Goal: Task Accomplishment & Management: Manage account settings

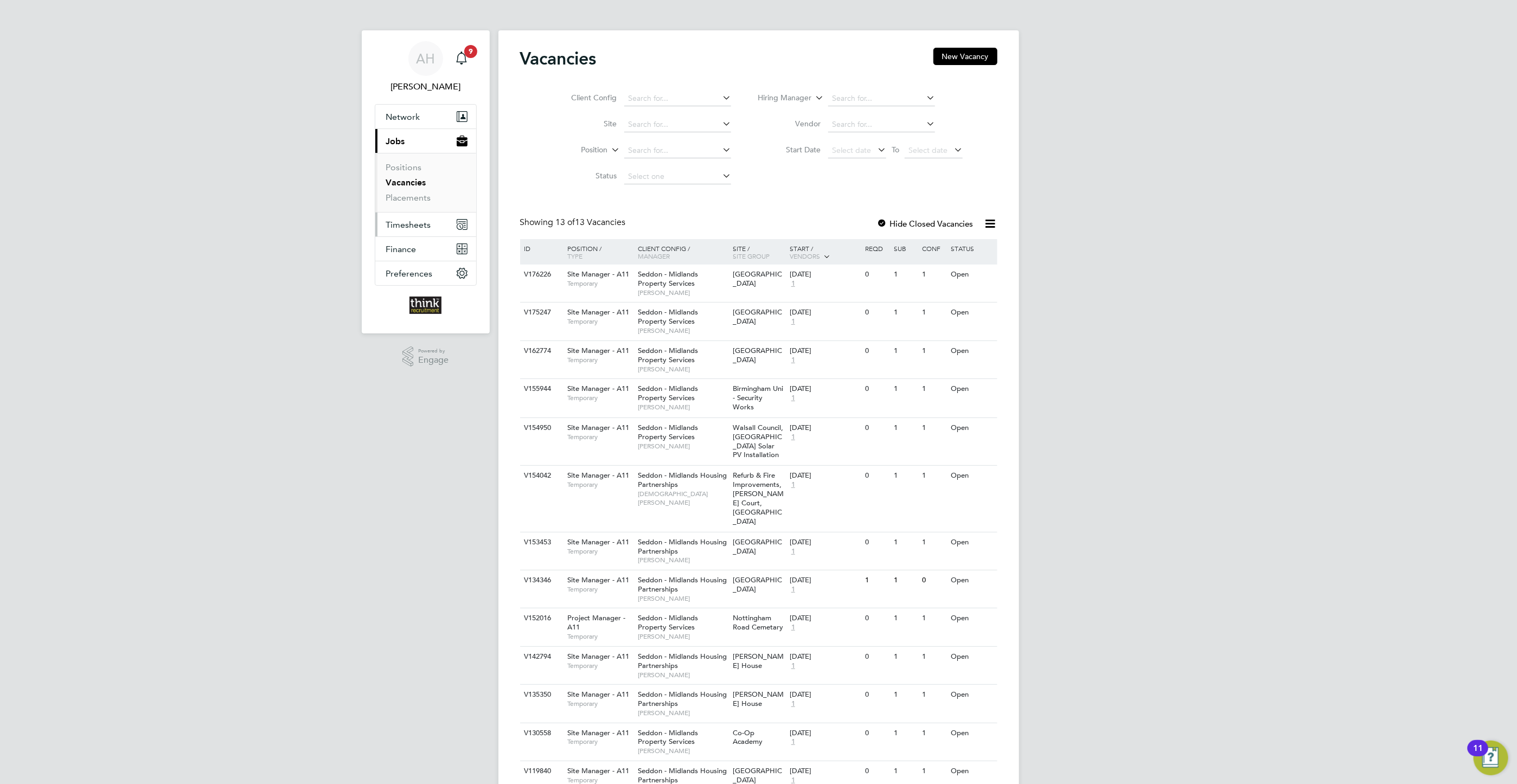
click at [402, 225] on span "Timesheets" at bounding box center [409, 224] width 45 height 10
click at [404, 194] on link "Timesheets" at bounding box center [409, 191] width 45 height 10
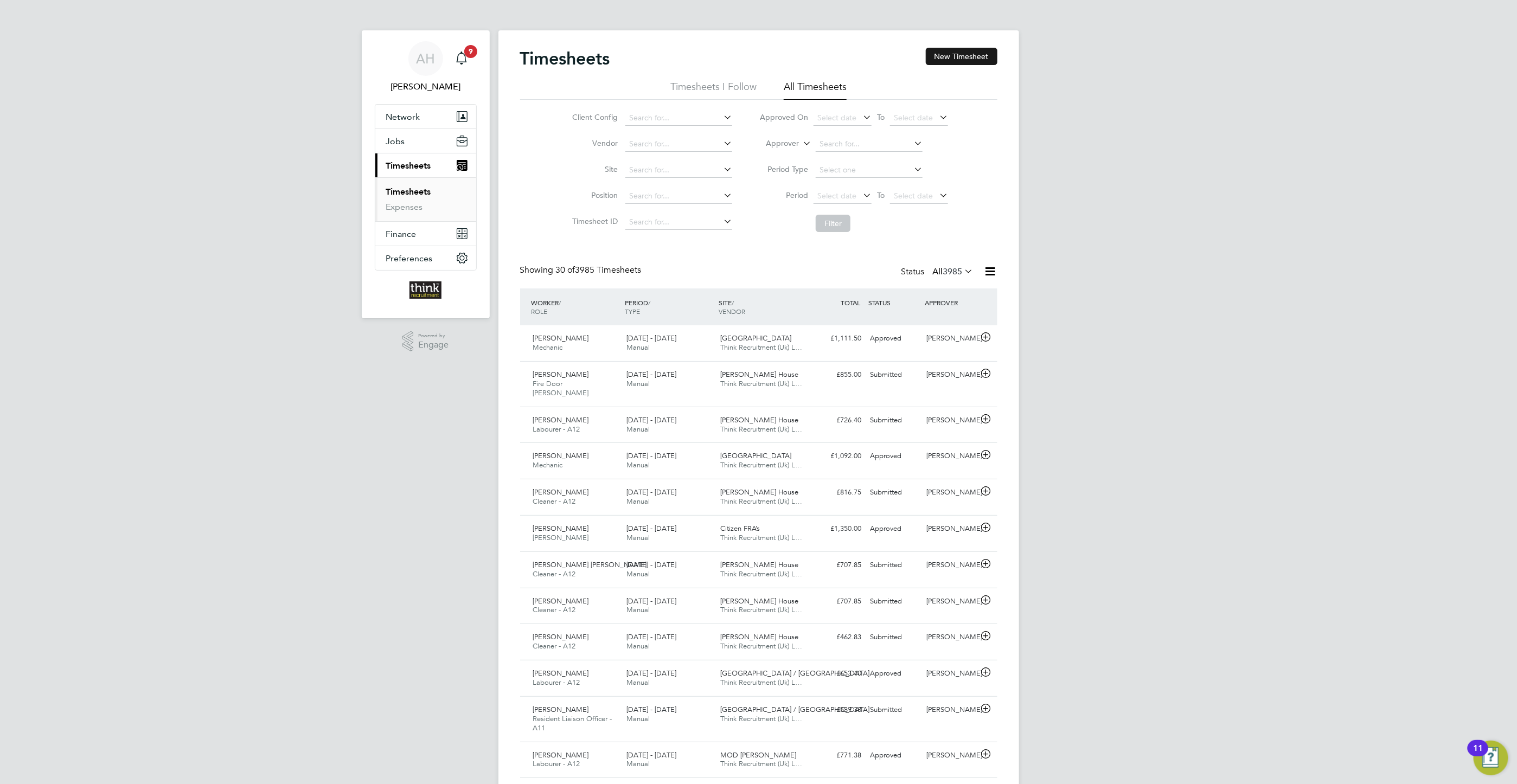
click at [970, 56] on button "New Timesheet" at bounding box center [962, 56] width 72 height 17
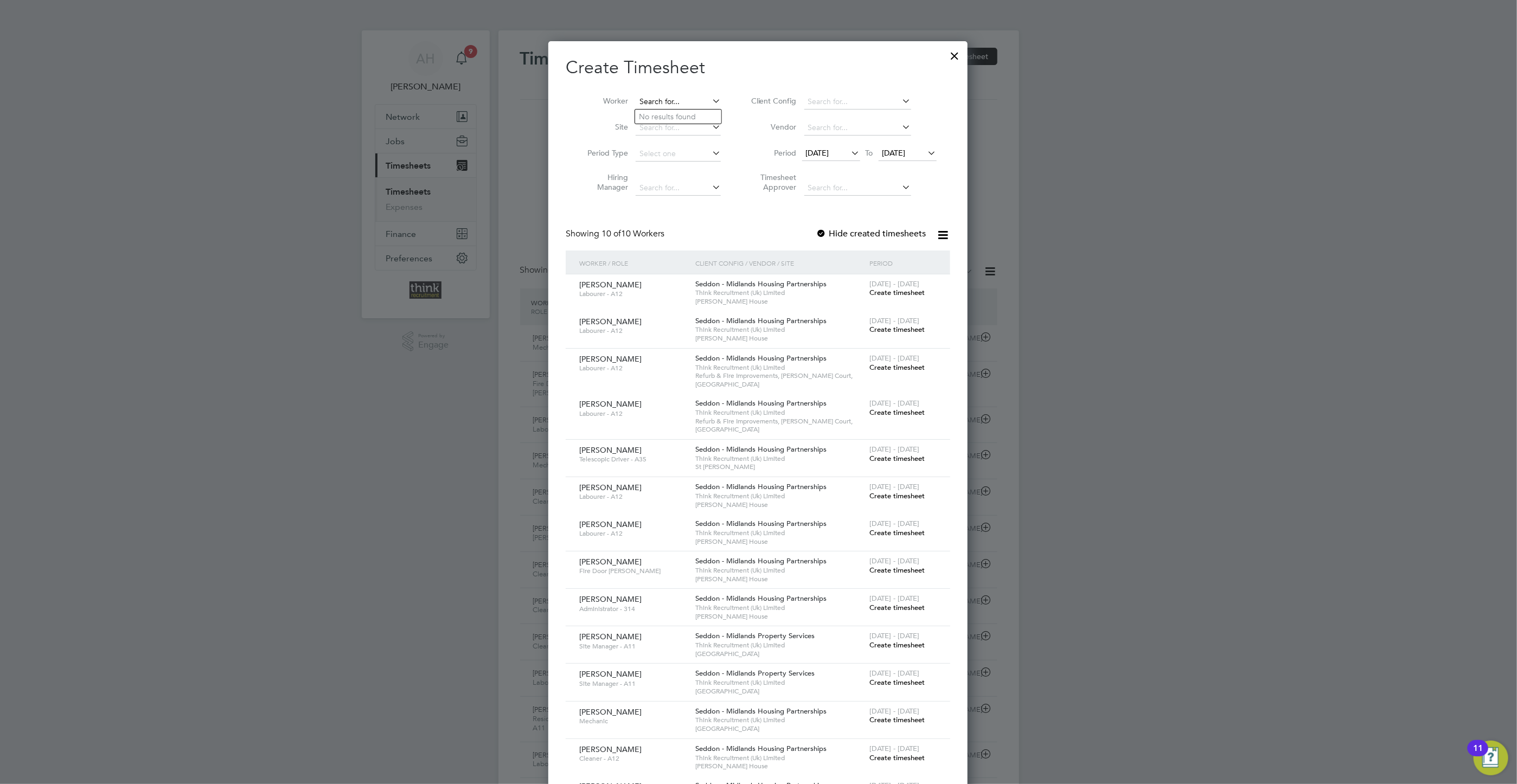
click at [649, 96] on input at bounding box center [678, 102] width 85 height 15
click at [704, 119] on b "Potter" at bounding box center [716, 117] width 22 height 9
type input "[PERSON_NAME]"
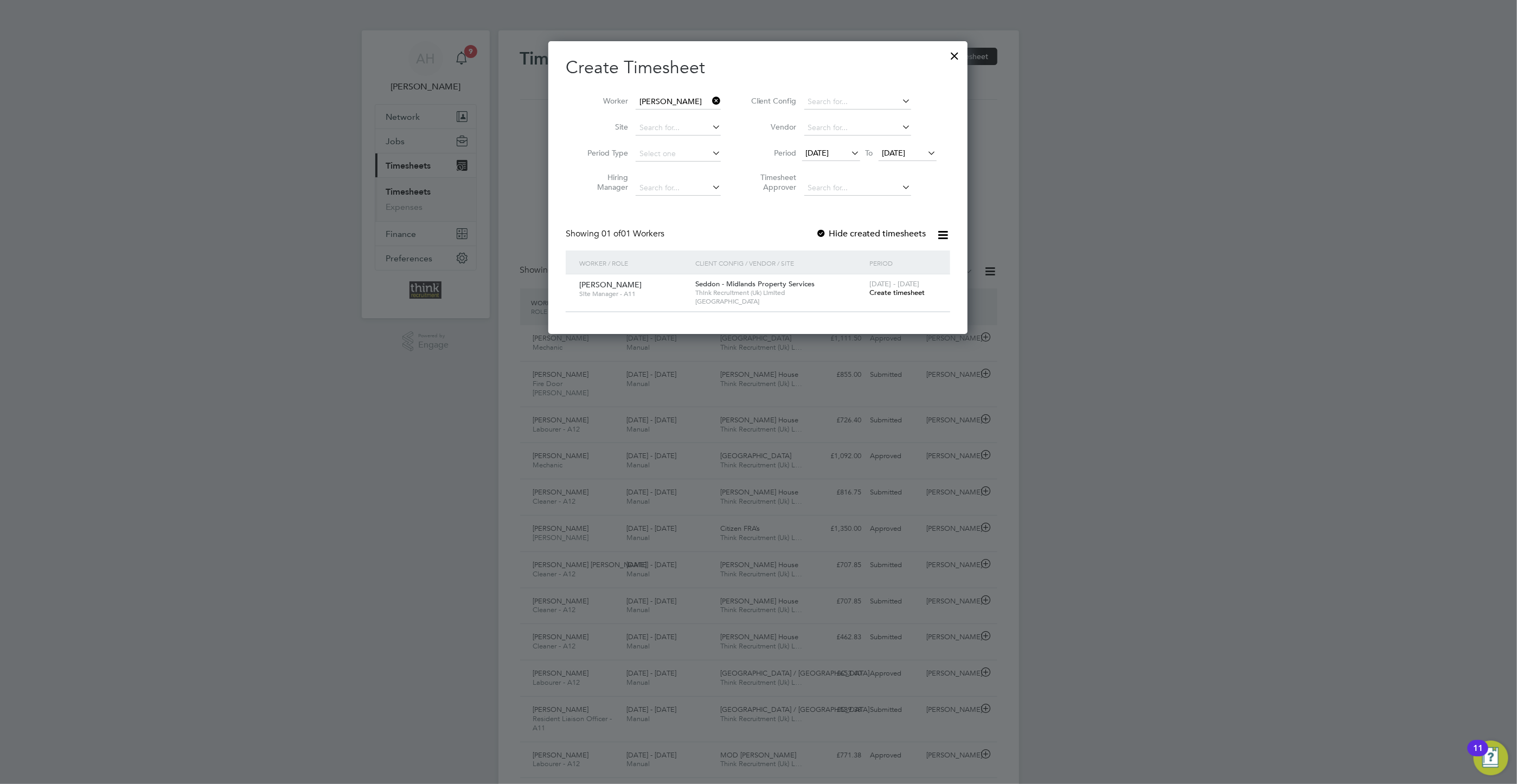
click at [926, 155] on icon at bounding box center [926, 153] width 0 height 15
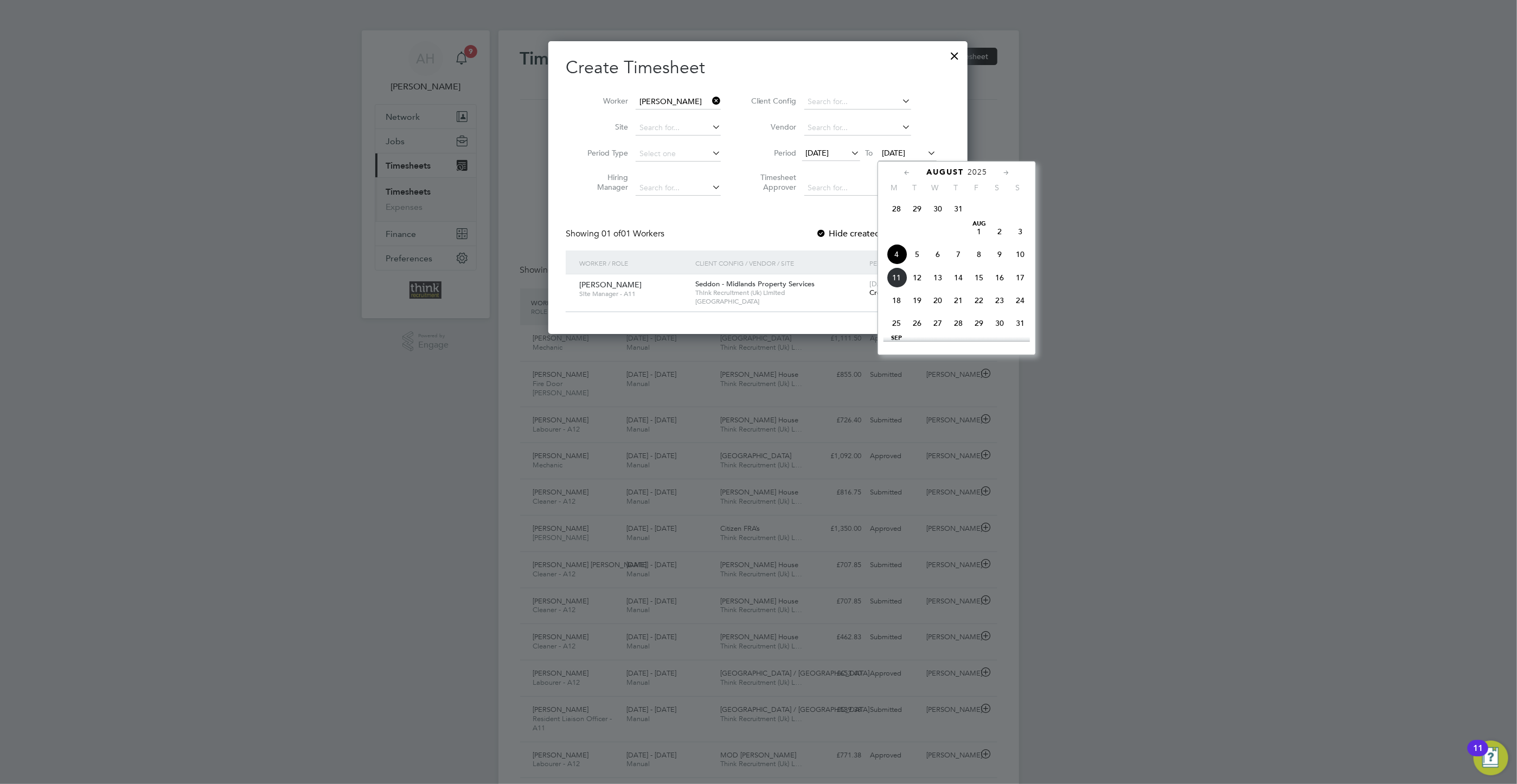
click at [1022, 257] on span "10" at bounding box center [1020, 254] width 21 height 21
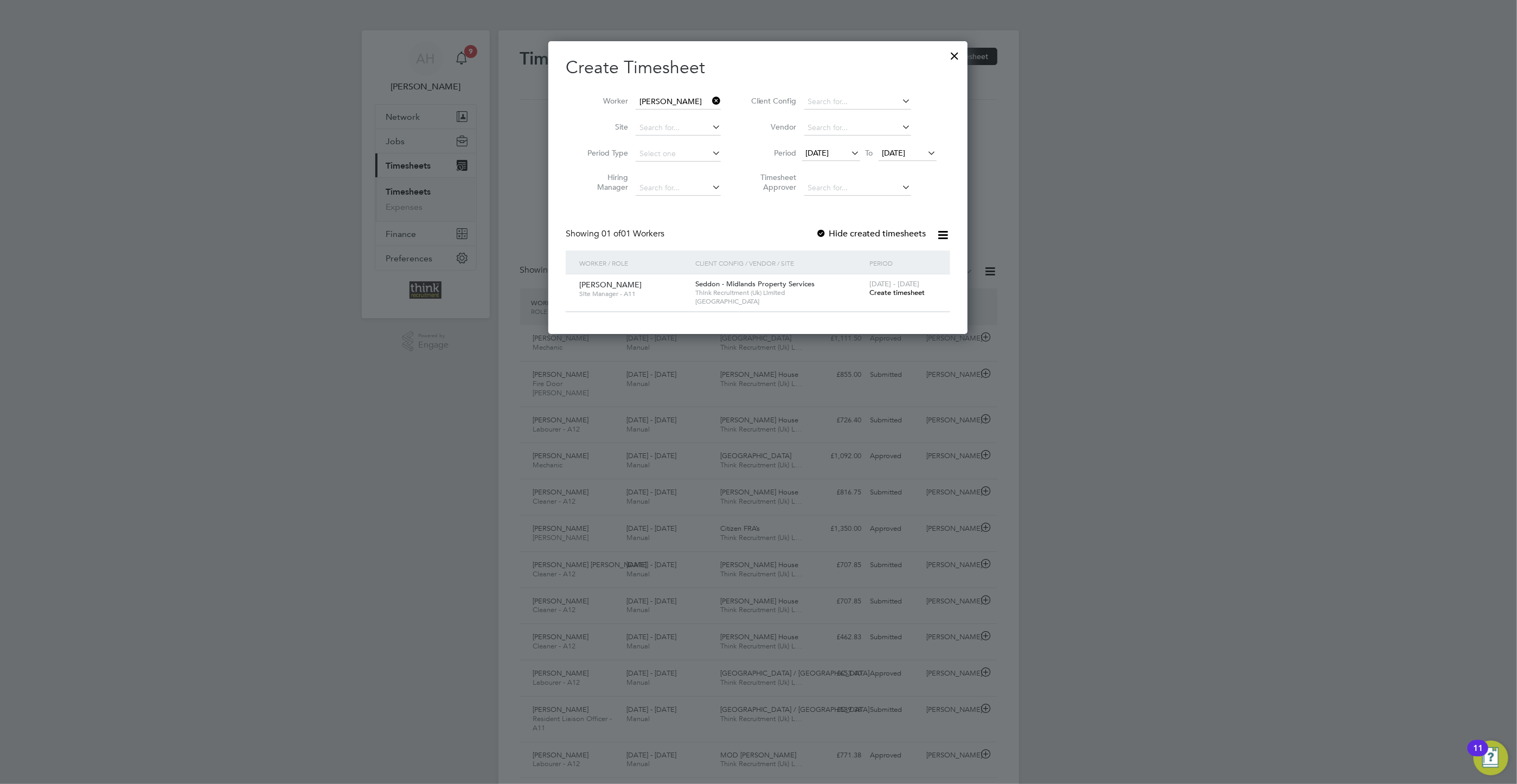
click at [908, 294] on span "Create timesheet" at bounding box center [897, 293] width 55 height 9
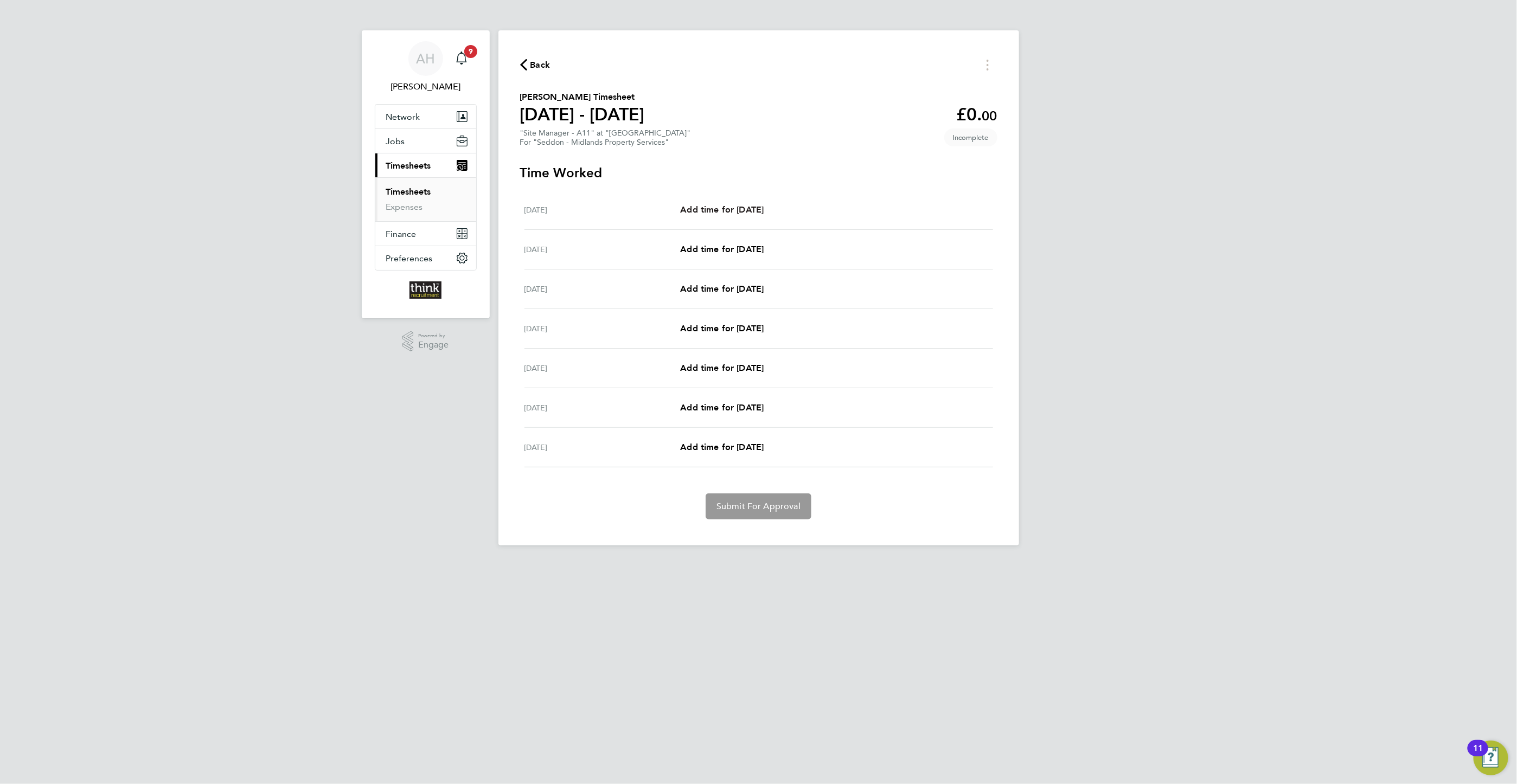
click at [751, 207] on span "Add time for [DATE]" at bounding box center [722, 209] width 84 height 10
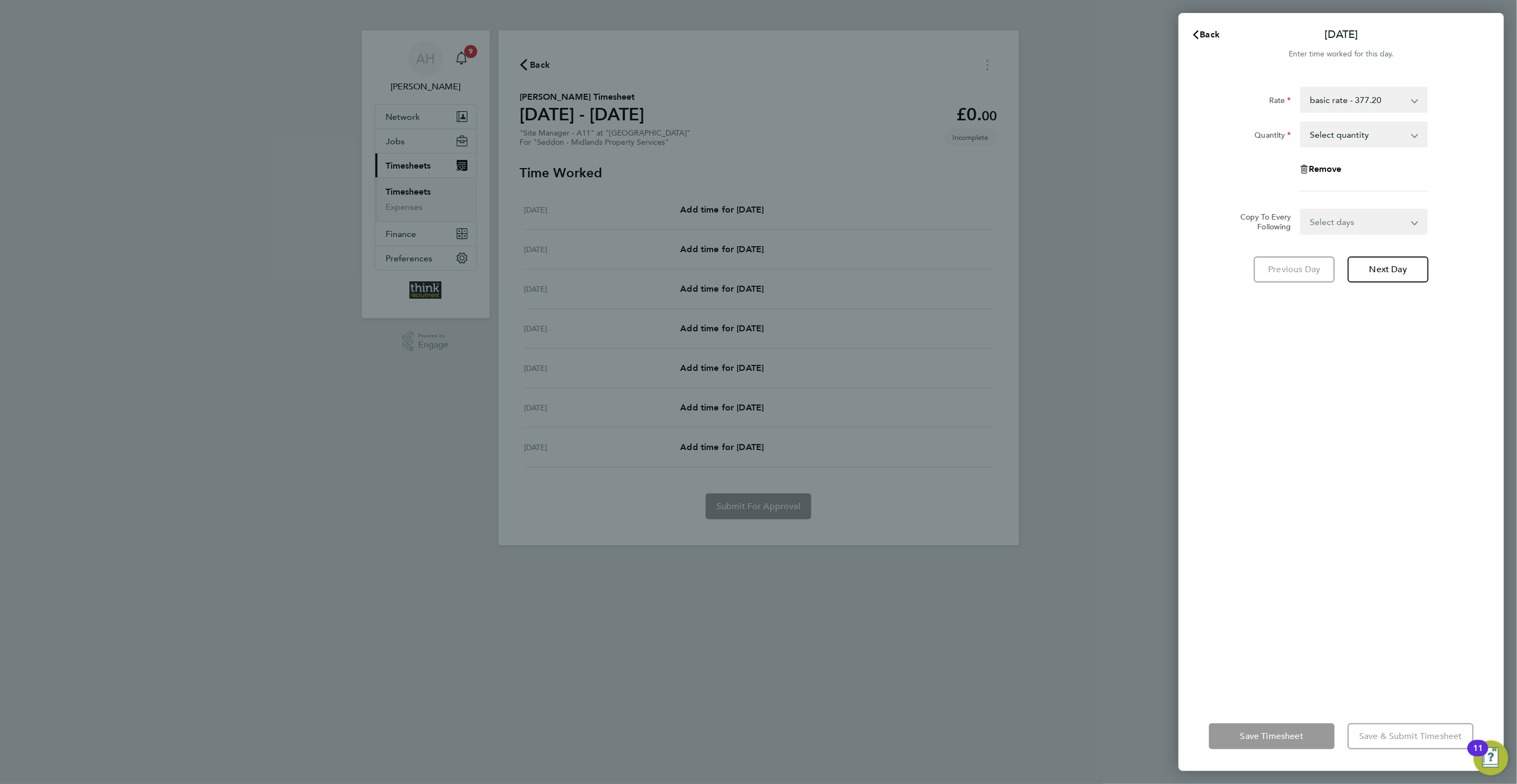
click at [1310, 137] on select "Select quantity 0.5 1" at bounding box center [1357, 134] width 113 height 24
select select "1"
click at [1301, 122] on select "Select quantity 0.5 1" at bounding box center [1357, 134] width 113 height 24
click at [1326, 223] on select "Select days Day Weekday (Mon-Fri) Weekend (Sat-Sun) Tuesday Wednesday Thursday …" at bounding box center [1357, 221] width 114 height 24
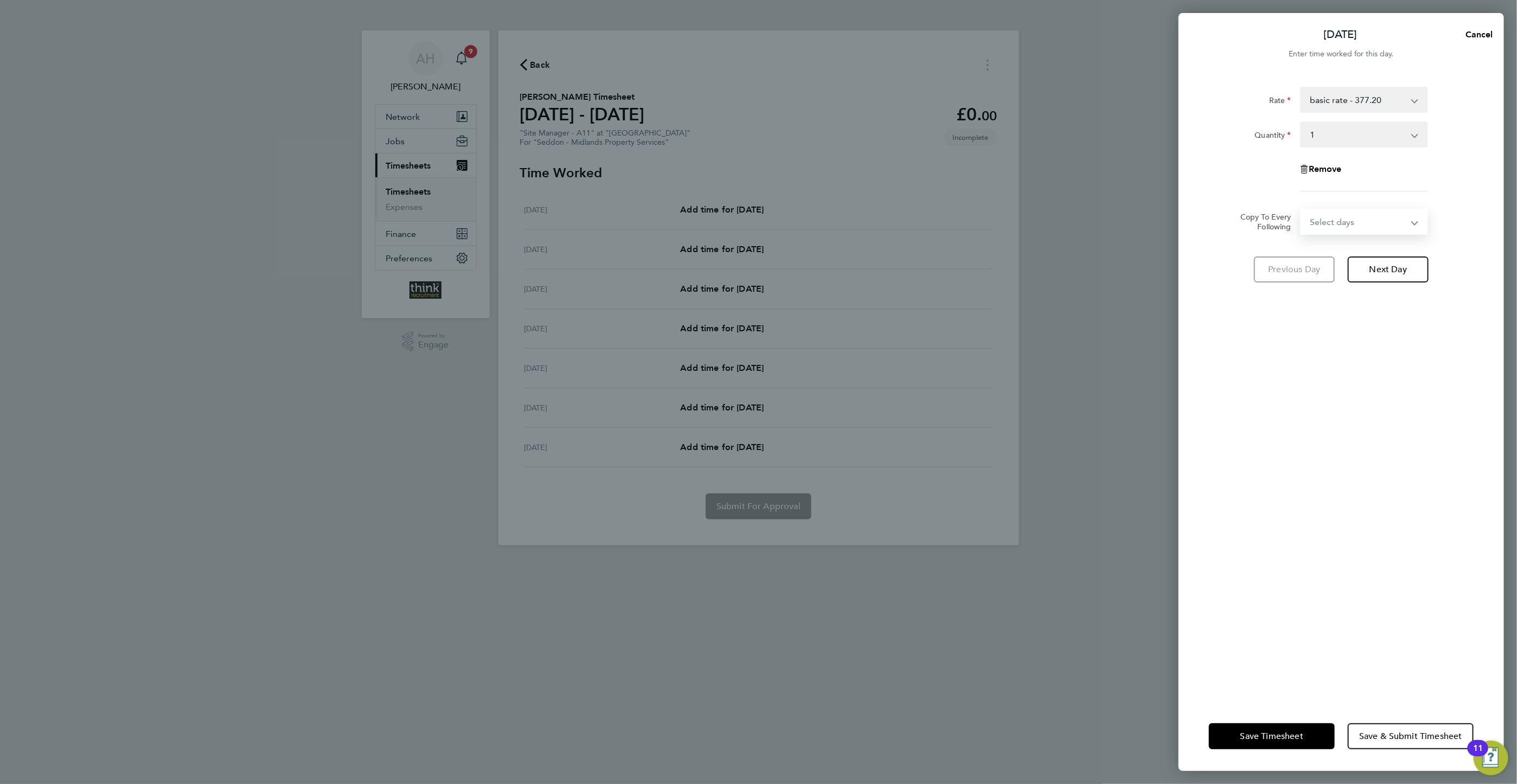
select select "WEEKDAY"
click at [1301, 210] on select "Select days Day Weekday (Mon-Fri) Weekend (Sat-Sun) Tuesday Wednesday Thursday …" at bounding box center [1357, 221] width 114 height 24
select select "2025-08-10"
click at [1372, 319] on span "Next Day" at bounding box center [1388, 317] width 38 height 11
click at [1372, 257] on select "05 Aug 2025 06 Aug 2025 07 Aug 2025 08 Aug 2025 09 Aug 2025 10 Aug 2025" at bounding box center [1357, 256] width 113 height 24
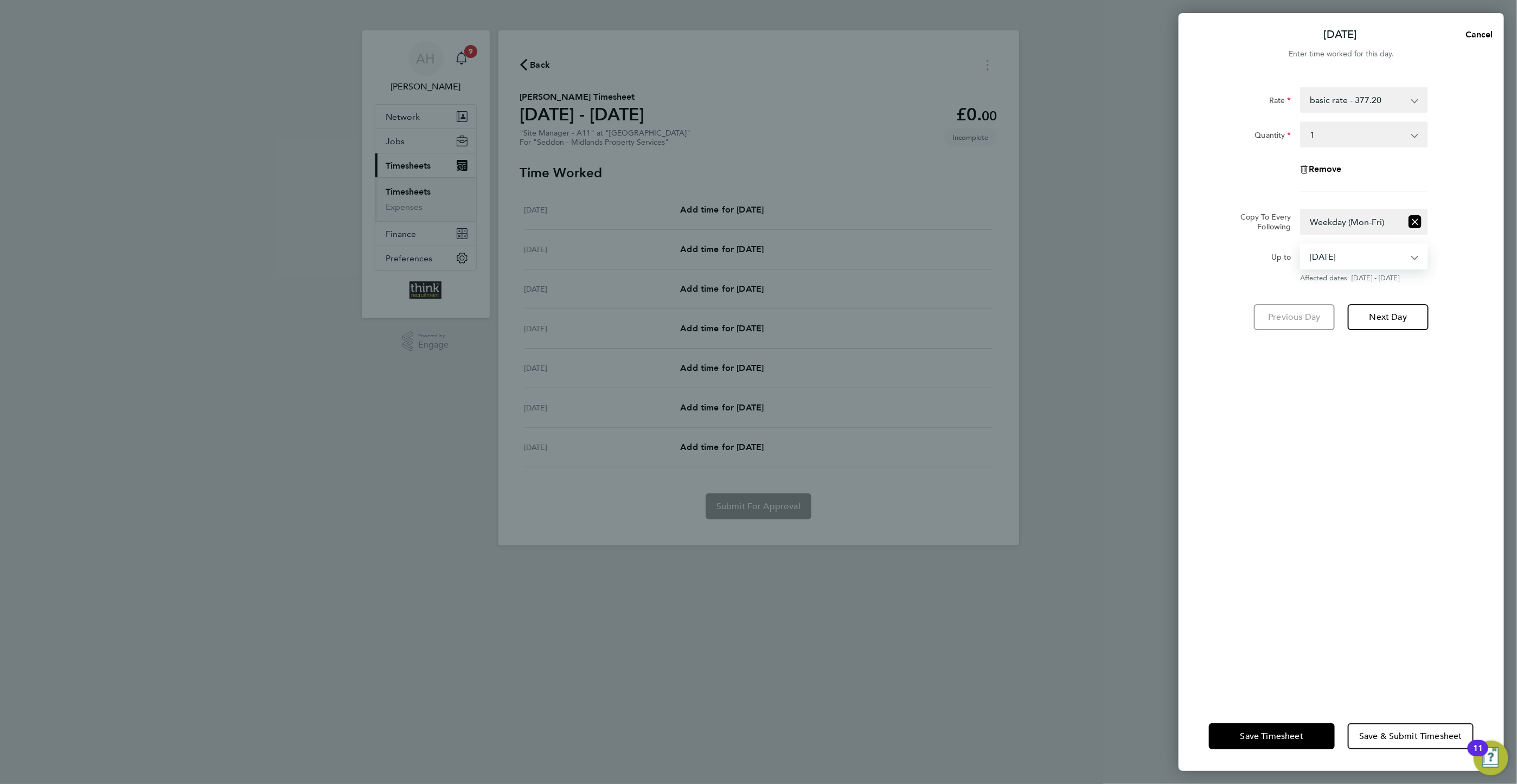
click at [1372, 257] on select "05 Aug 2025 06 Aug 2025 07 Aug 2025 08 Aug 2025 09 Aug 2025 10 Aug 2025" at bounding box center [1357, 256] width 113 height 24
click at [1382, 314] on span "Next Day" at bounding box center [1388, 317] width 38 height 11
click at [1417, 135] on app-icon-cross-button at bounding box center [1420, 134] width 13 height 24
click at [1412, 223] on icon "Reset selection" at bounding box center [1415, 222] width 13 height 13
select select "0: null"
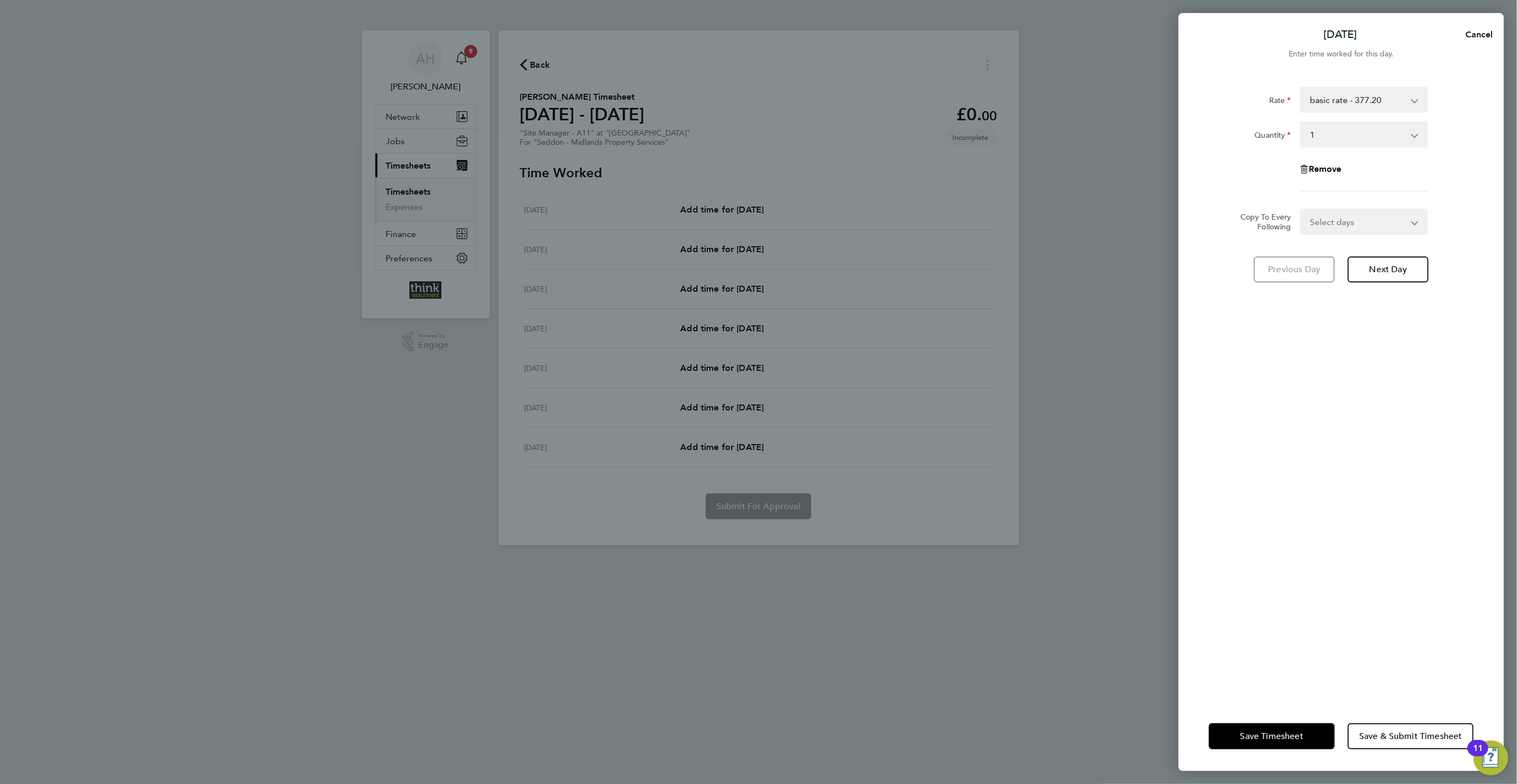
click at [1474, 36] on span "Cancel" at bounding box center [1478, 34] width 31 height 10
click at [1406, 134] on select "Select quantity 0.5 1" at bounding box center [1357, 134] width 113 height 24
select select "1"
click at [1301, 122] on select "Select quantity 0.5 1" at bounding box center [1357, 134] width 113 height 24
click at [1412, 220] on select "Select days Day Weekday (Mon-Fri) Weekend (Sat-Sun) Tuesday Wednesday Thursday …" at bounding box center [1357, 221] width 114 height 24
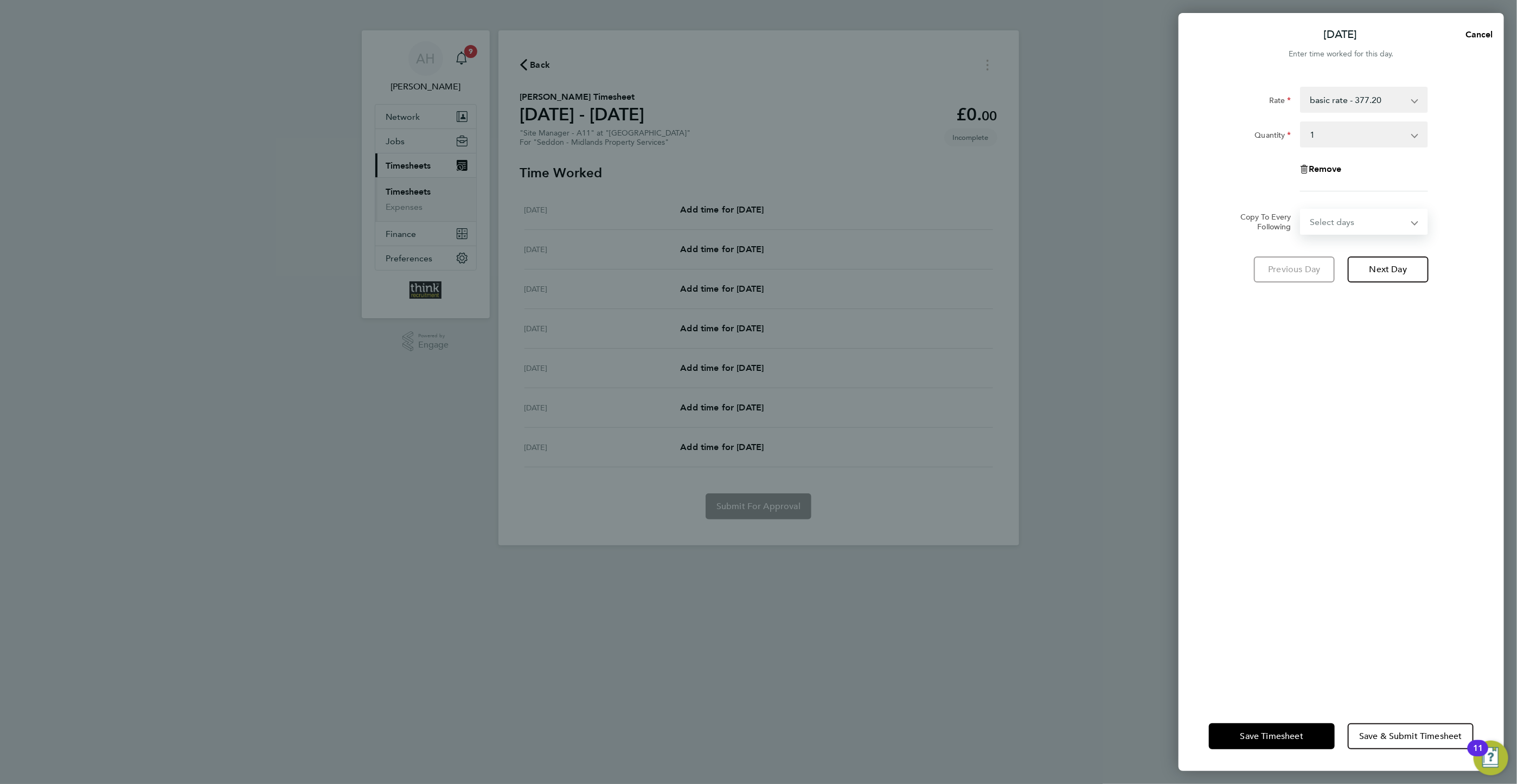
select select "WEEKDAY"
click at [1301, 210] on select "Select days Day Weekday (Mon-Fri) Weekend (Sat-Sun) Tuesday Wednesday Thursday …" at bounding box center [1357, 221] width 114 height 24
select select "2025-08-10"
click at [1398, 314] on span "Next Day" at bounding box center [1388, 317] width 38 height 11
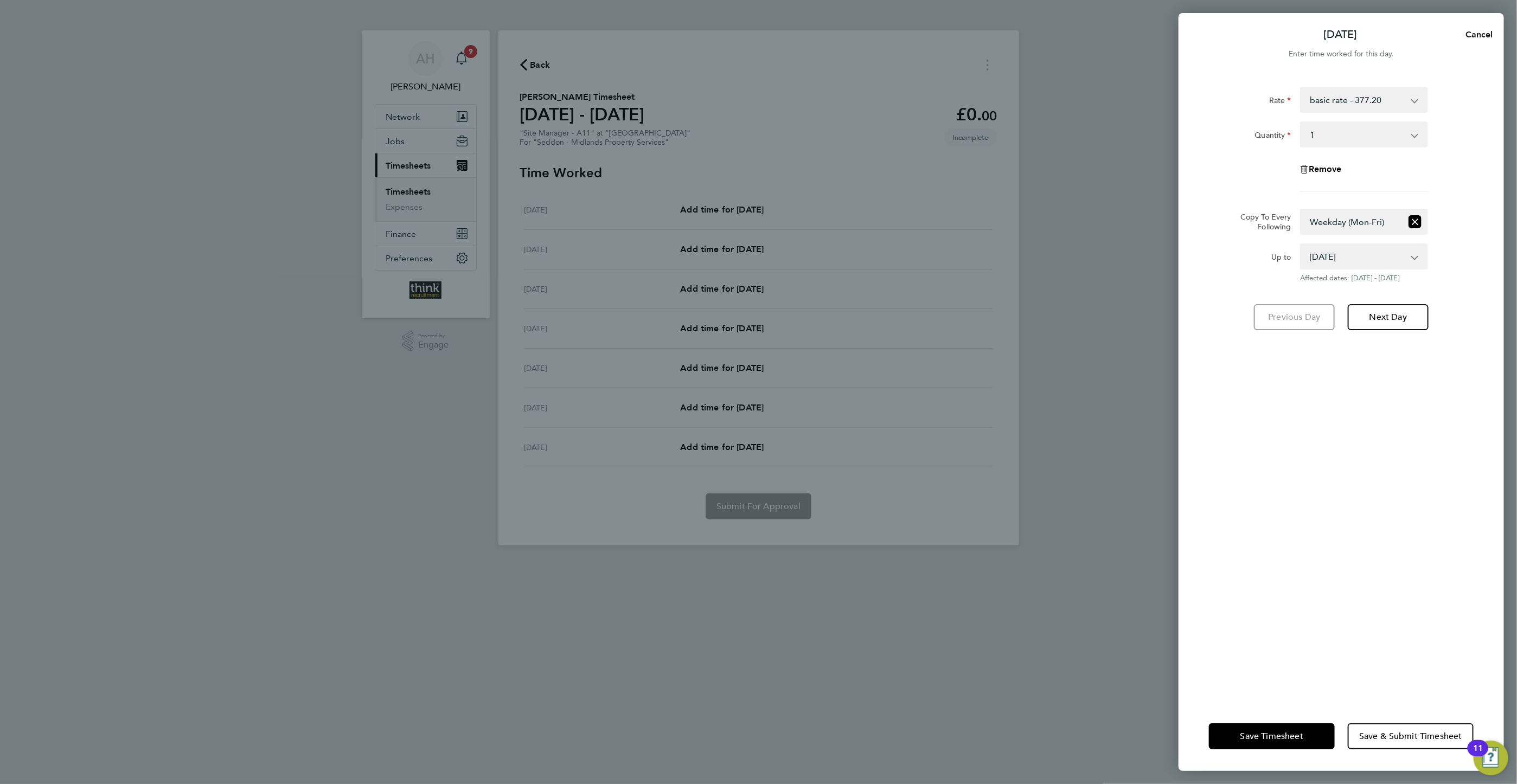
click at [1474, 31] on span "Cancel" at bounding box center [1478, 34] width 31 height 10
select select "0: null"
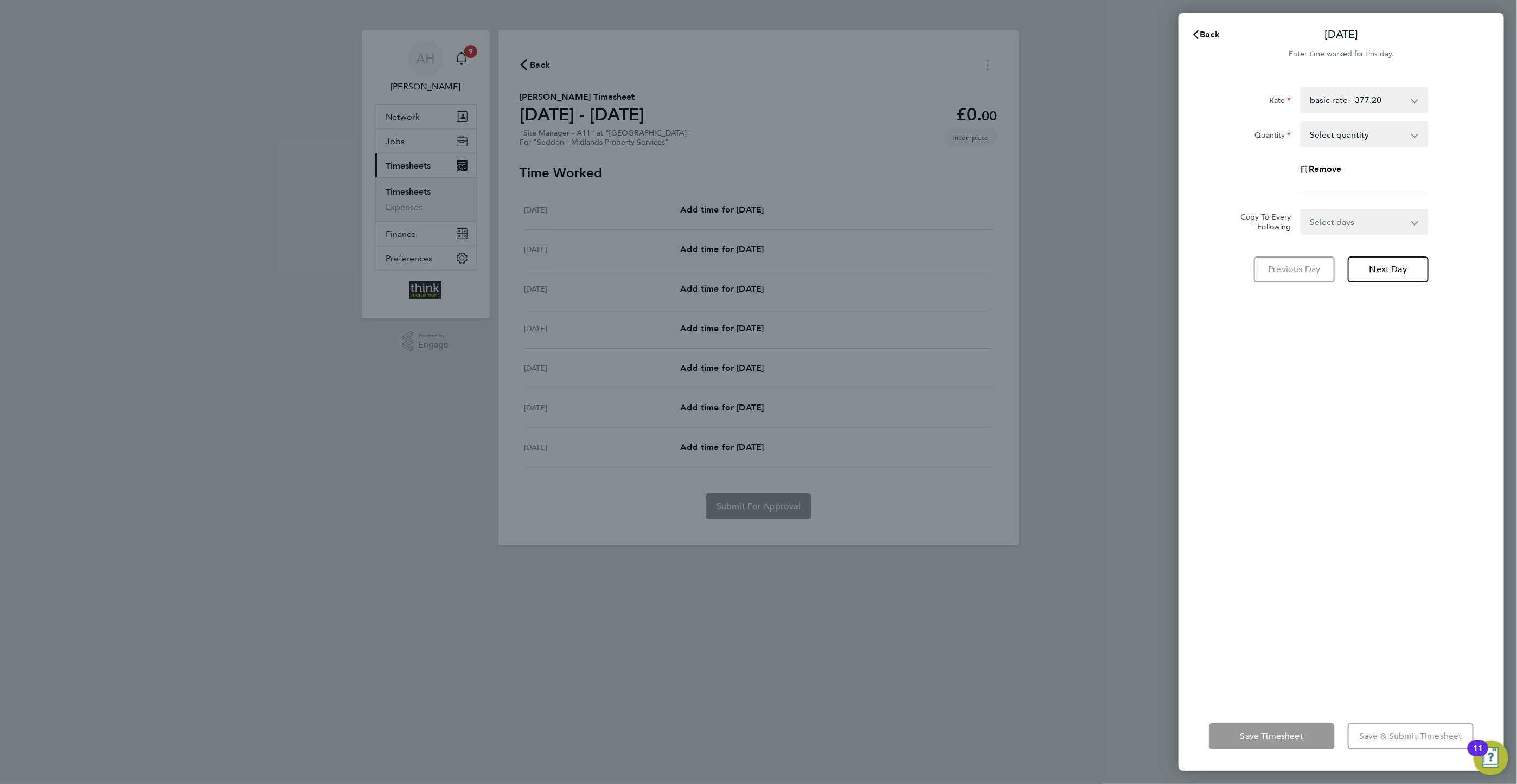
click at [1207, 36] on span "Back" at bounding box center [1210, 34] width 20 height 10
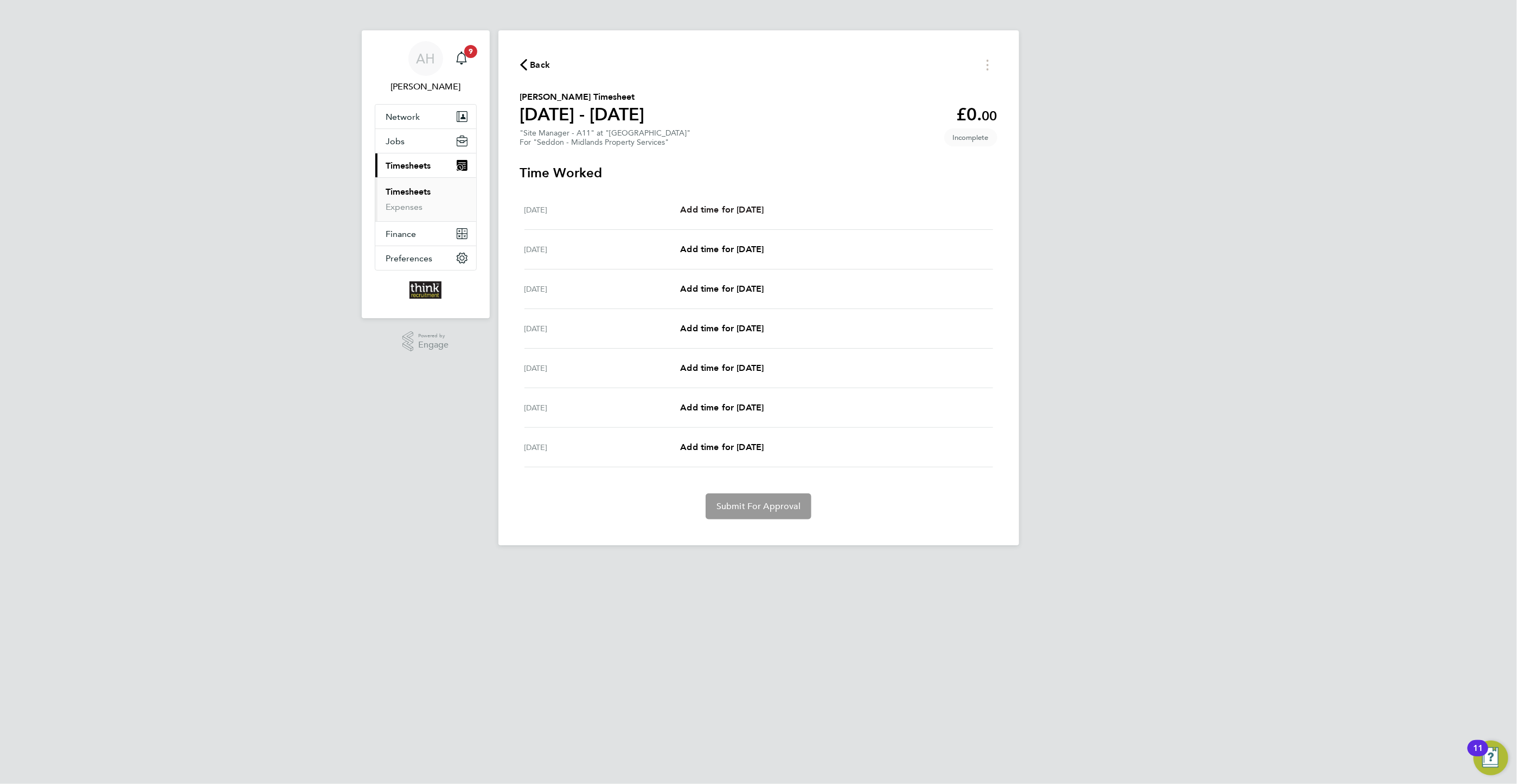
click at [764, 207] on span "Add time for Mon 04 Aug" at bounding box center [722, 209] width 84 height 10
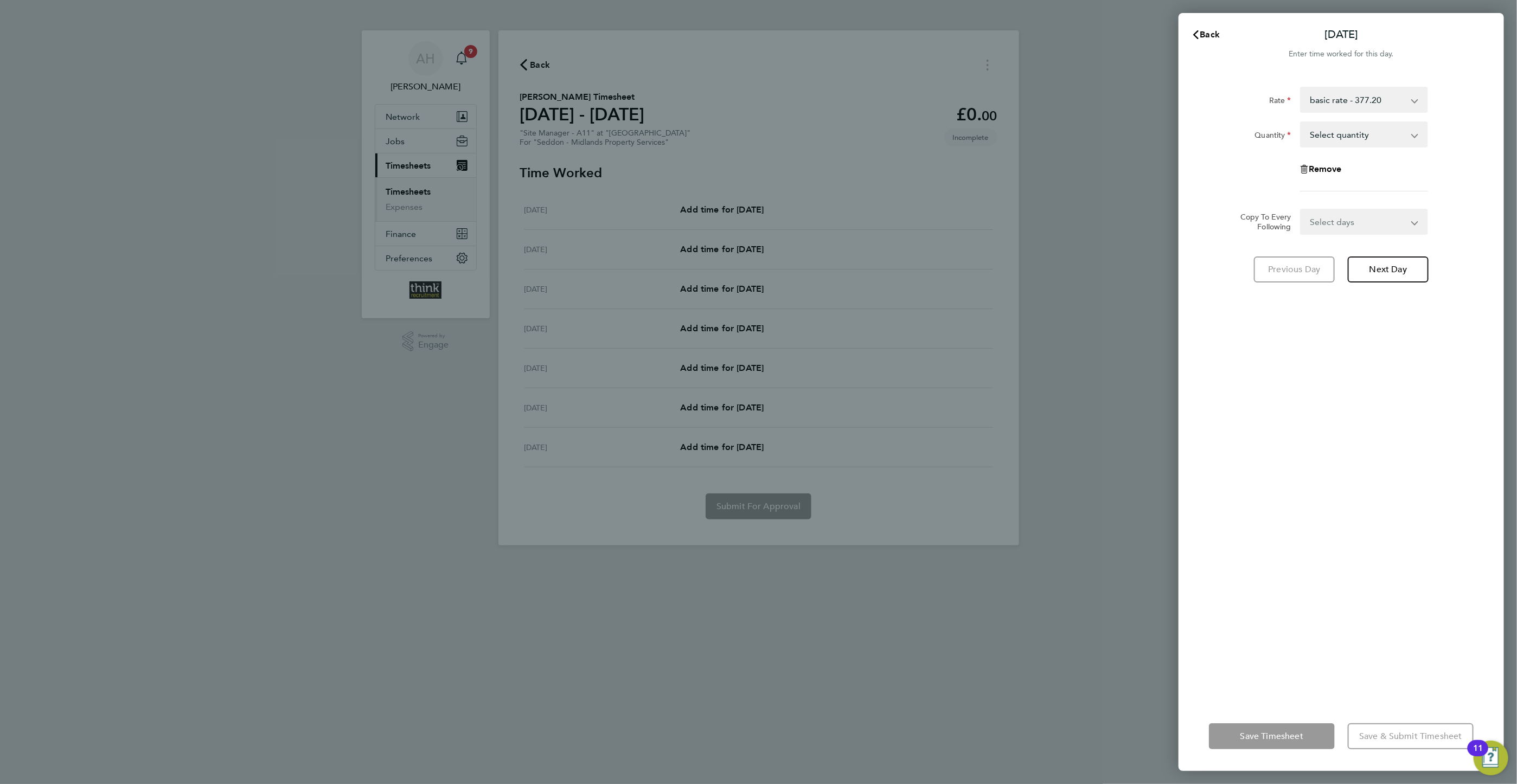
click at [1325, 132] on select "Select quantity 0.5 1" at bounding box center [1357, 134] width 113 height 24
select select "1"
click at [1301, 122] on select "Select quantity 0.5 1" at bounding box center [1357, 134] width 113 height 24
click at [1369, 223] on select "Select days Day Weekday (Mon-Fri) Weekend (Sat-Sun) Tuesday Wednesday Thursday …" at bounding box center [1357, 221] width 114 height 24
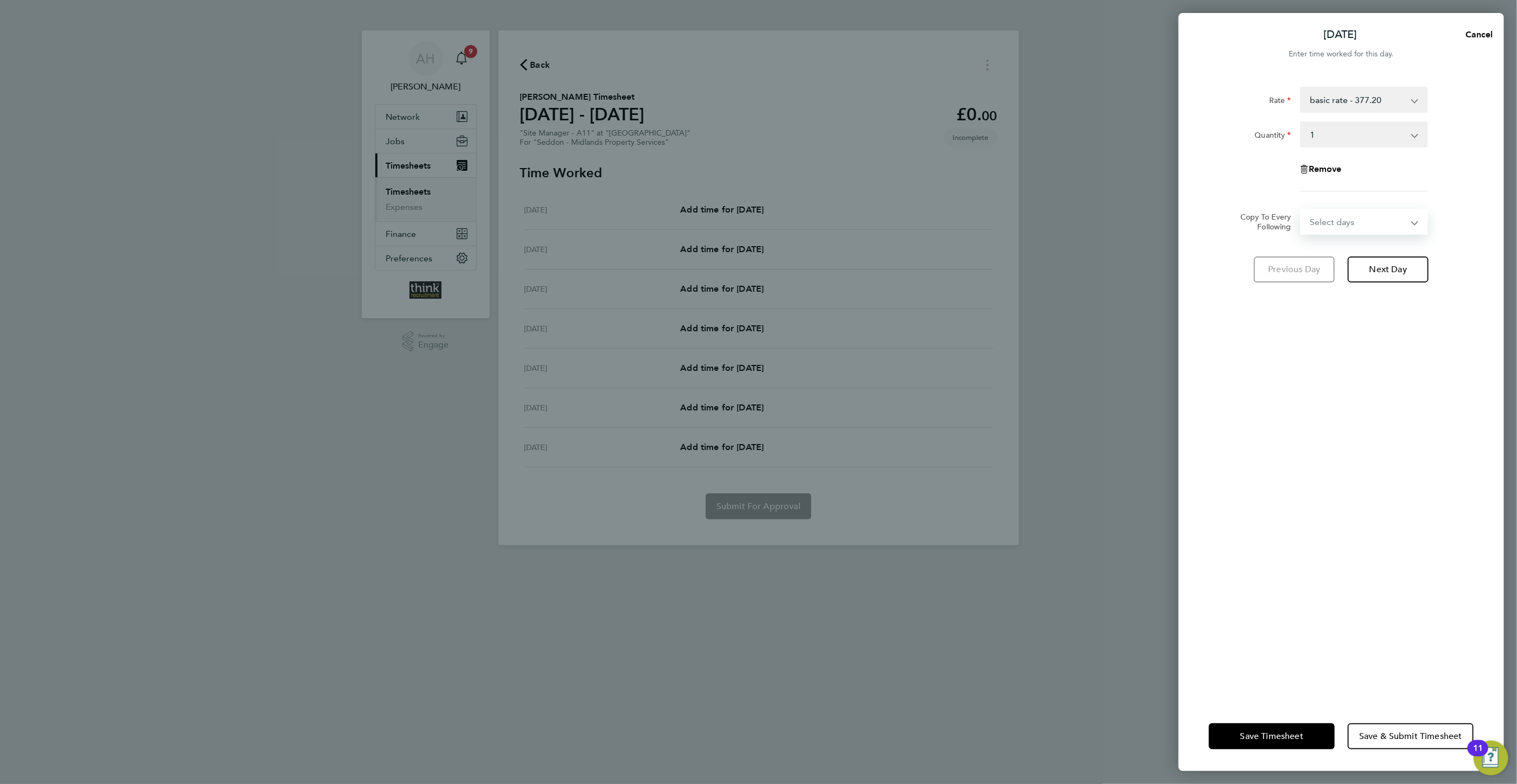
select select "DAY"
click at [1301, 210] on select "Select days Day Weekday (Mon-Fri) Weekend (Sat-Sun) Tuesday Wednesday Thursday …" at bounding box center [1357, 221] width 114 height 24
select select "2025-08-10"
click at [1395, 316] on span "Next Day" at bounding box center [1388, 317] width 38 height 11
click at [1414, 221] on icon "Reset selection" at bounding box center [1415, 222] width 13 height 13
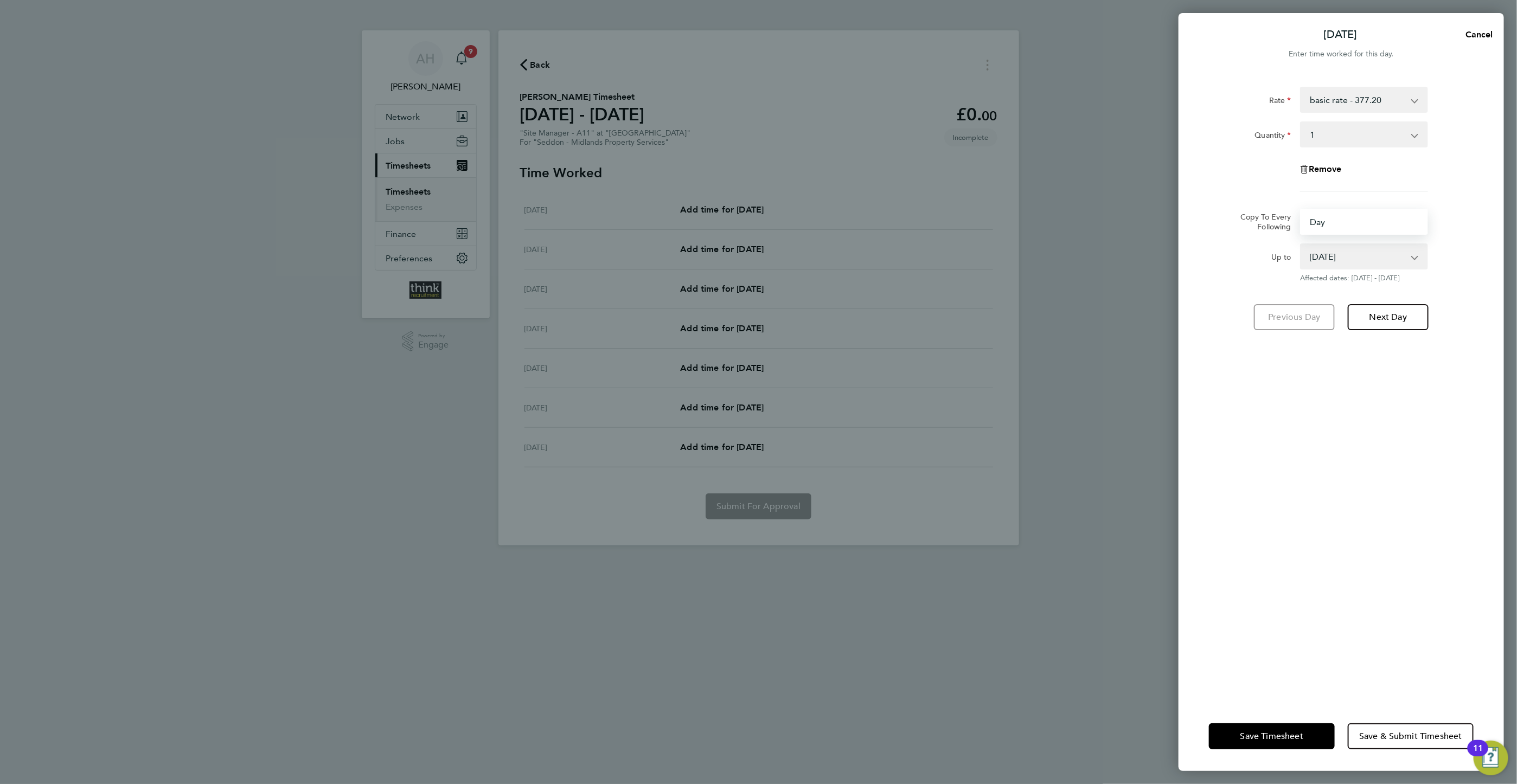
select select "0: null"
click at [1357, 134] on select "Select quantity 0.5 1" at bounding box center [1357, 134] width 113 height 24
click at [1297, 195] on app-timesheet-line-form-group "Rate basic rate - 377.20 Quantity Select quantity 0.5 1 Remove" at bounding box center [1341, 143] width 264 height 113
click at [1336, 168] on span "Remove" at bounding box center [1325, 168] width 33 height 10
select select "null"
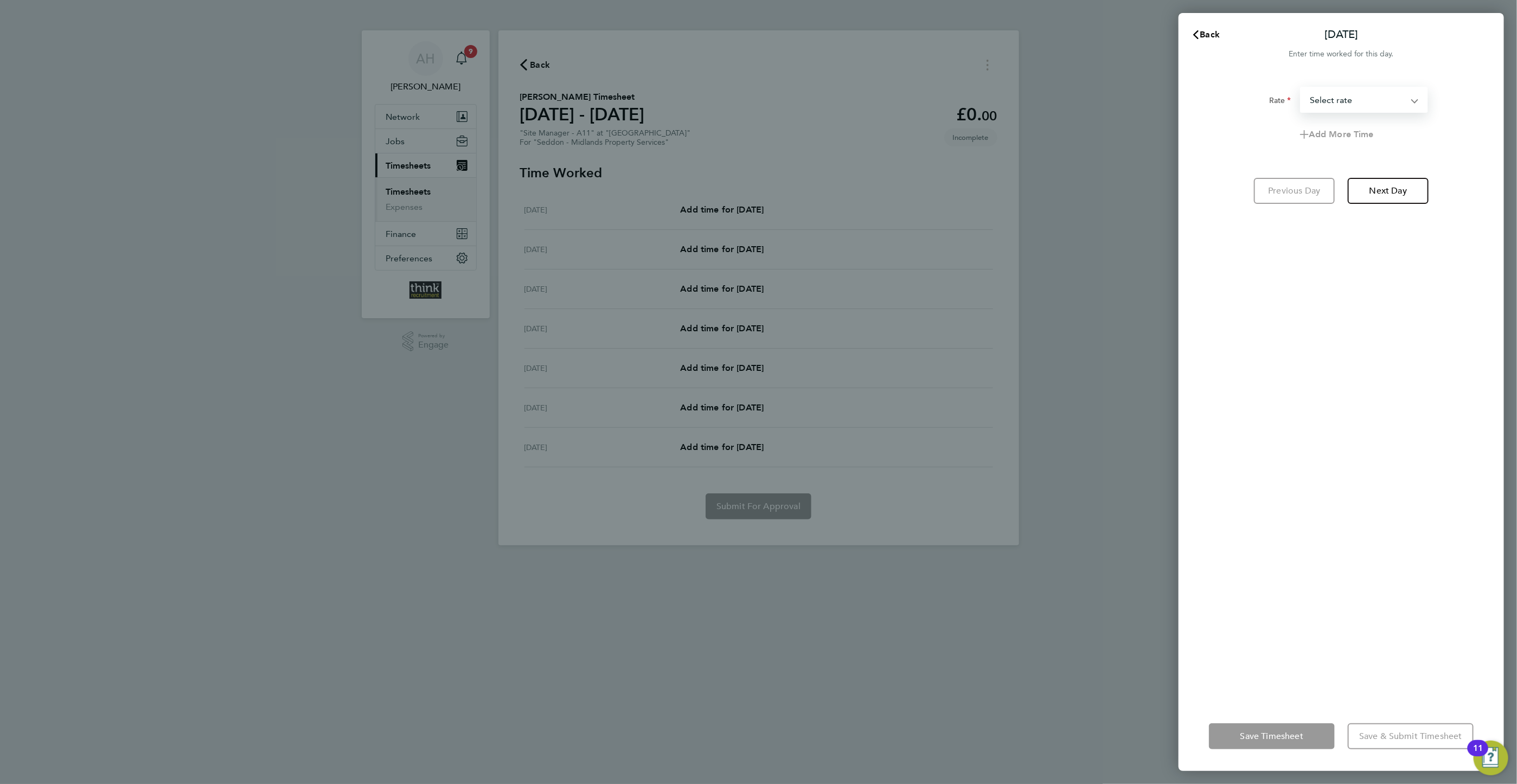
click at [1330, 104] on select "basic rate - 377.20 Select rate" at bounding box center [1357, 99] width 113 height 24
click at [1190, 28] on button "Back" at bounding box center [1206, 35] width 51 height 22
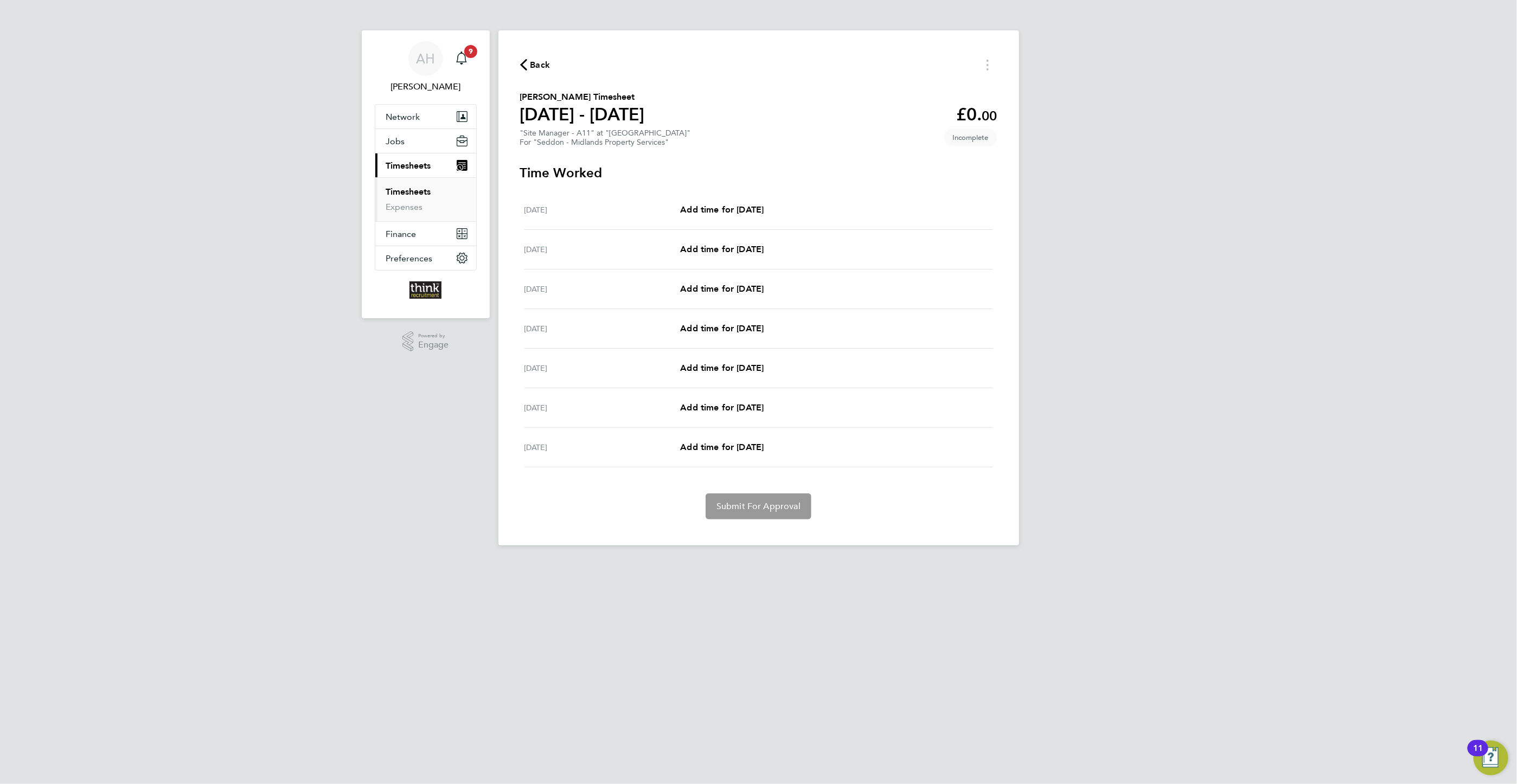
click at [406, 192] on link "Timesheets" at bounding box center [409, 191] width 45 height 10
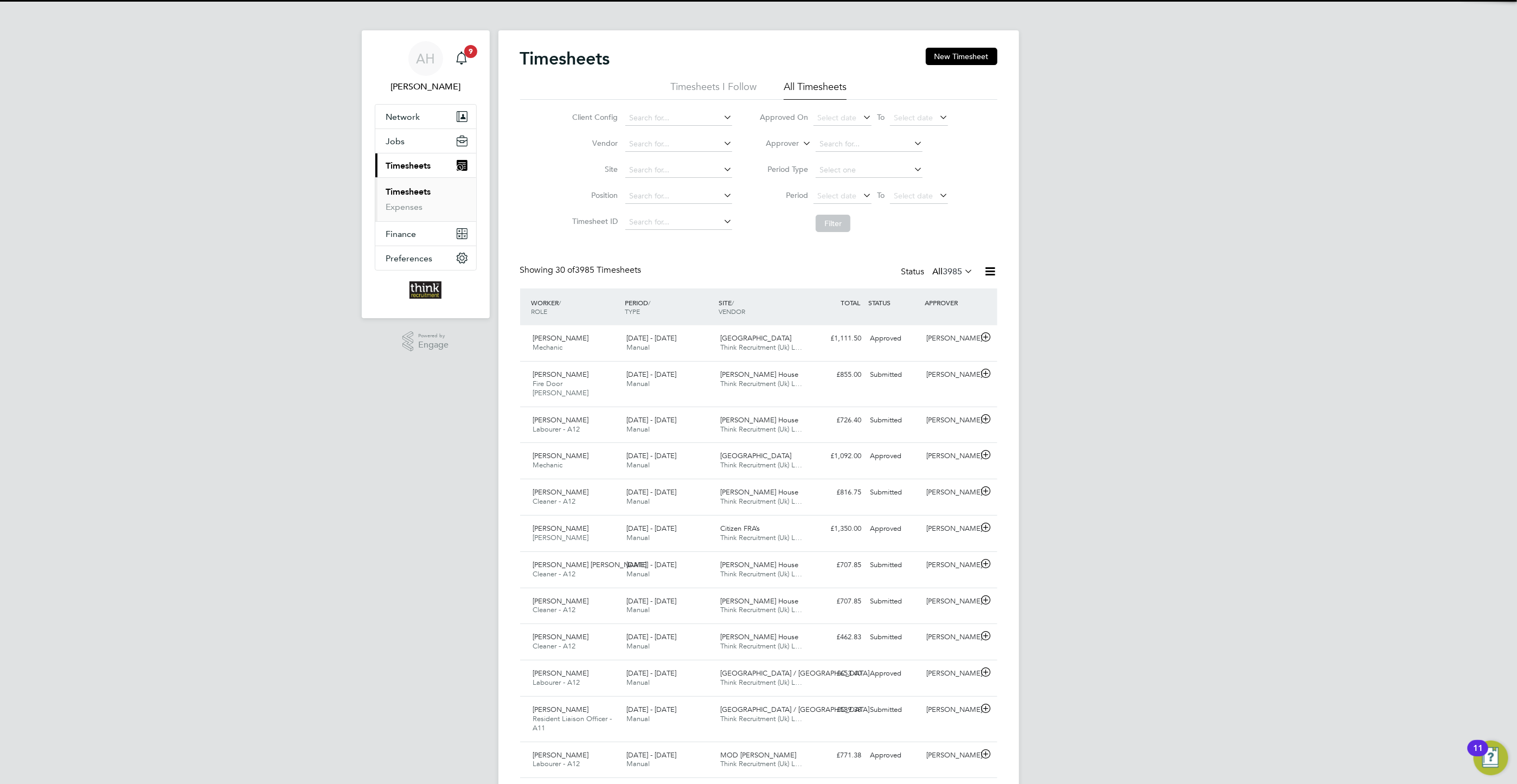
scroll to position [28, 94]
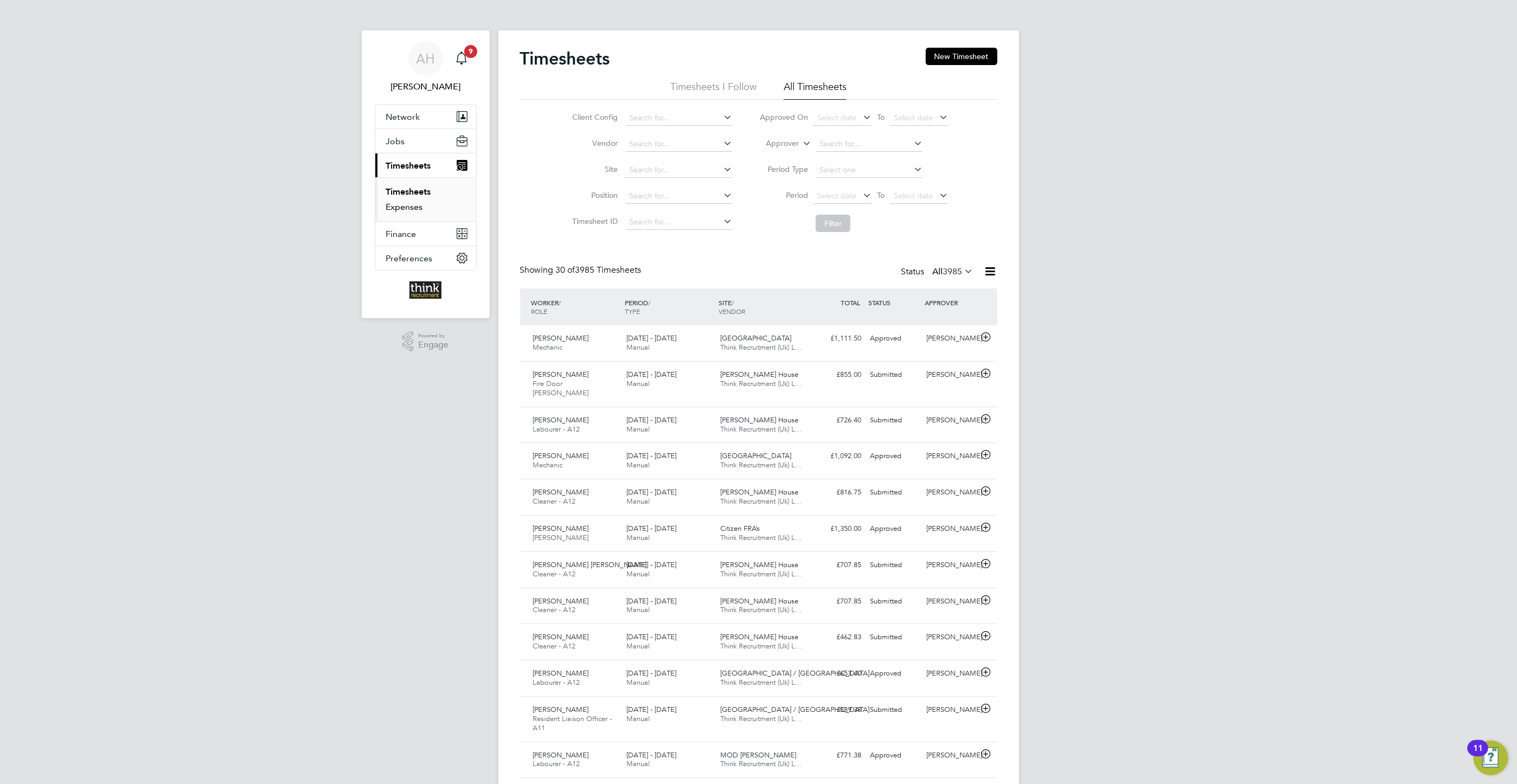
click at [392, 207] on link "Expenses" at bounding box center [405, 207] width 37 height 10
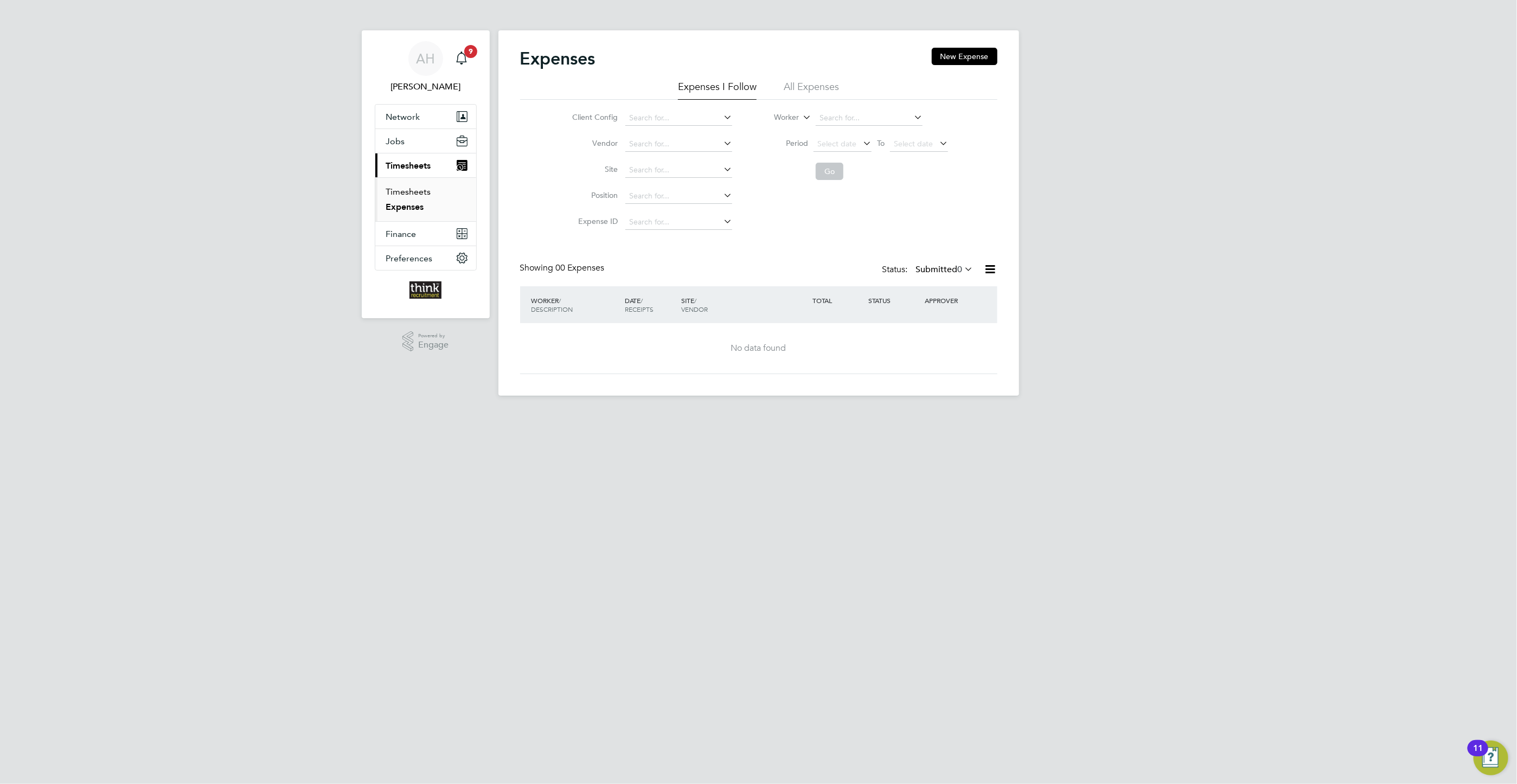
click at [425, 191] on link "Timesheets" at bounding box center [409, 191] width 45 height 10
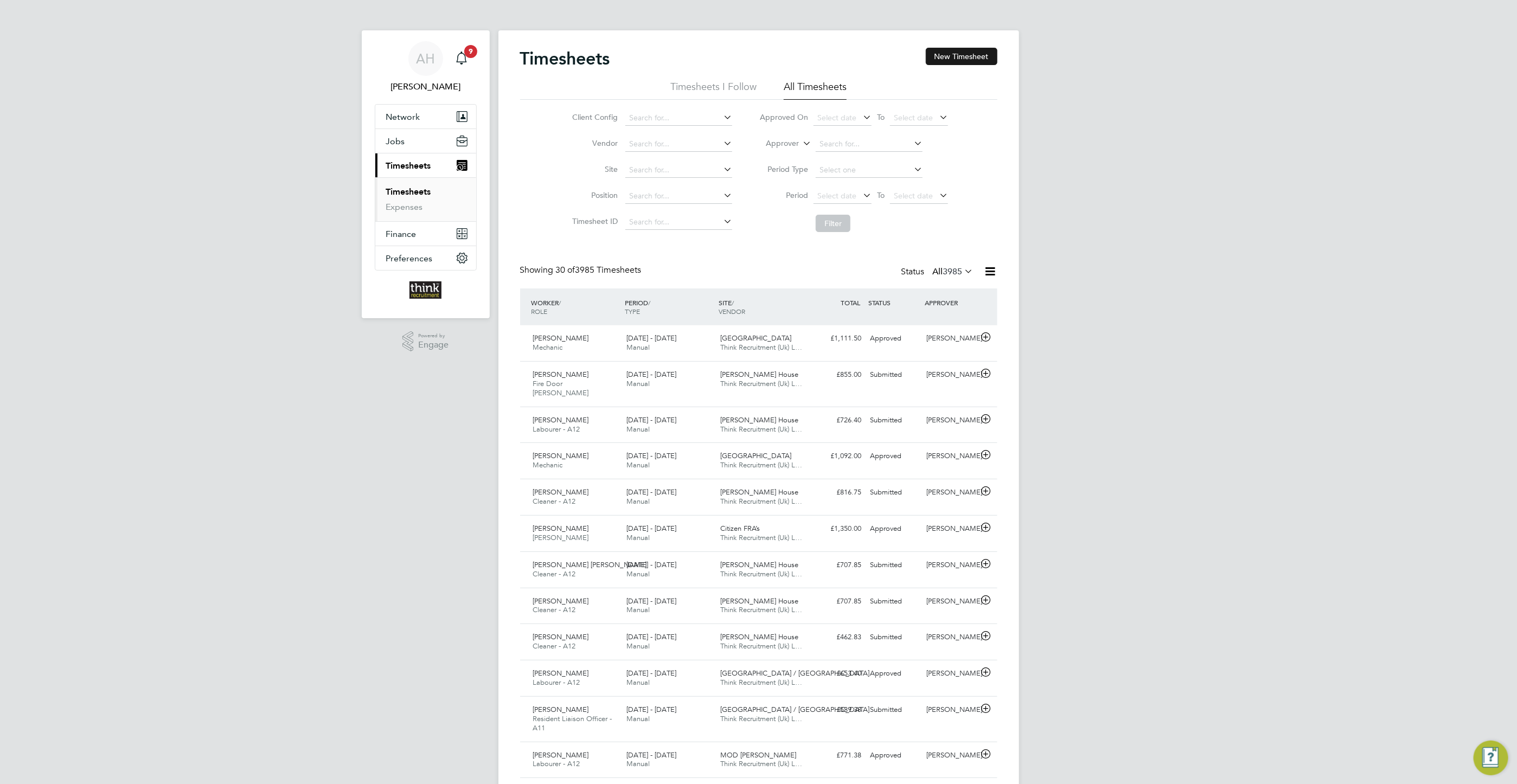
click at [977, 54] on button "New Timesheet" at bounding box center [962, 56] width 72 height 17
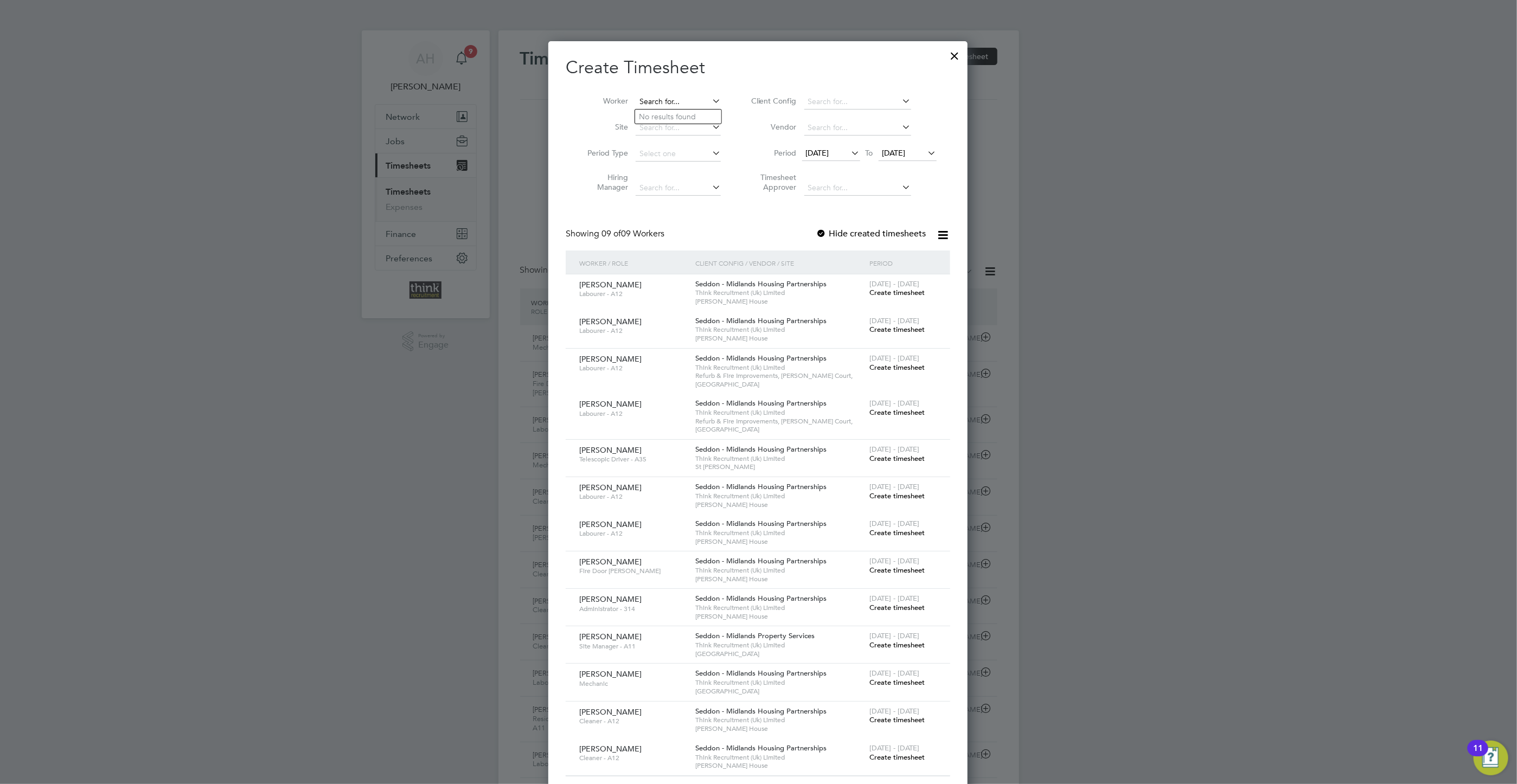
click at [645, 99] on input at bounding box center [678, 102] width 85 height 15
type input "steve potter"
click at [926, 150] on icon at bounding box center [926, 153] width 0 height 15
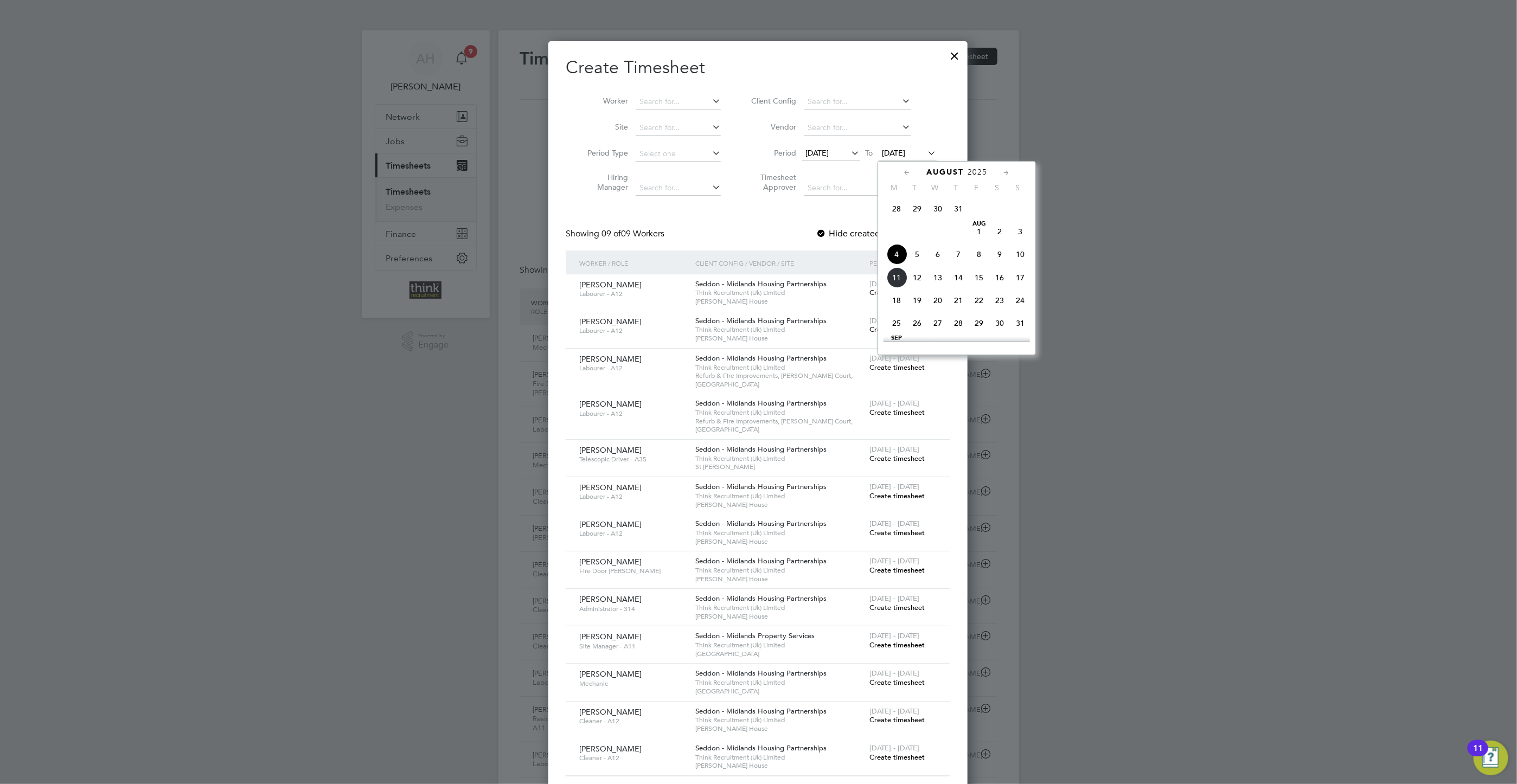
click at [1024, 258] on span "10" at bounding box center [1020, 254] width 21 height 21
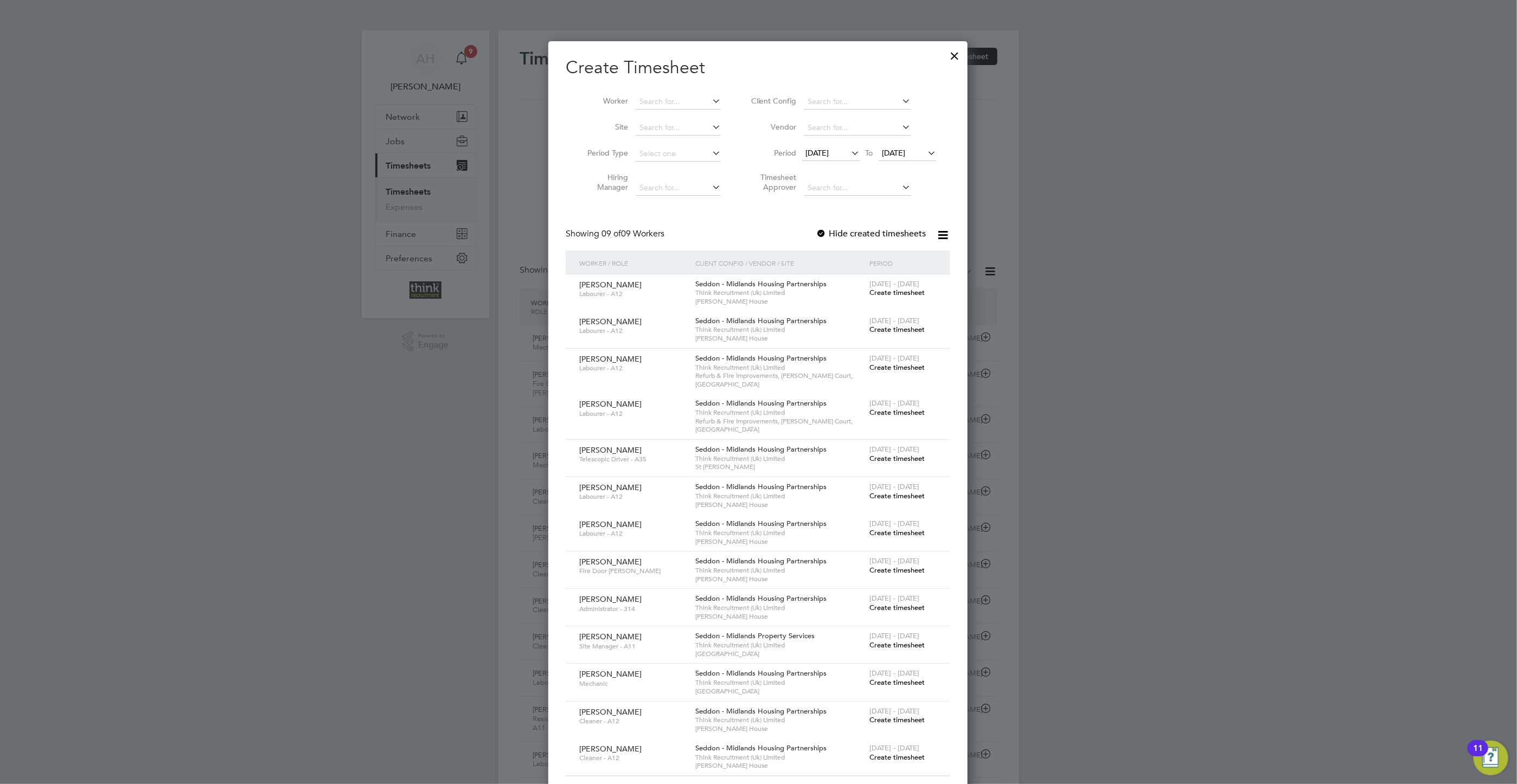
click at [944, 232] on icon at bounding box center [943, 235] width 14 height 14
click at [958, 57] on div at bounding box center [955, 53] width 19 height 19
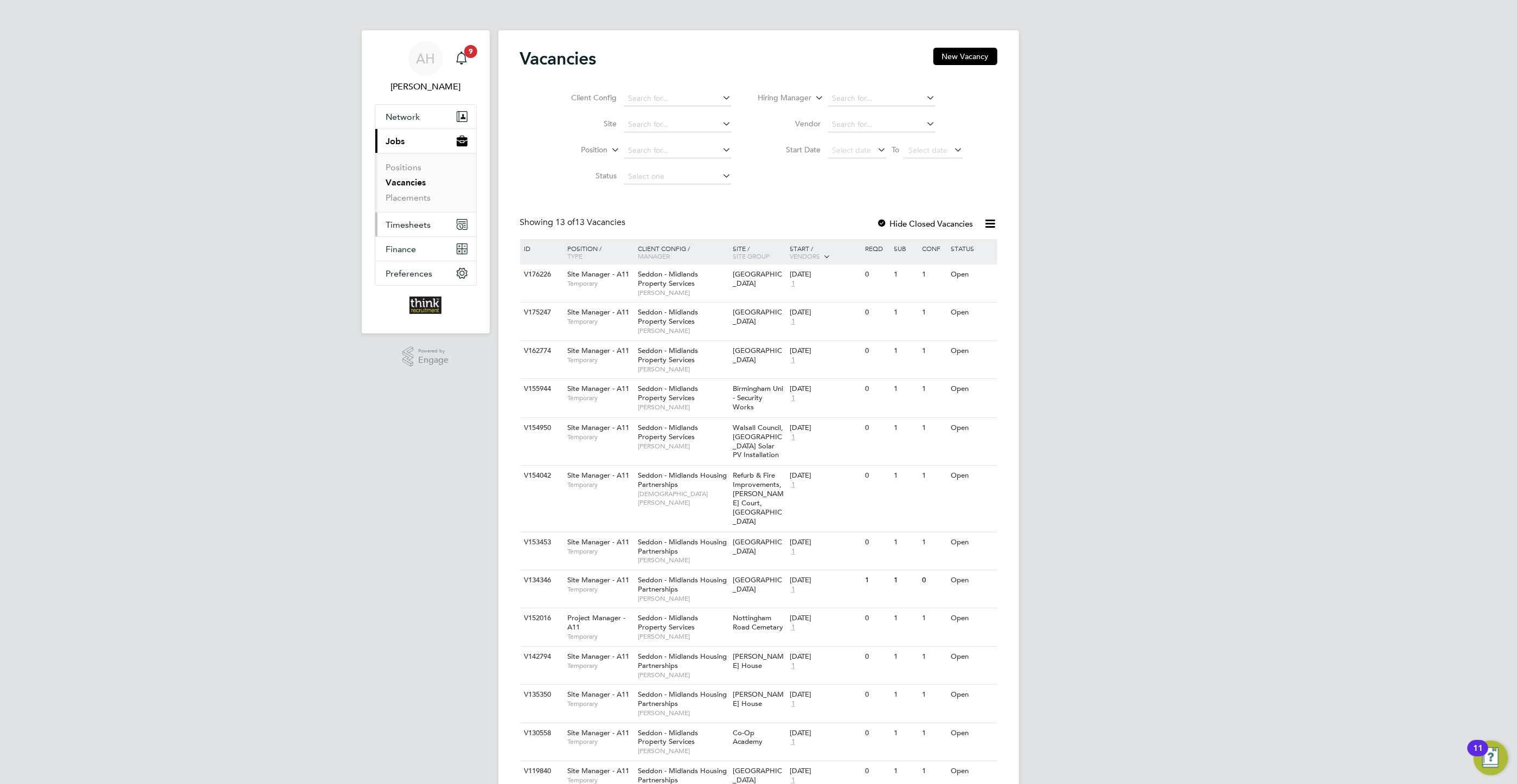
click at [408, 230] on span "Timesheets" at bounding box center [409, 224] width 45 height 10
click at [420, 189] on link "Timesheets" at bounding box center [409, 191] width 45 height 10
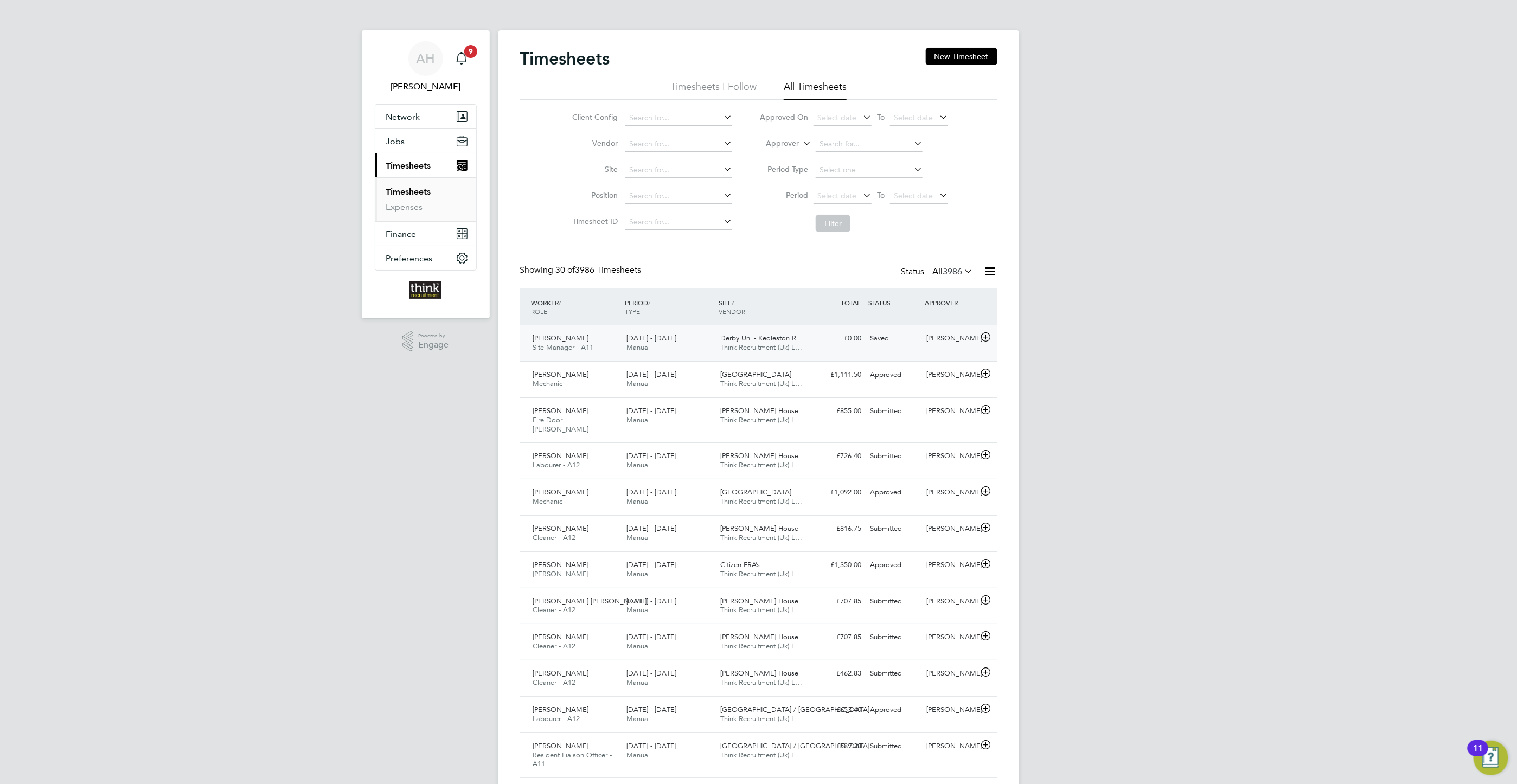
click at [633, 342] on span "[DATE] - [DATE]" at bounding box center [651, 338] width 50 height 9
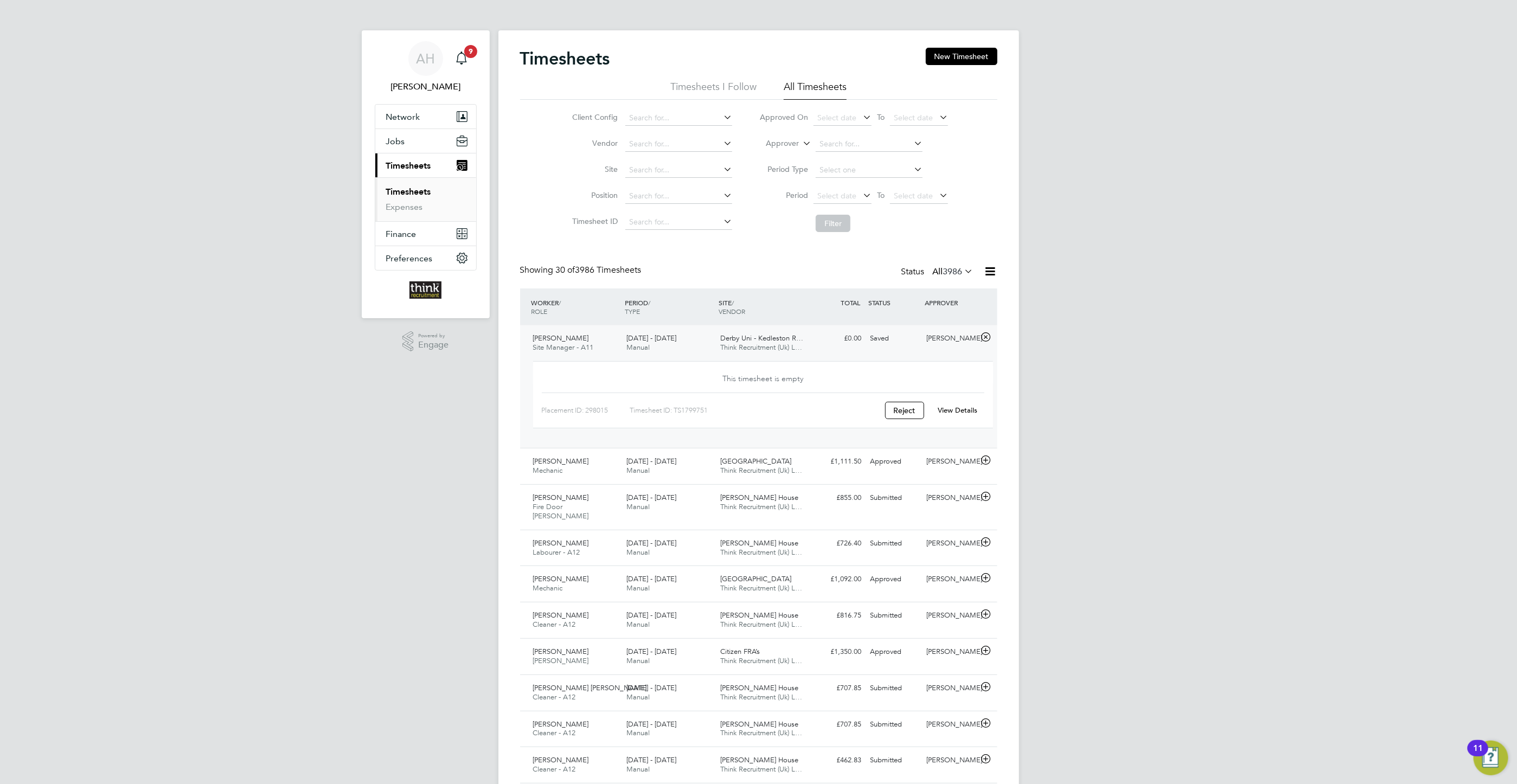
click at [633, 342] on span "[DATE] - [DATE]" at bounding box center [651, 338] width 50 height 9
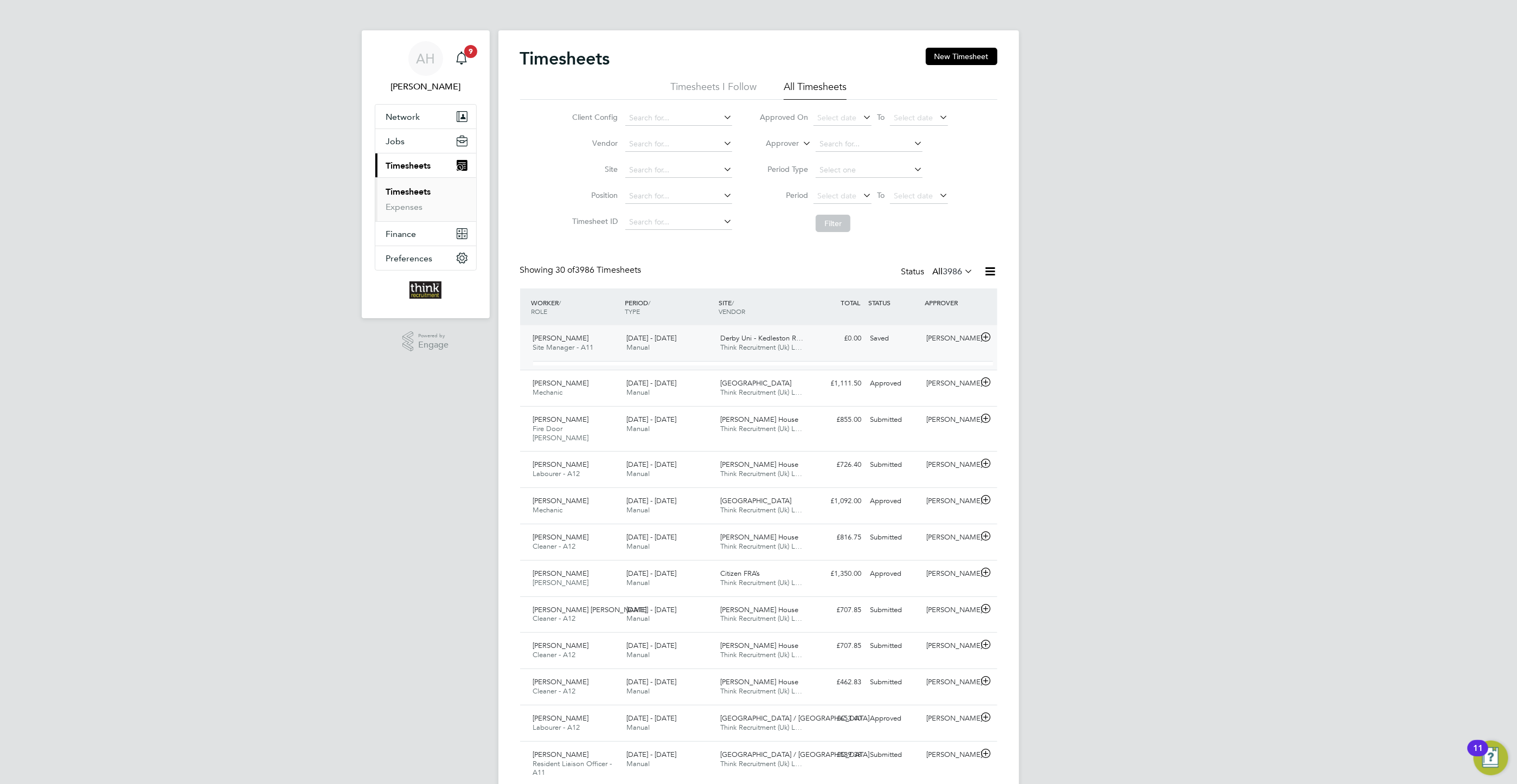
click at [633, 342] on span "[DATE] - [DATE]" at bounding box center [651, 338] width 50 height 9
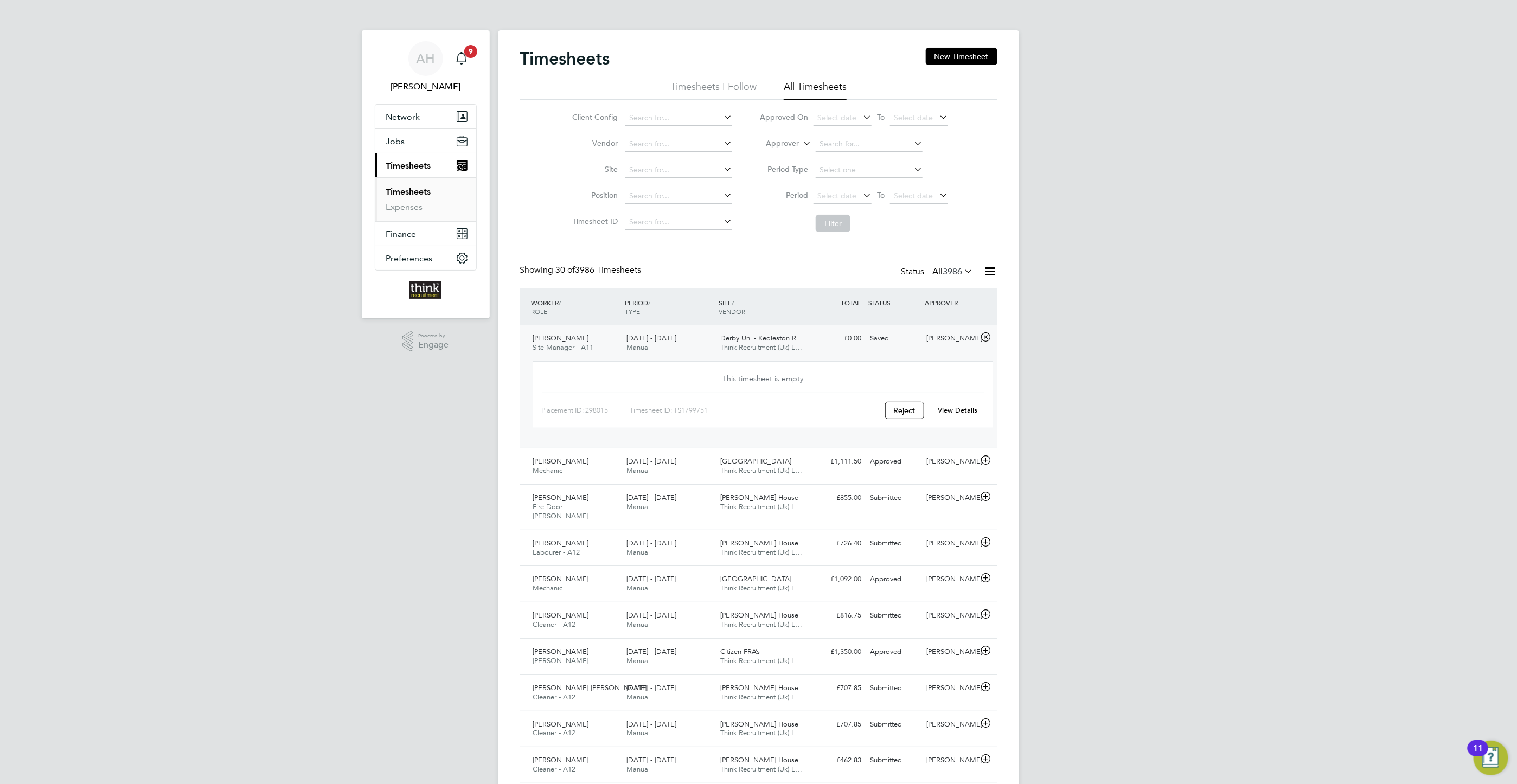
click at [575, 337] on div "Steve Potter Site Manager - A11 4 - 10 Aug 2025" at bounding box center [575, 343] width 94 height 27
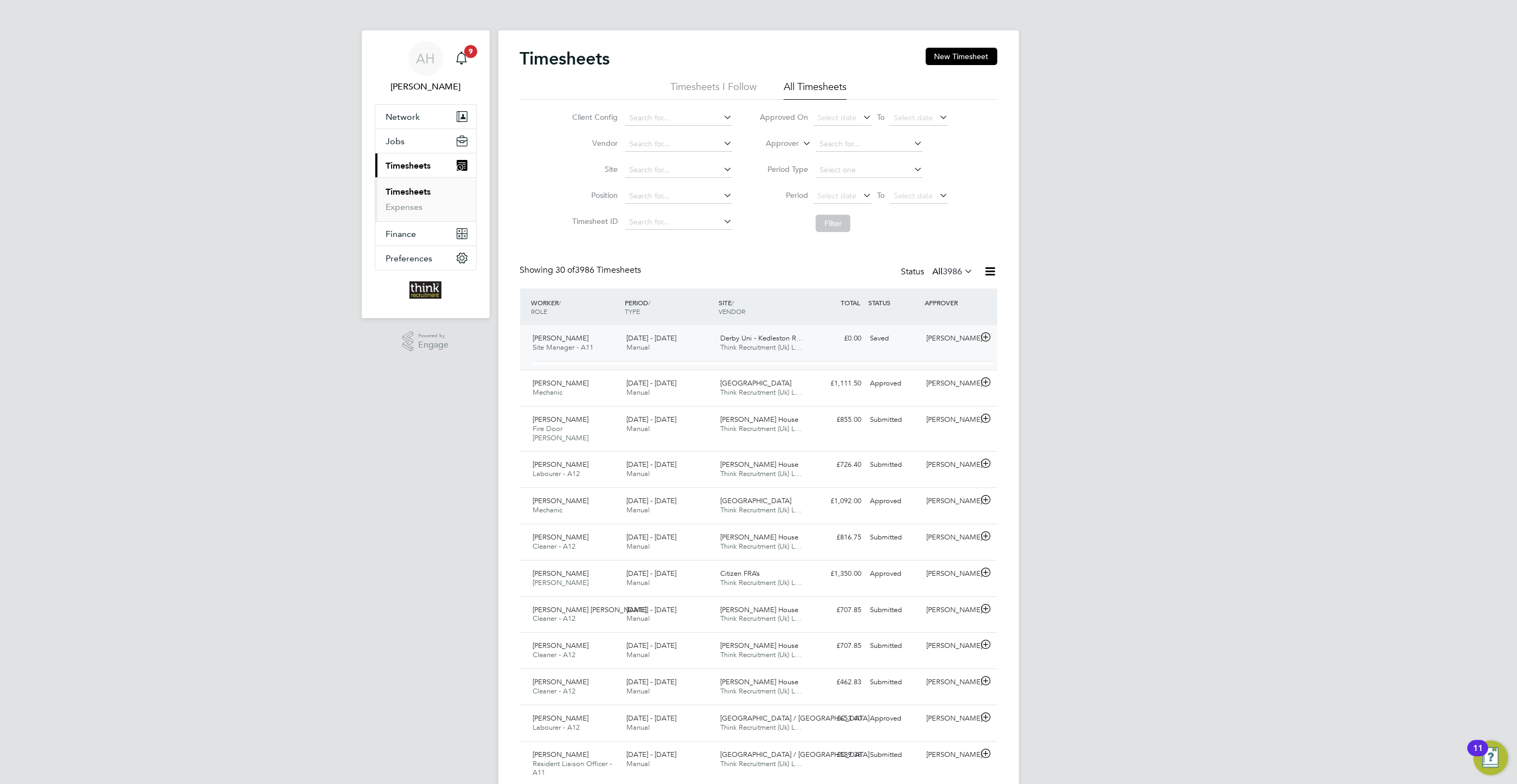
click at [575, 337] on div "Steve Potter Site Manager - A11 4 - 10 Aug 2025" at bounding box center [575, 343] width 94 height 27
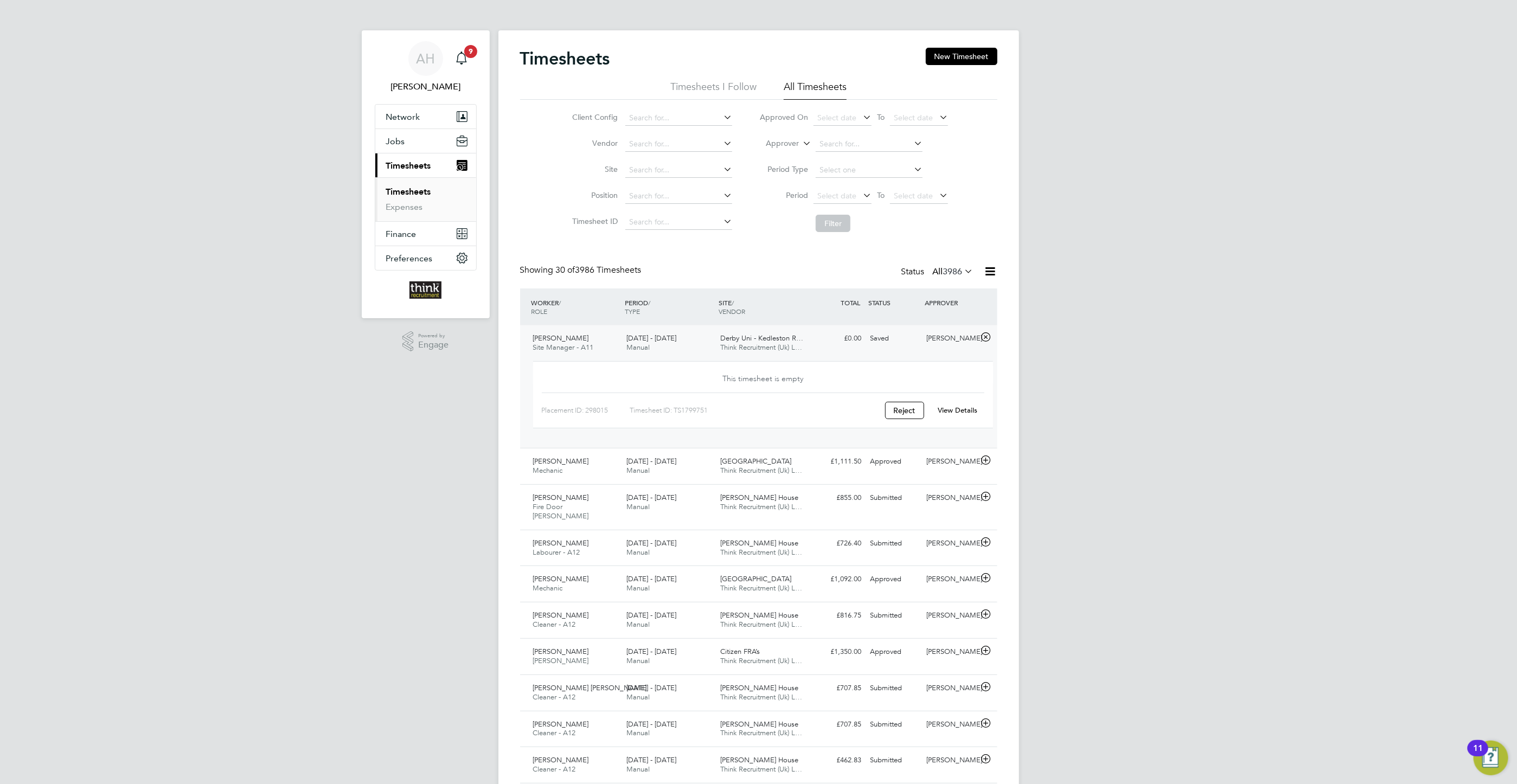
click at [575, 337] on div "Steve Potter Site Manager - A11 4 - 10 Aug 2025" at bounding box center [575, 343] width 94 height 27
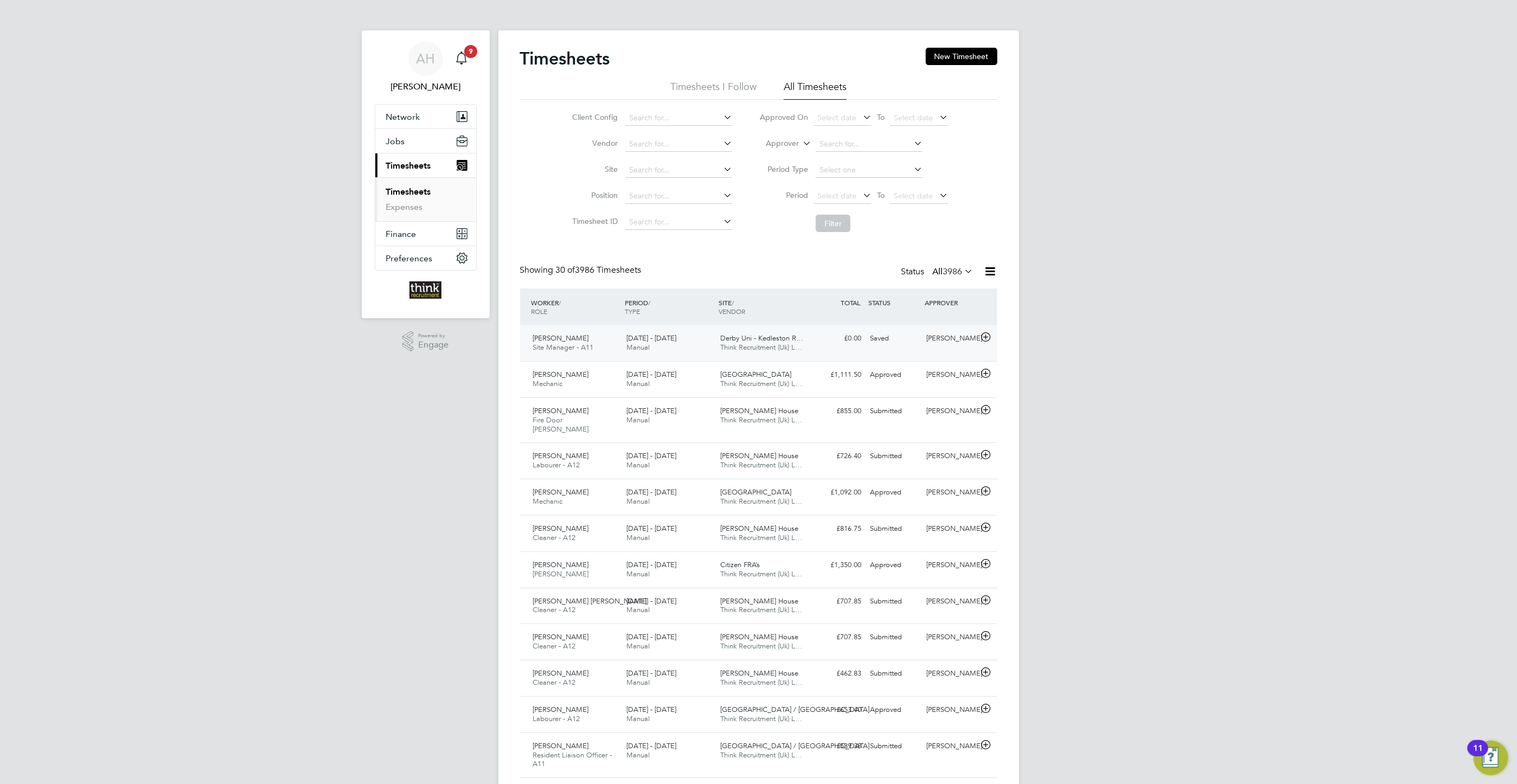
click at [575, 337] on div "Steve Potter Site Manager - A11 4 - 10 Aug 2025" at bounding box center [575, 343] width 94 height 27
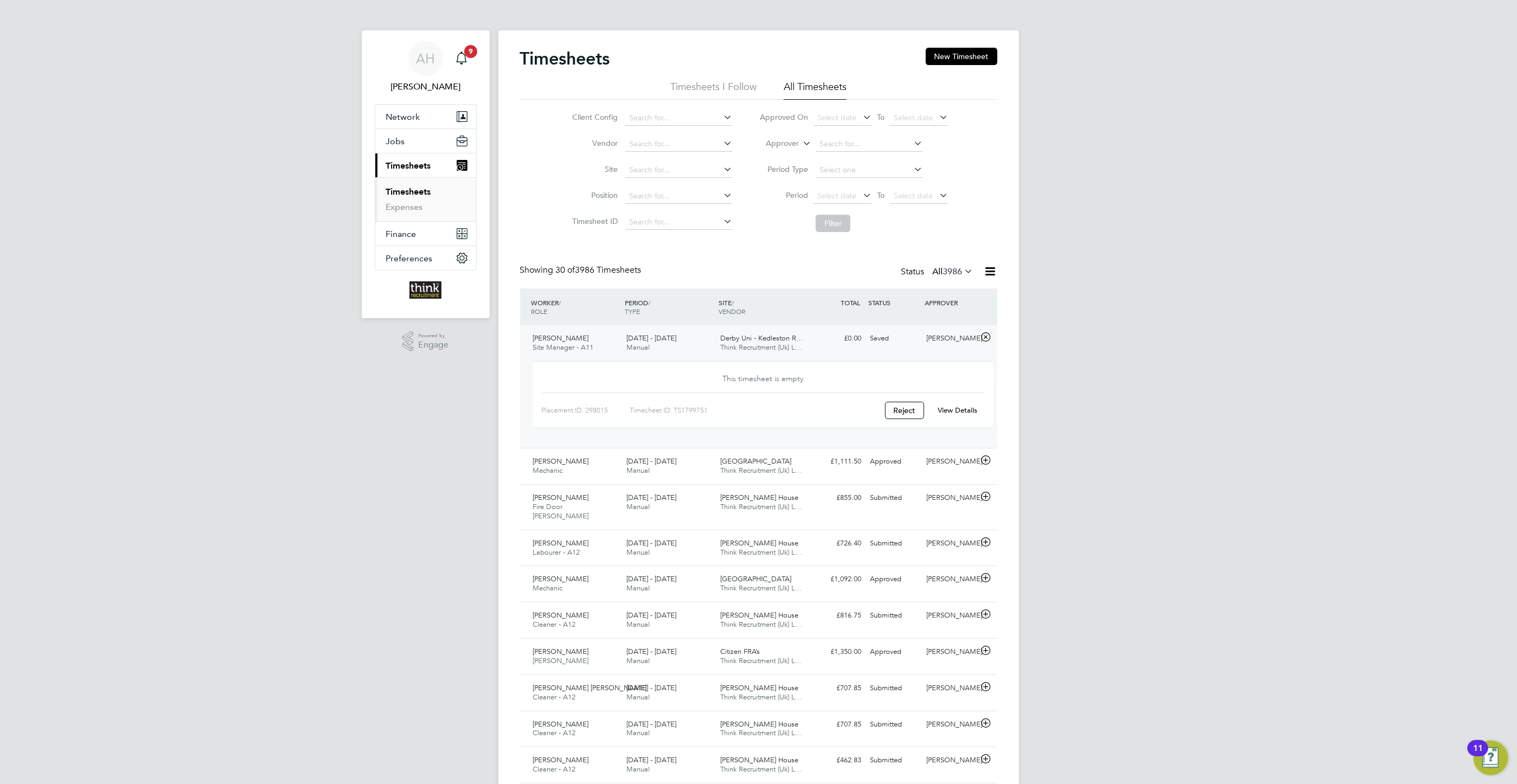
click at [537, 345] on span "Site Manager - A11" at bounding box center [563, 347] width 61 height 9
click at [542, 344] on span "Site Manager - A11" at bounding box center [563, 347] width 61 height 9
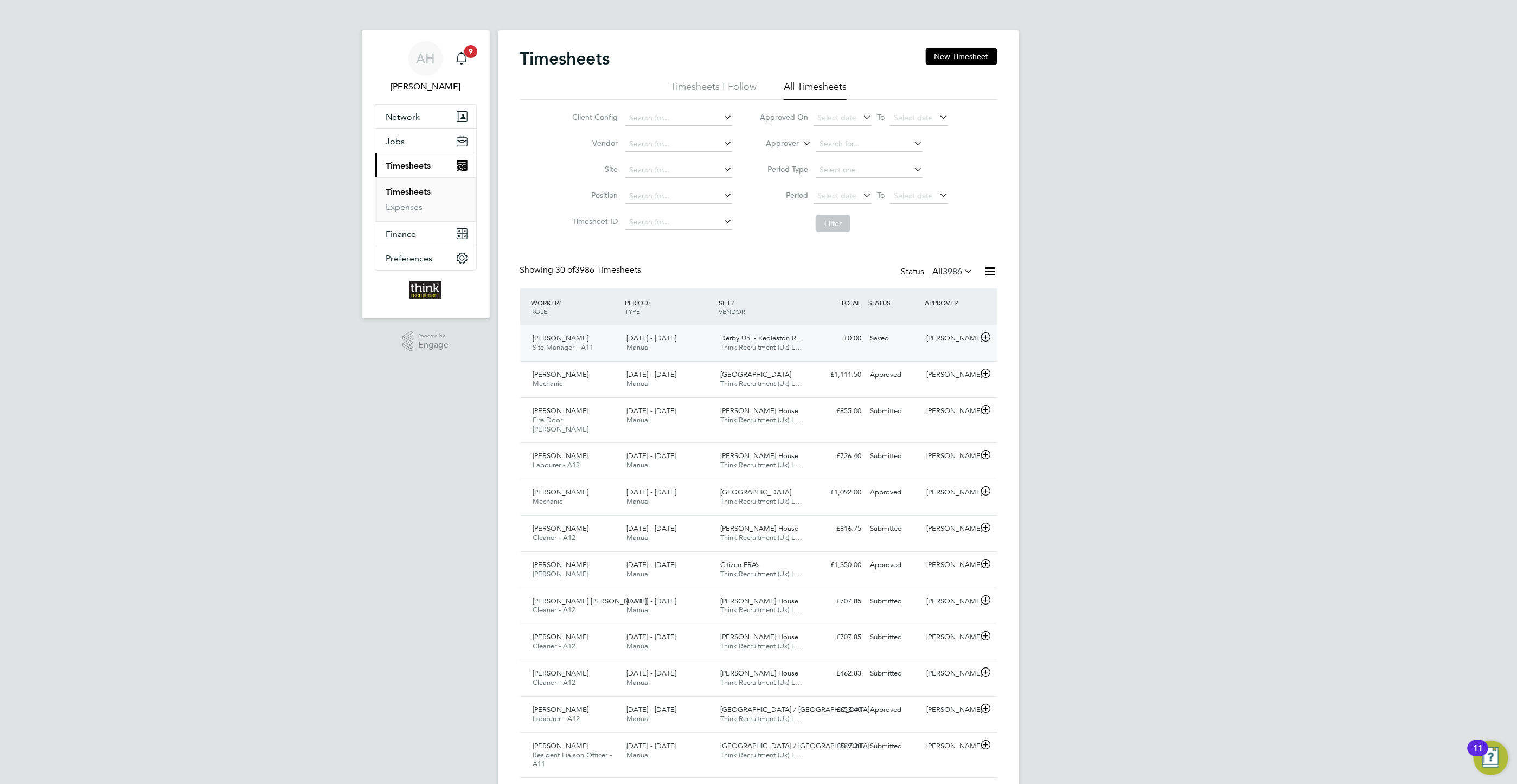
click at [985, 337] on icon at bounding box center [985, 337] width 14 height 9
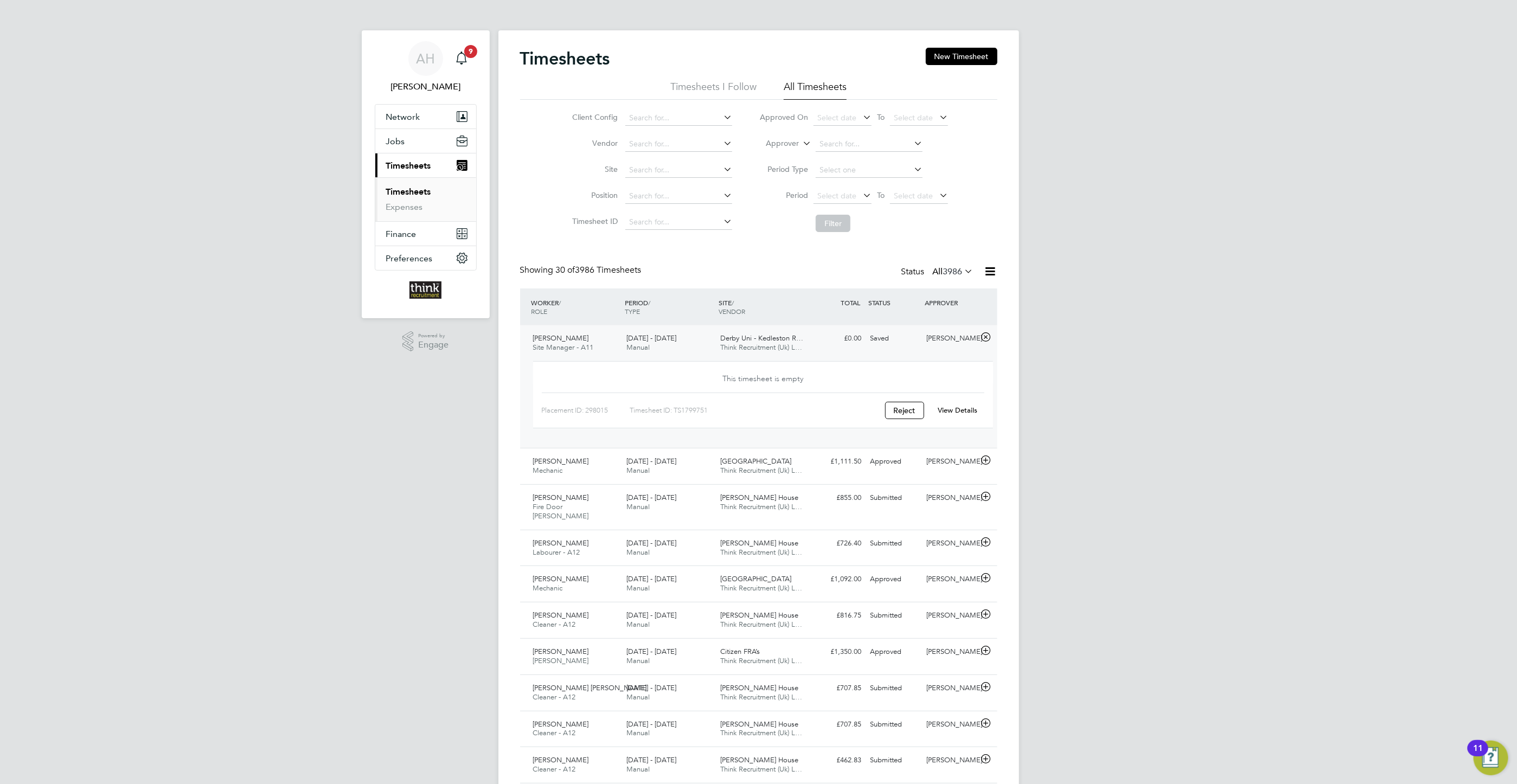
click at [949, 407] on div "View Details" at bounding box center [958, 410] width 53 height 17
click at [950, 412] on link "View Details" at bounding box center [957, 410] width 39 height 9
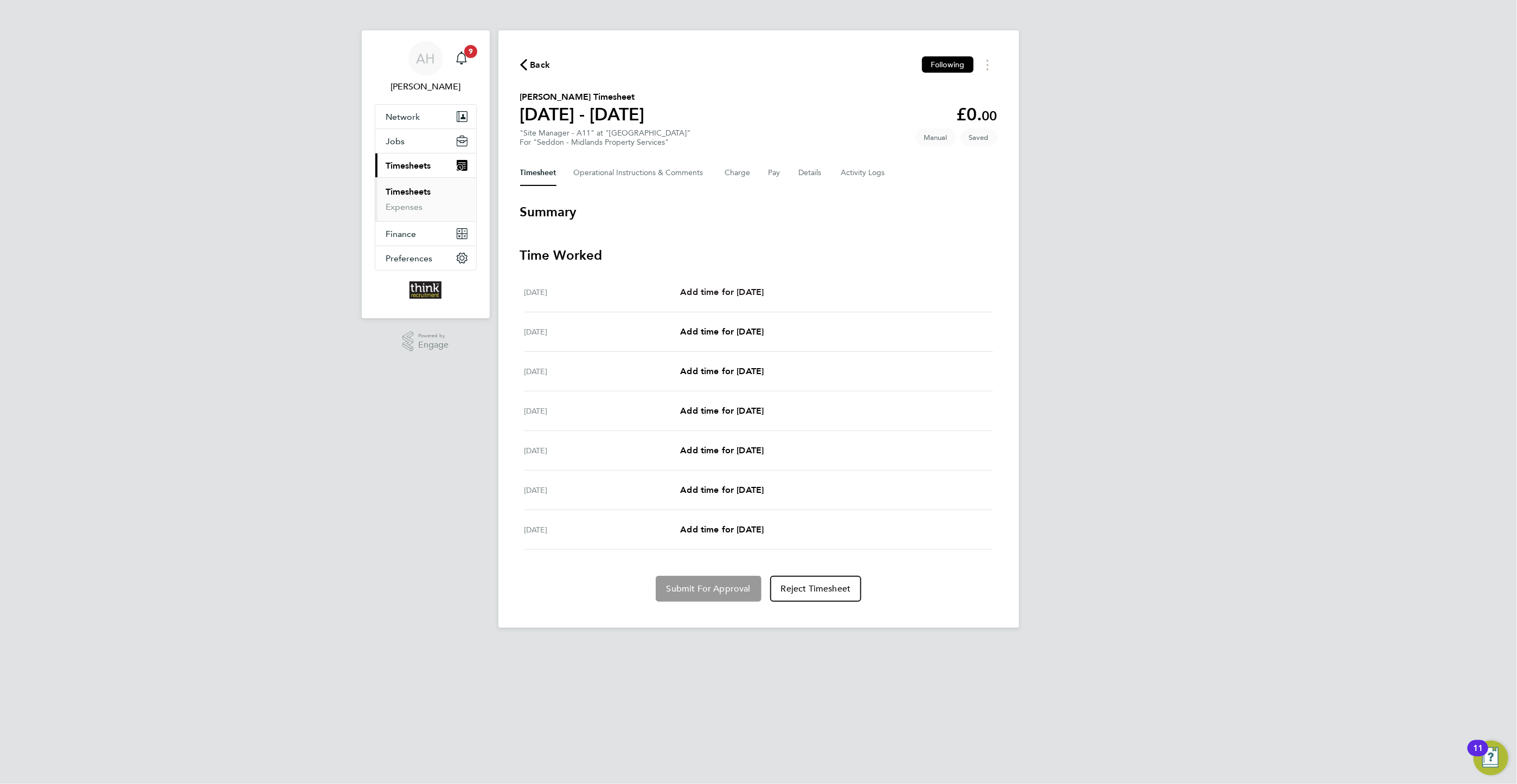
click at [690, 288] on span "Add time for [DATE]" at bounding box center [722, 291] width 84 height 10
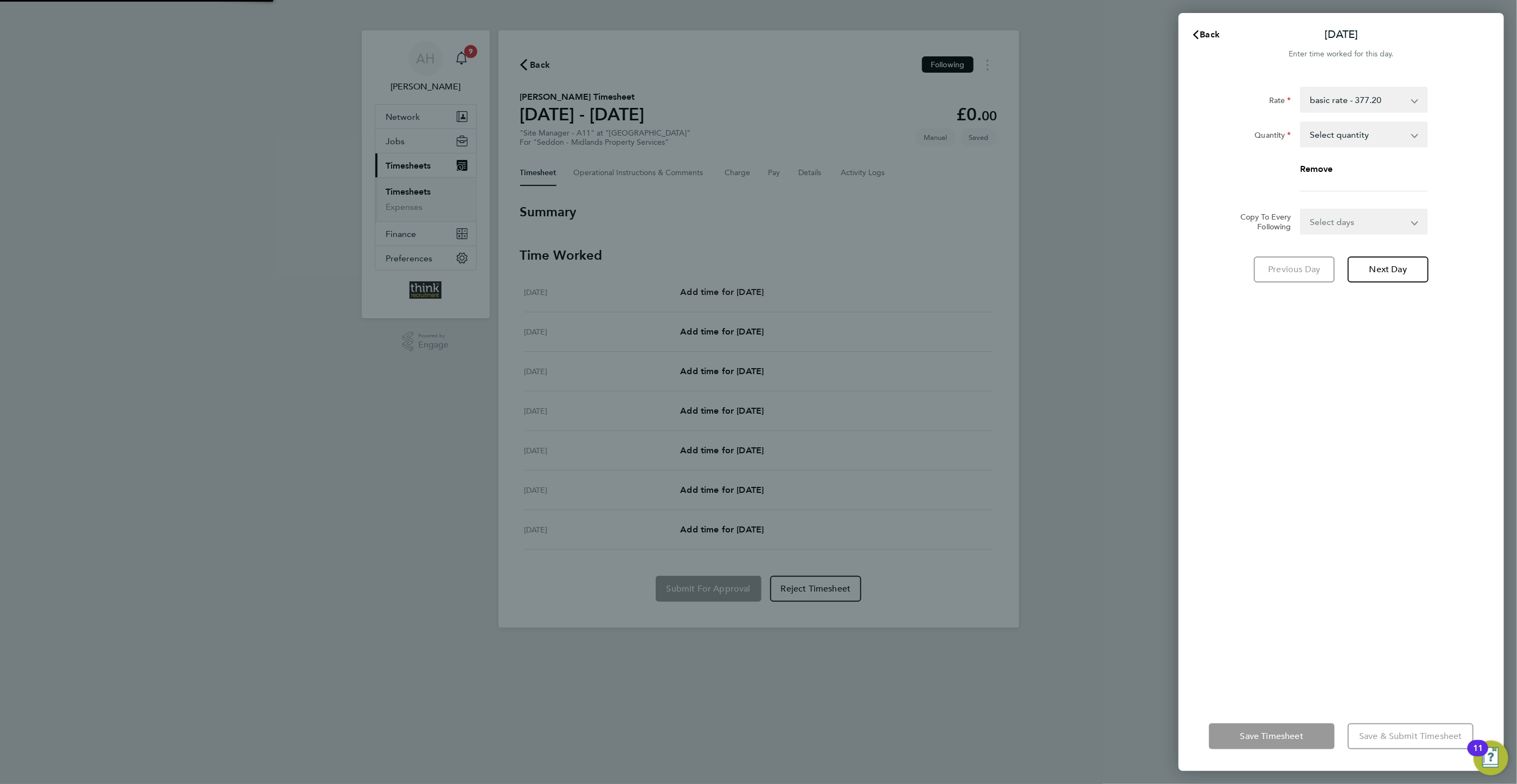
click at [690, 288] on div "Back [DATE] Enter time worked for this day. Rate basic rate - 377.20 Quantity S…" at bounding box center [758, 392] width 1517 height 784
click at [1385, 132] on select "Select quantity 0.5 1" at bounding box center [1357, 134] width 113 height 24
select select "1"
click at [1301, 122] on select "Select quantity 0.5 1" at bounding box center [1357, 134] width 113 height 24
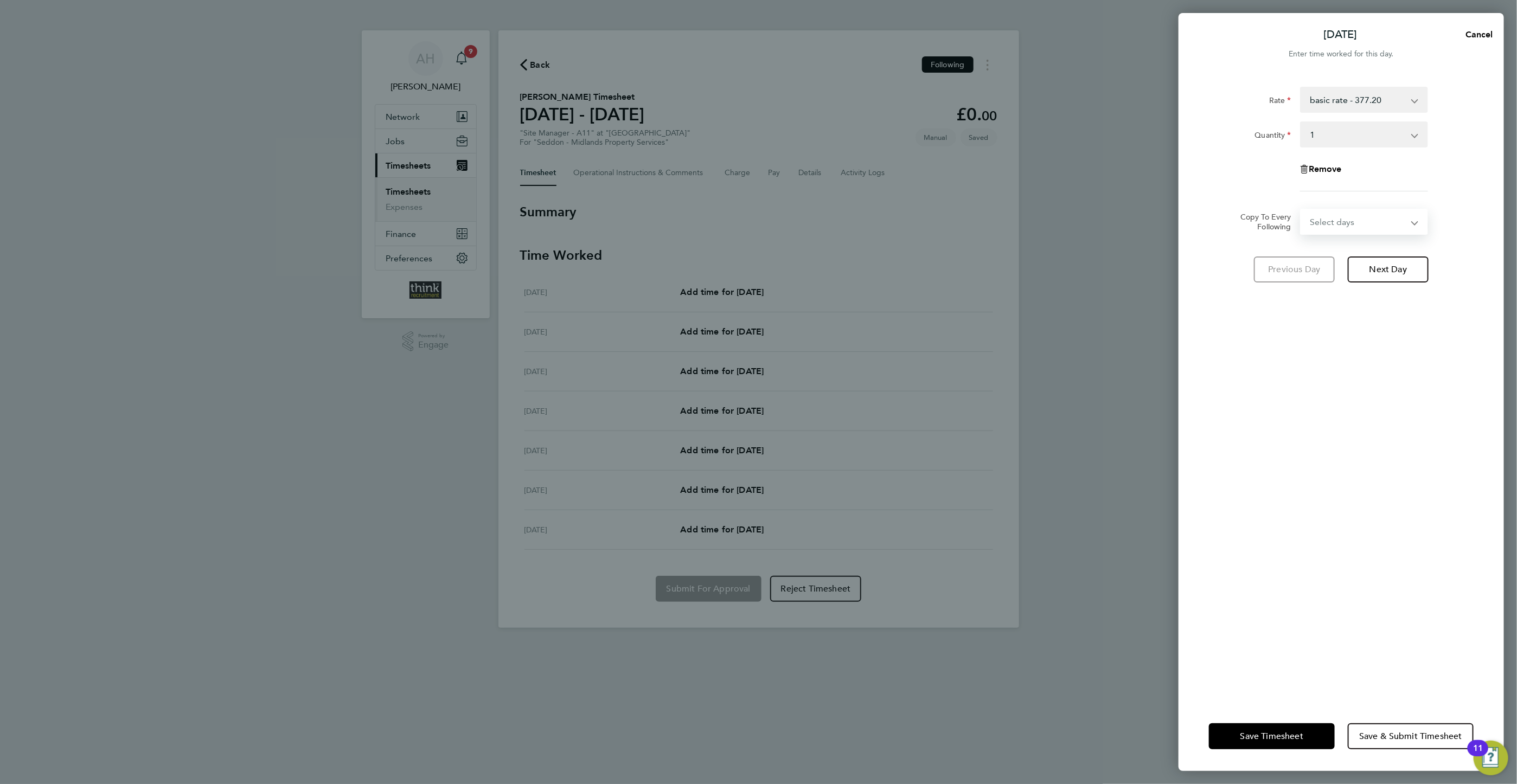
click at [1347, 223] on select "Select days Day Weekday (Mon-Fri) Weekend (Sat-Sun) Tuesday Wednesday Thursday …" at bounding box center [1357, 221] width 114 height 24
select select "WEEKDAY"
click at [1301, 210] on select "Select days Day Weekday (Mon-Fri) Weekend (Sat-Sun) Tuesday Wednesday Thursday …" at bounding box center [1357, 221] width 114 height 24
select select "2025-08-10"
click at [1375, 316] on span "Next Day" at bounding box center [1388, 317] width 38 height 11
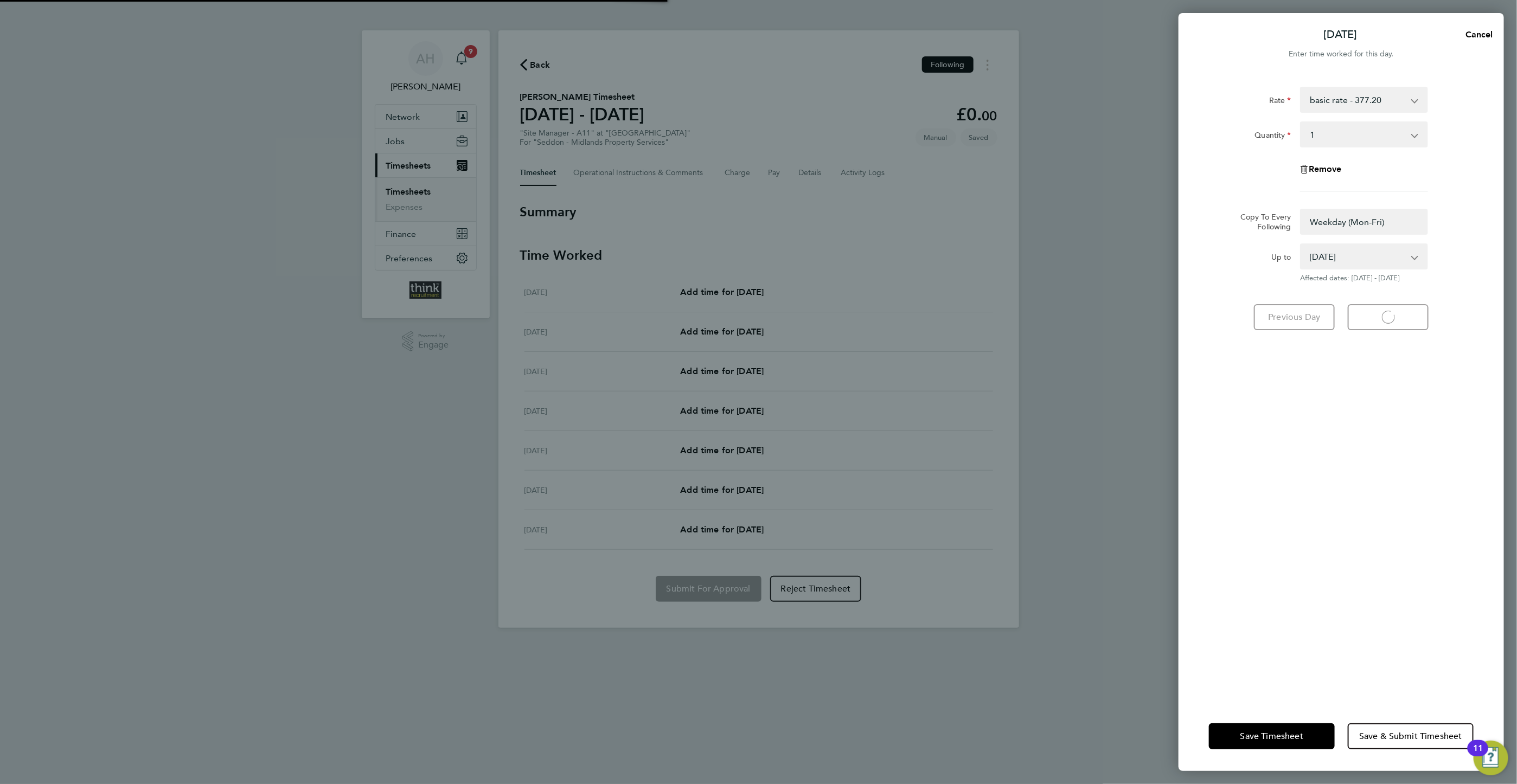
select select "0: null"
select select "1"
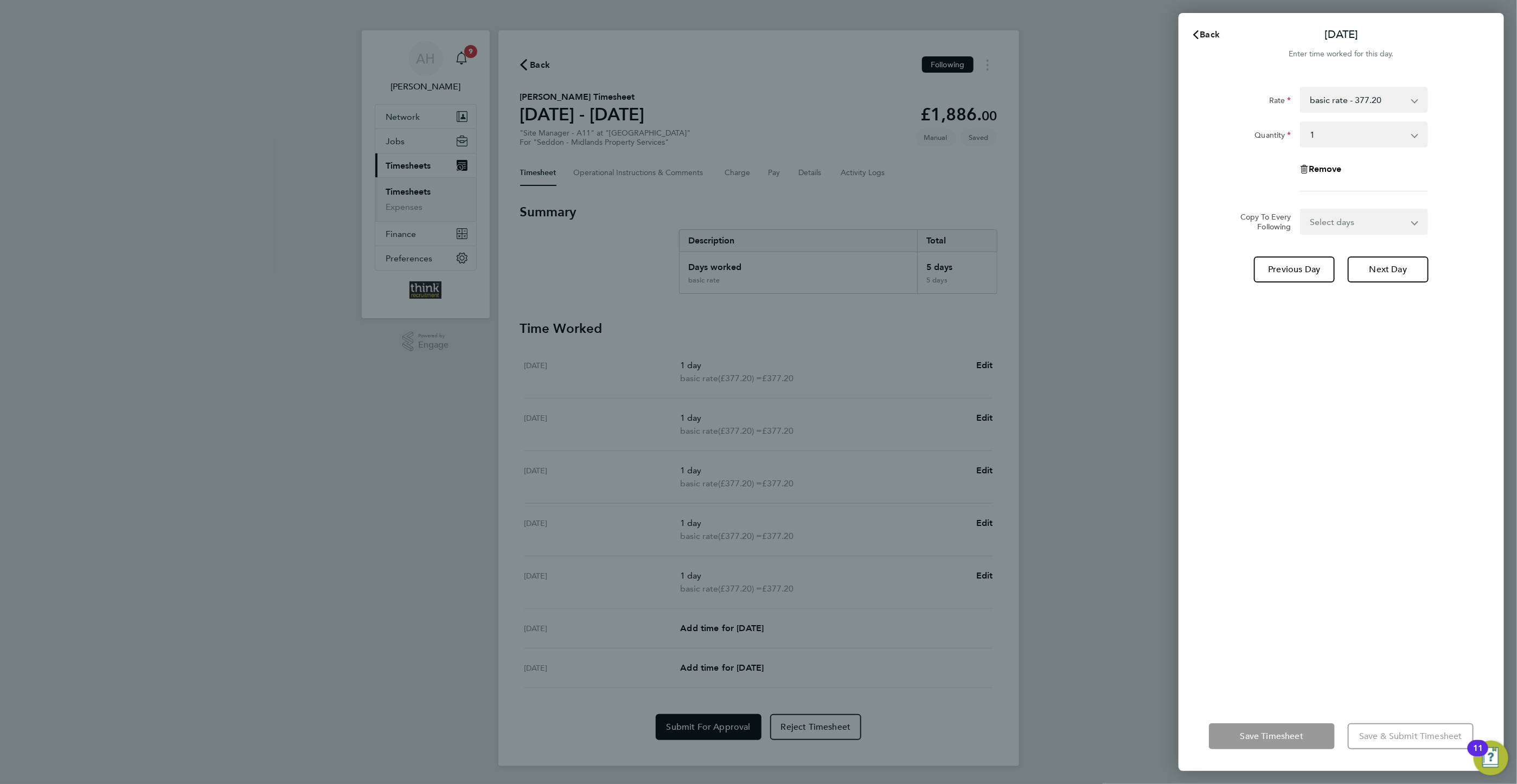
click at [1206, 34] on span "Back" at bounding box center [1210, 34] width 20 height 10
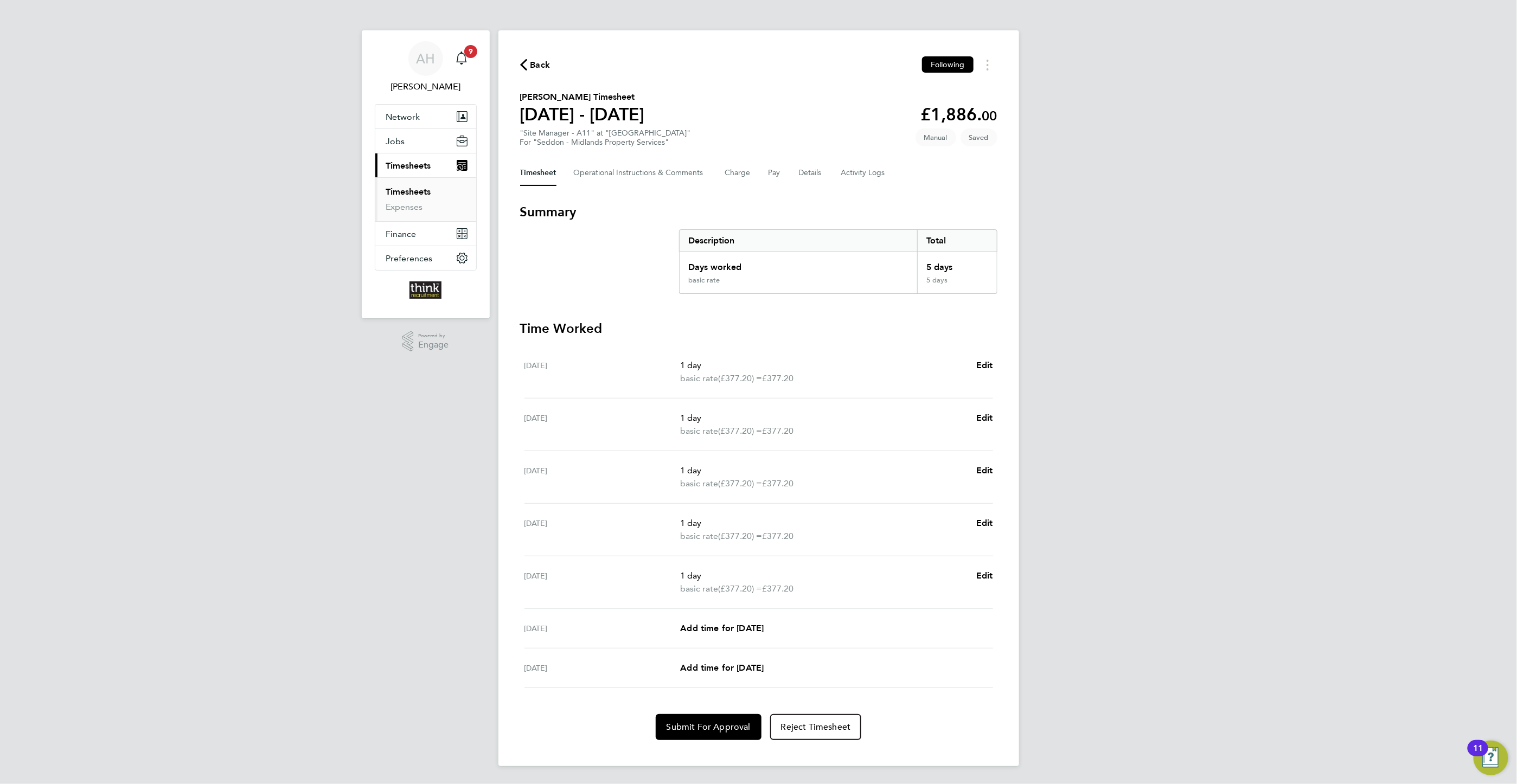
scroll to position [2, 0]
click at [716, 722] on span "Submit For Approval" at bounding box center [708, 727] width 84 height 11
click at [407, 208] on link "Expenses" at bounding box center [405, 207] width 37 height 10
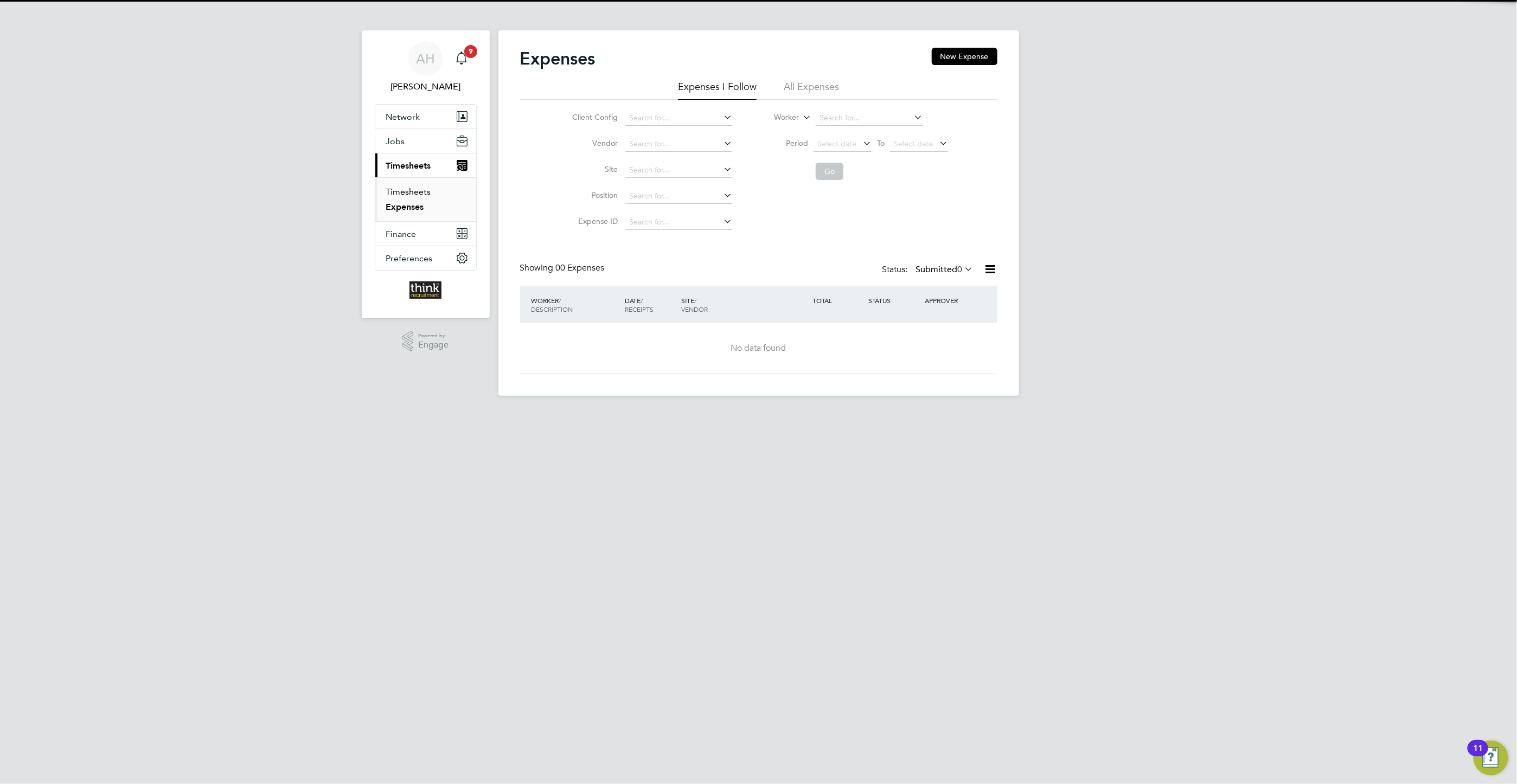
click at [404, 192] on link "Timesheets" at bounding box center [409, 191] width 45 height 10
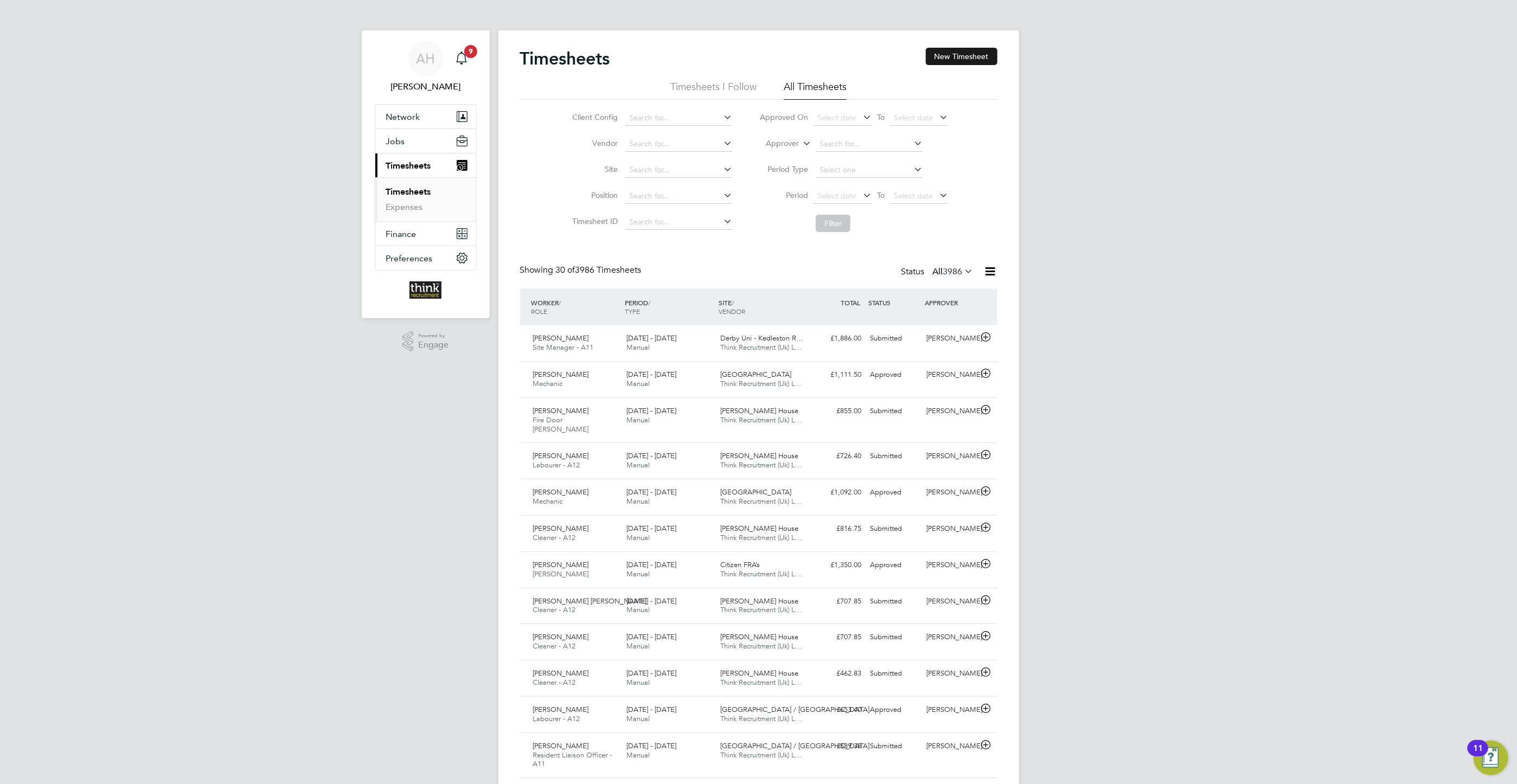
click at [944, 61] on button "New Timesheet" at bounding box center [962, 56] width 72 height 17
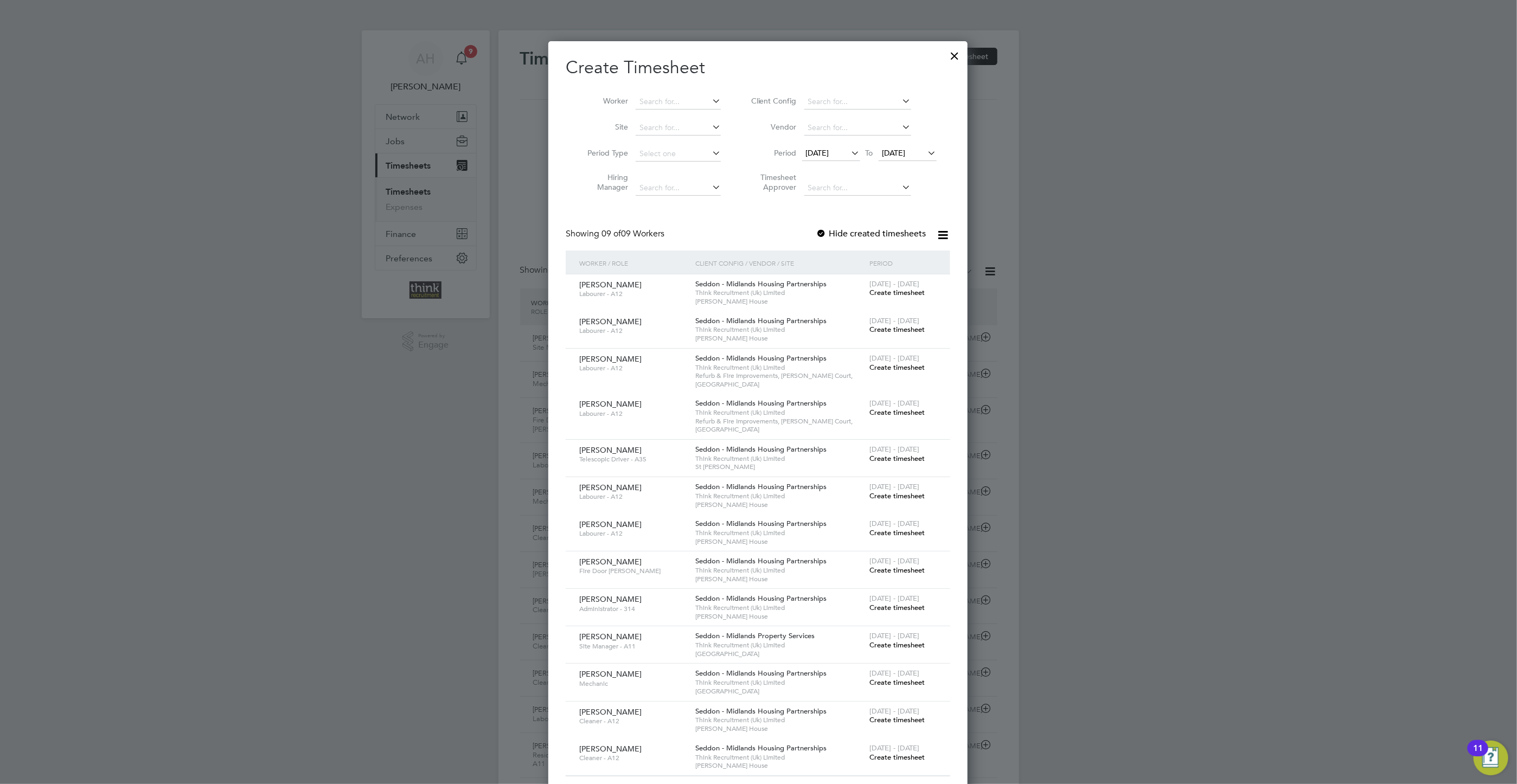
click at [957, 55] on div at bounding box center [955, 53] width 19 height 19
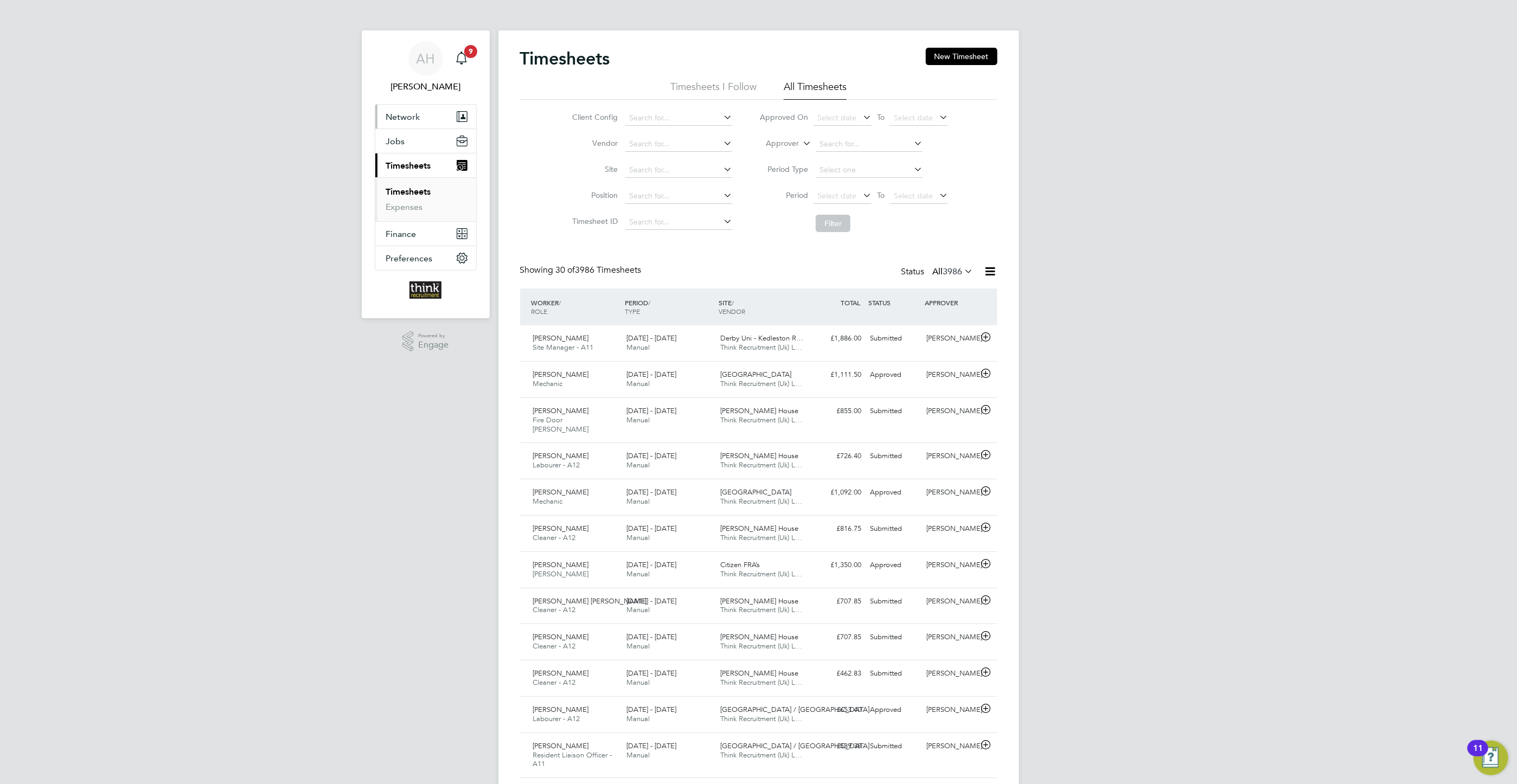
click at [414, 117] on span "Network" at bounding box center [403, 117] width 34 height 10
click at [402, 216] on span "Jobs" at bounding box center [396, 215] width 19 height 10
click at [402, 197] on link "Placements" at bounding box center [409, 197] width 45 height 10
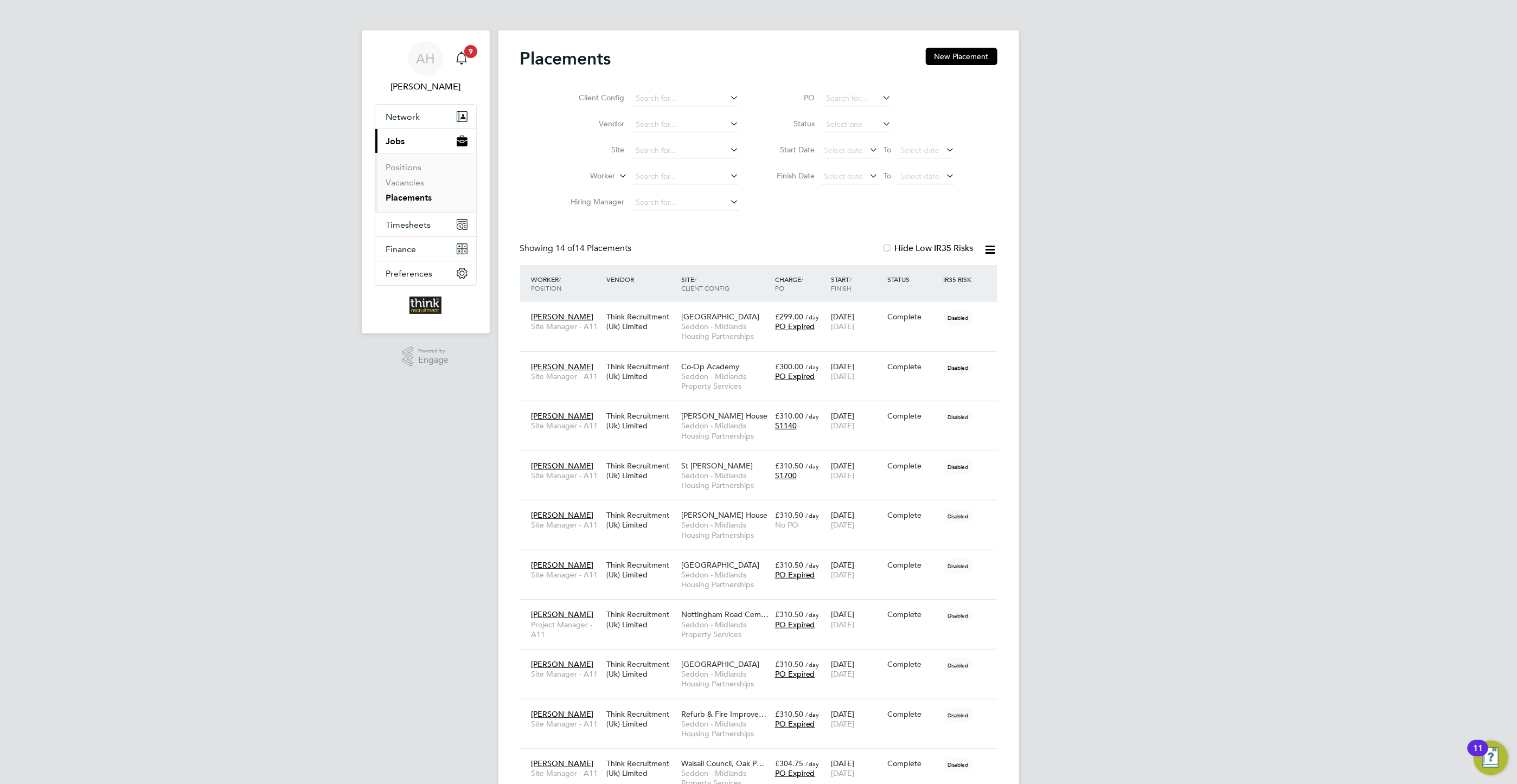
scroll to position [41, 94]
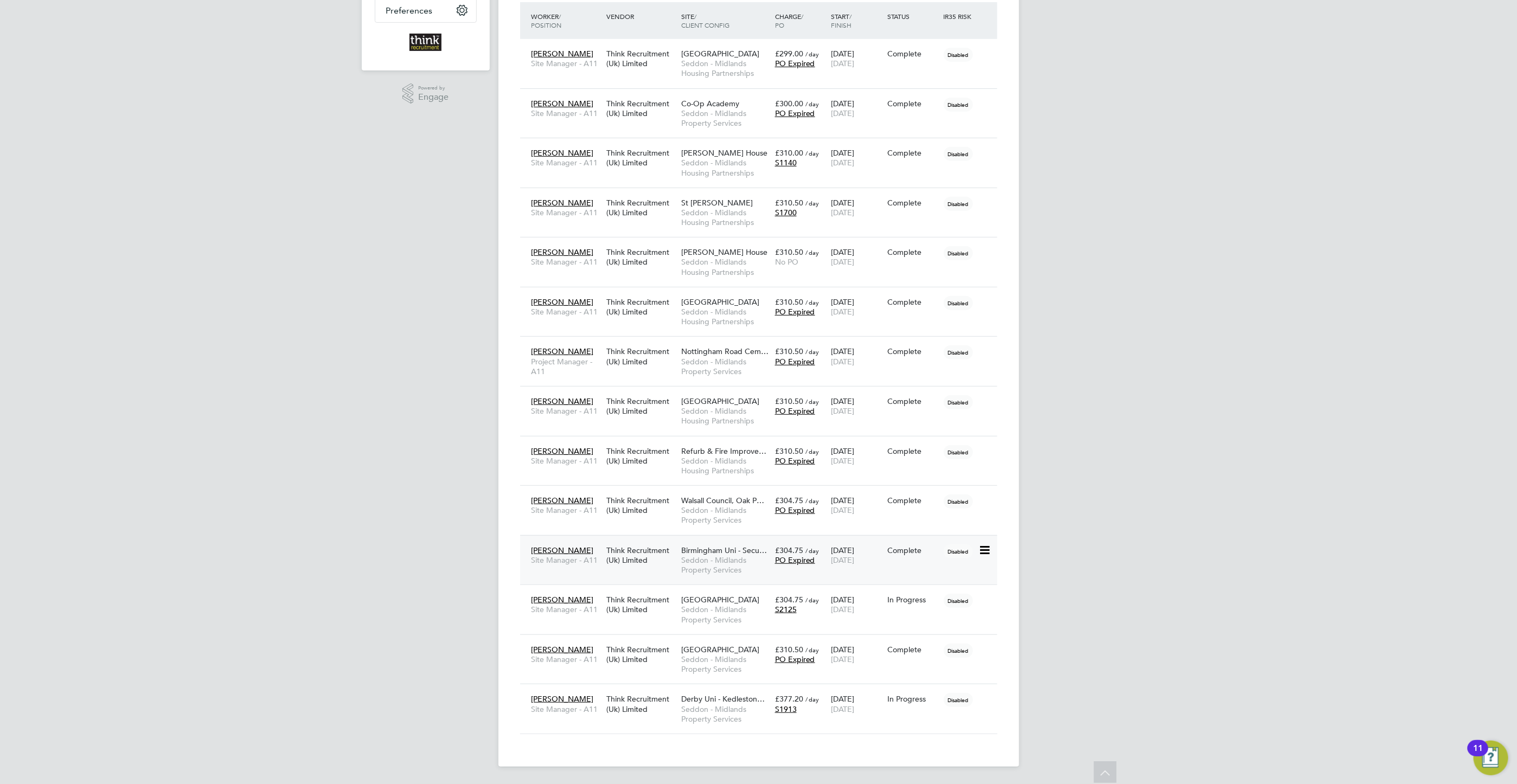
click at [983, 546] on icon at bounding box center [983, 550] width 11 height 13
click at [721, 555] on span "Seddon - Midlands Property Services" at bounding box center [726, 564] width 88 height 19
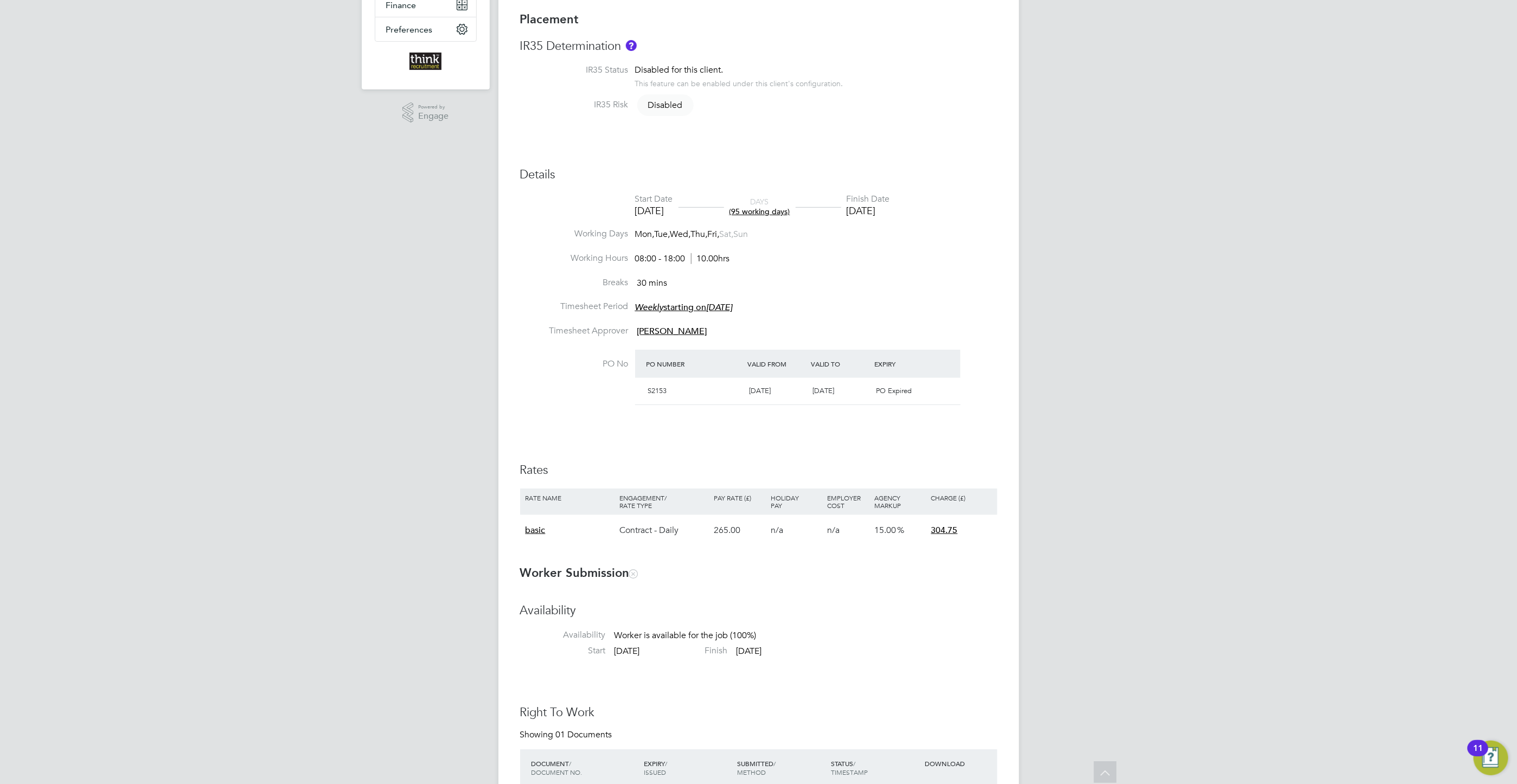
click at [887, 210] on div "[DATE]" at bounding box center [869, 210] width 44 height 12
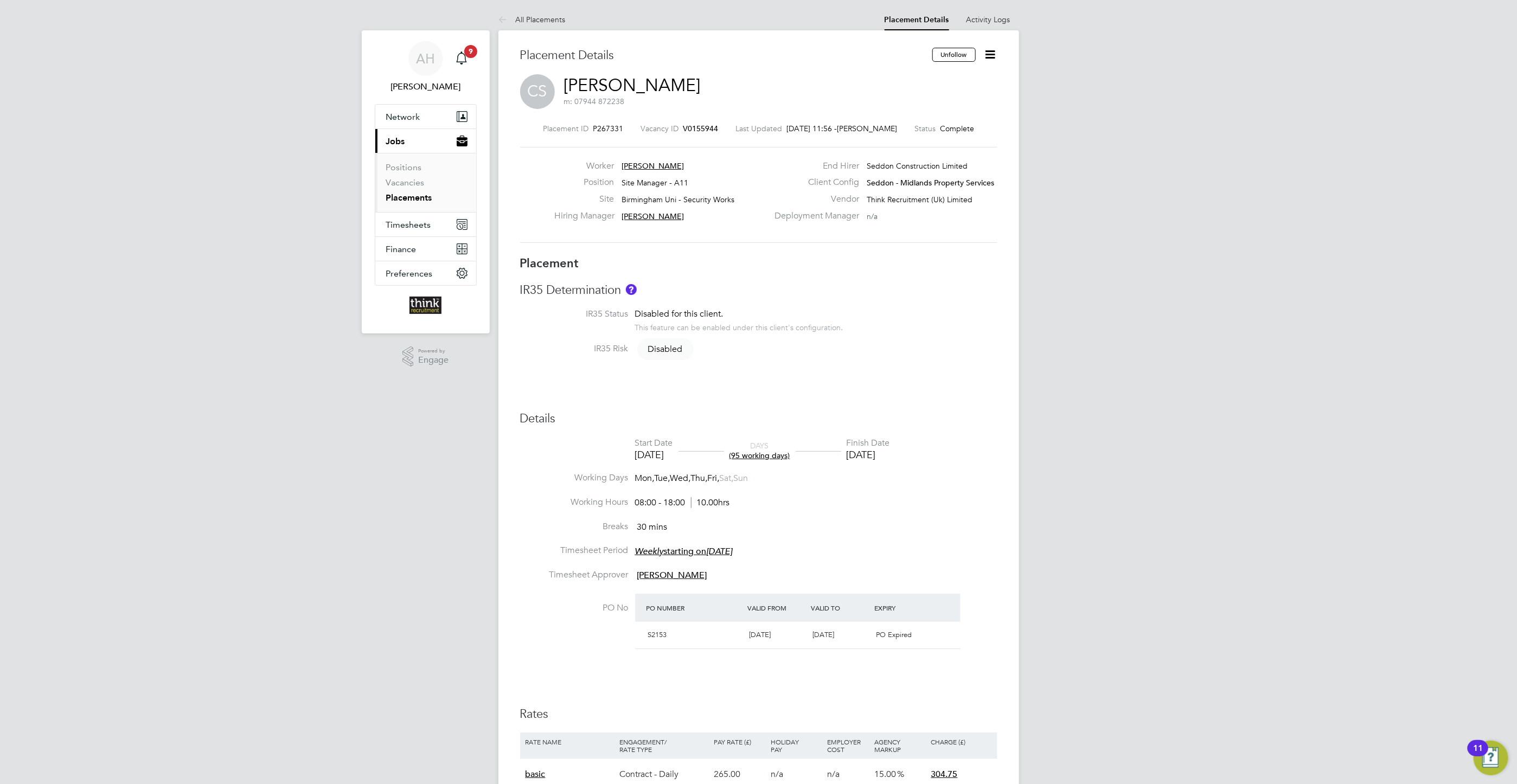
click at [989, 49] on icon at bounding box center [991, 54] width 14 height 14
click at [936, 79] on li "Edit Placement e" at bounding box center [955, 80] width 80 height 15
type input "Tony Round"
type input "[DATE]"
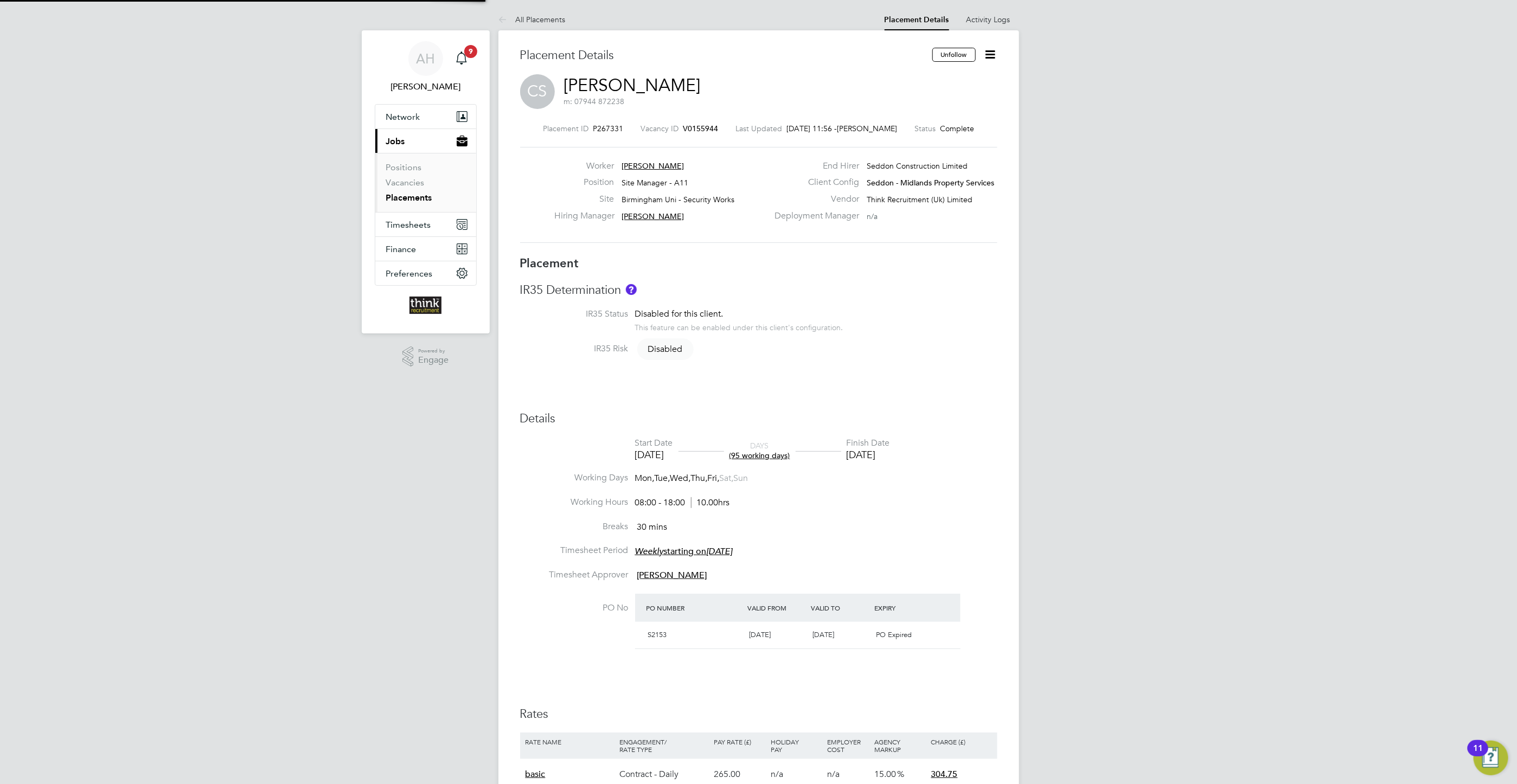
type input "[DATE]"
type input "08:00"
type input "18:00"
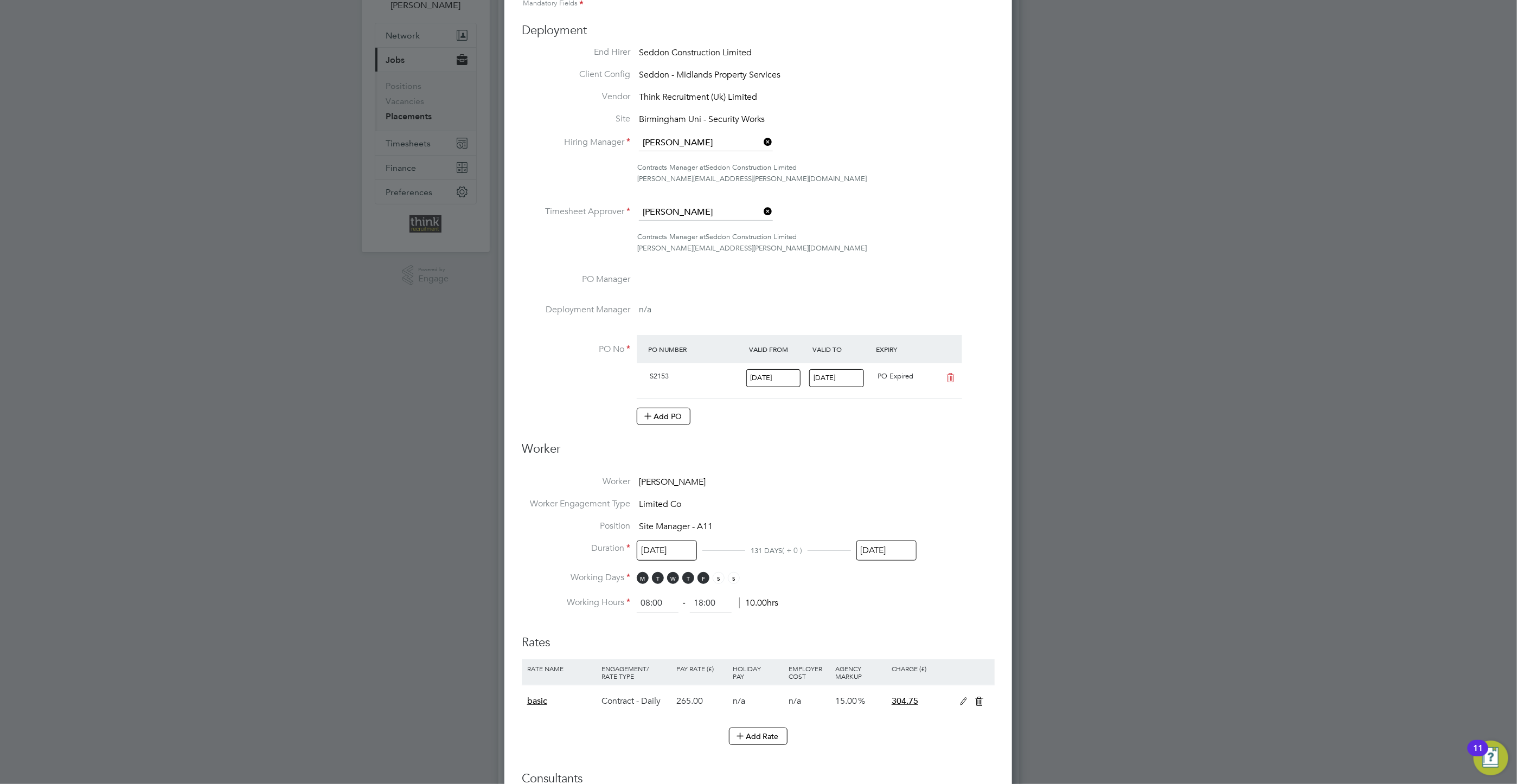
click at [840, 373] on input "08 Apr 2025" at bounding box center [836, 378] width 55 height 18
click at [936, 184] on icon at bounding box center [936, 186] width 10 height 12
click at [907, 318] on span "30" at bounding box center [909, 311] width 21 height 21
click at [758, 378] on input "22 Jan 2025" at bounding box center [773, 378] width 55 height 18
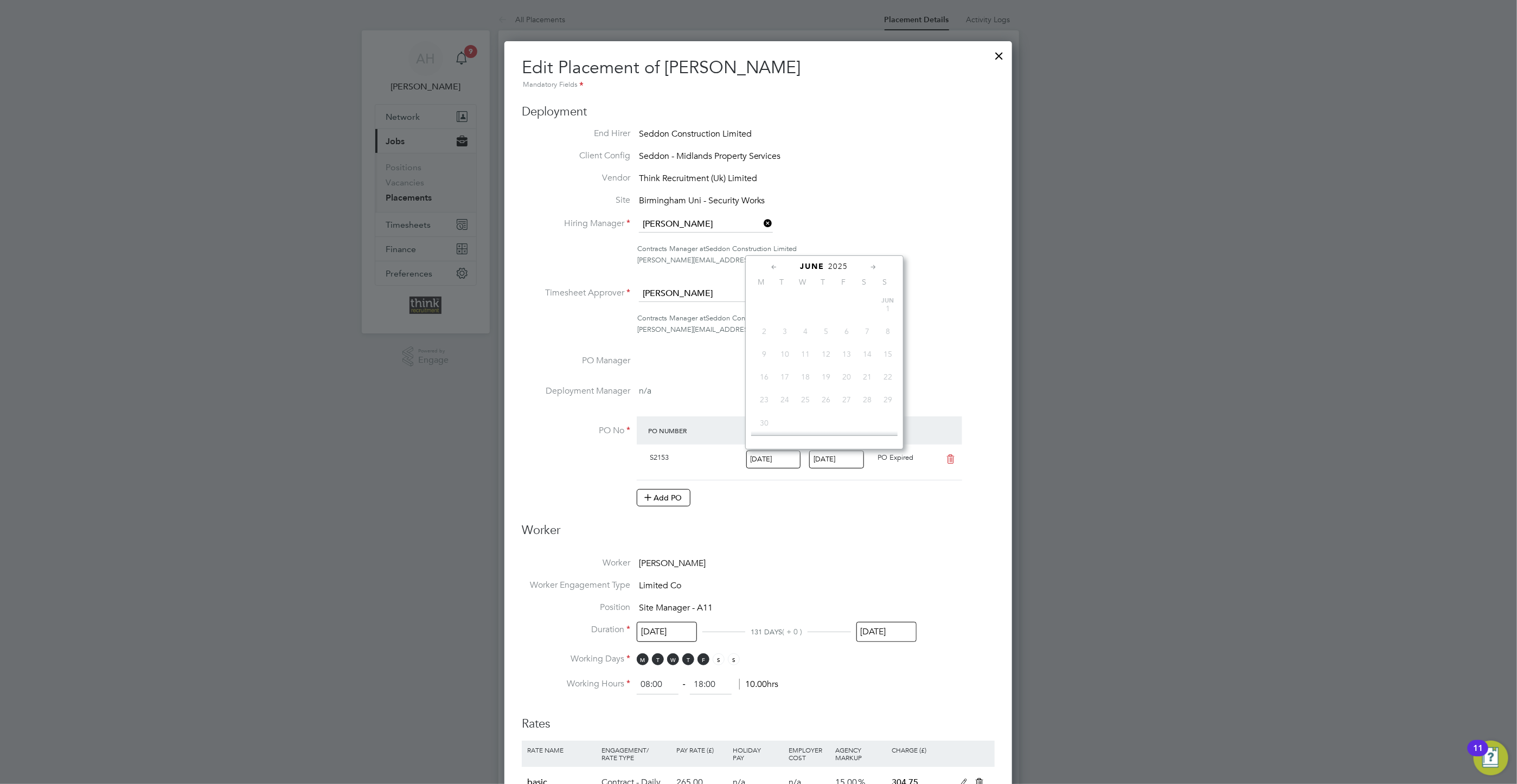
click at [866, 480] on div "PO Number Valid From Valid To Expiry S2153 22 Jan 2025 30 May 2025 PO Expired" at bounding box center [799, 448] width 326 height 64
click at [832, 456] on input "[DATE]" at bounding box center [836, 459] width 55 height 18
click at [909, 352] on span "26" at bounding box center [909, 341] width 21 height 21
type input "26 Sep 2025"
click at [780, 457] on input "22 Jan 2025" at bounding box center [773, 459] width 55 height 18
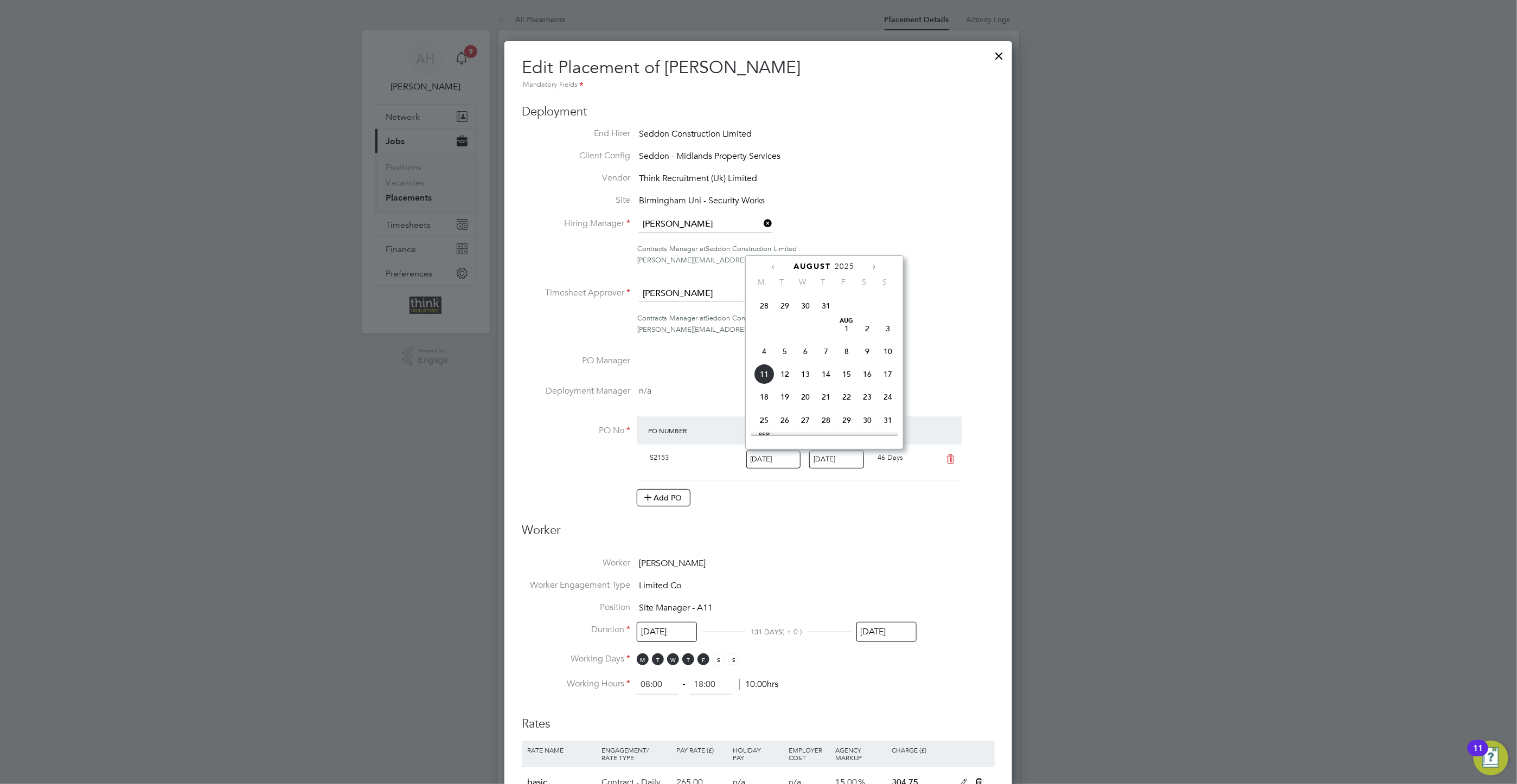
click at [764, 361] on span "4" at bounding box center [764, 351] width 21 height 21
type input "04 Aug 2025"
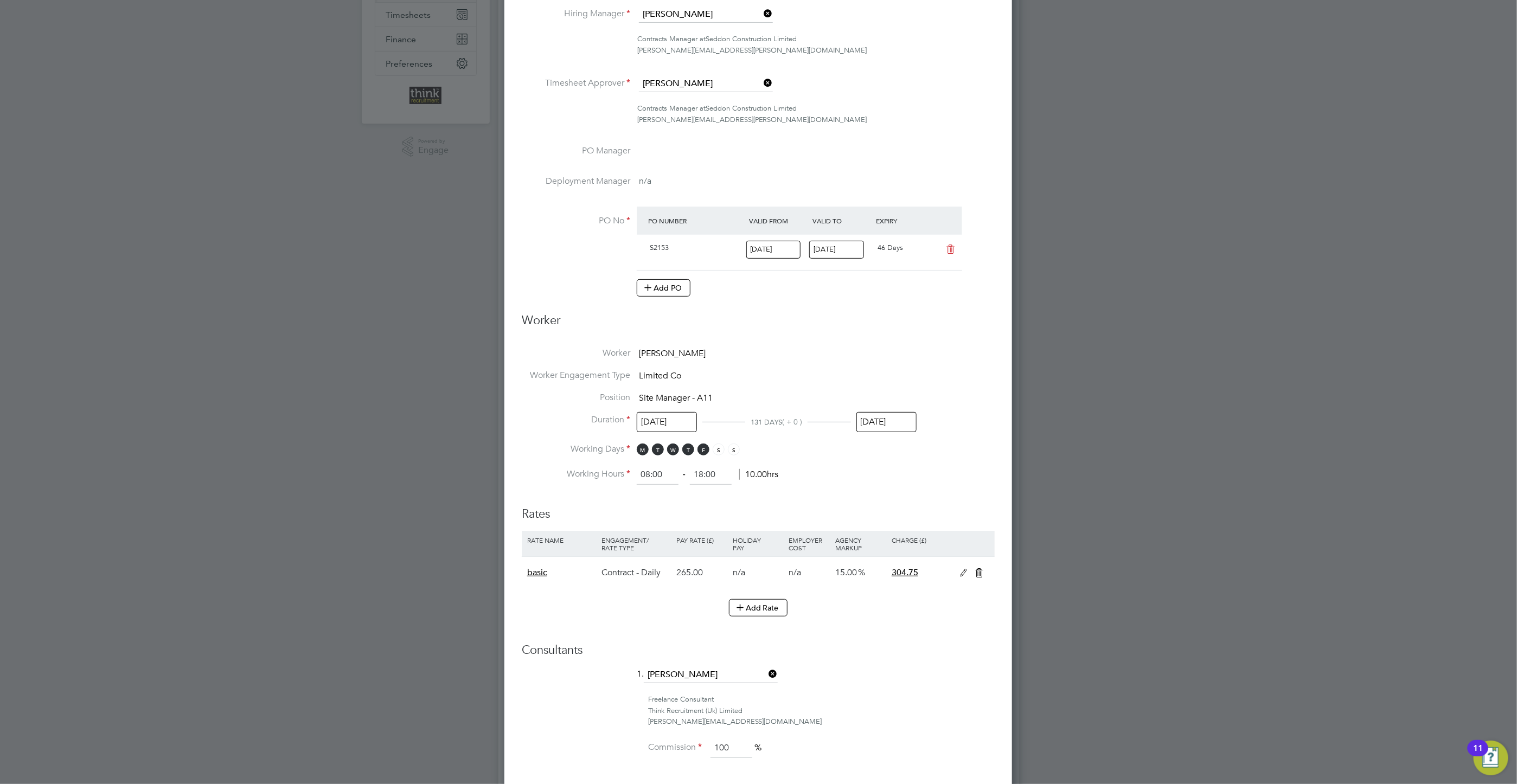
scroll to position [244, 0]
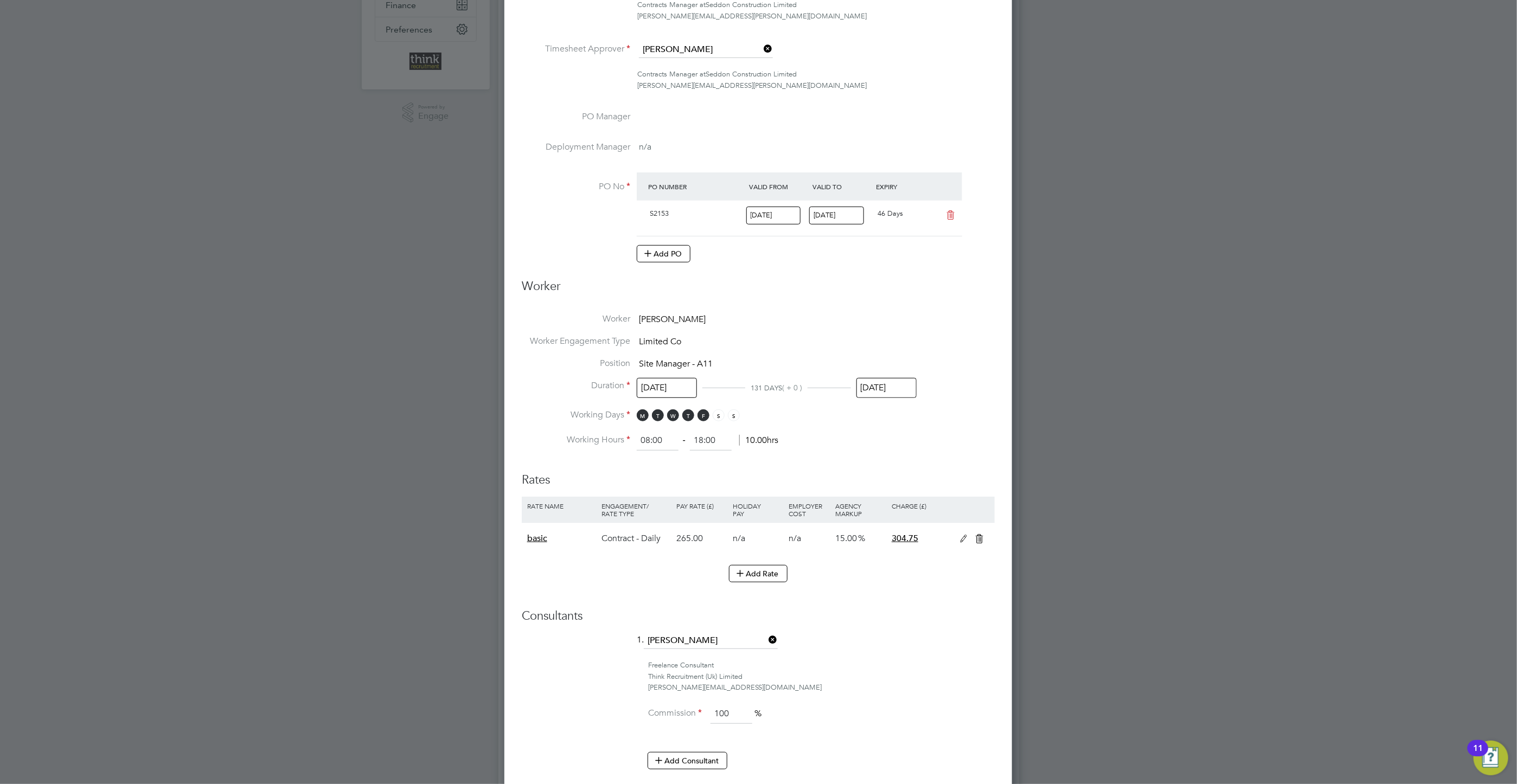
click at [676, 389] on input "[DATE]" at bounding box center [667, 388] width 60 height 20
click at [873, 389] on input "30 May 2025" at bounding box center [886, 388] width 60 height 20
click at [956, 303] on span "26" at bounding box center [957, 295] width 21 height 21
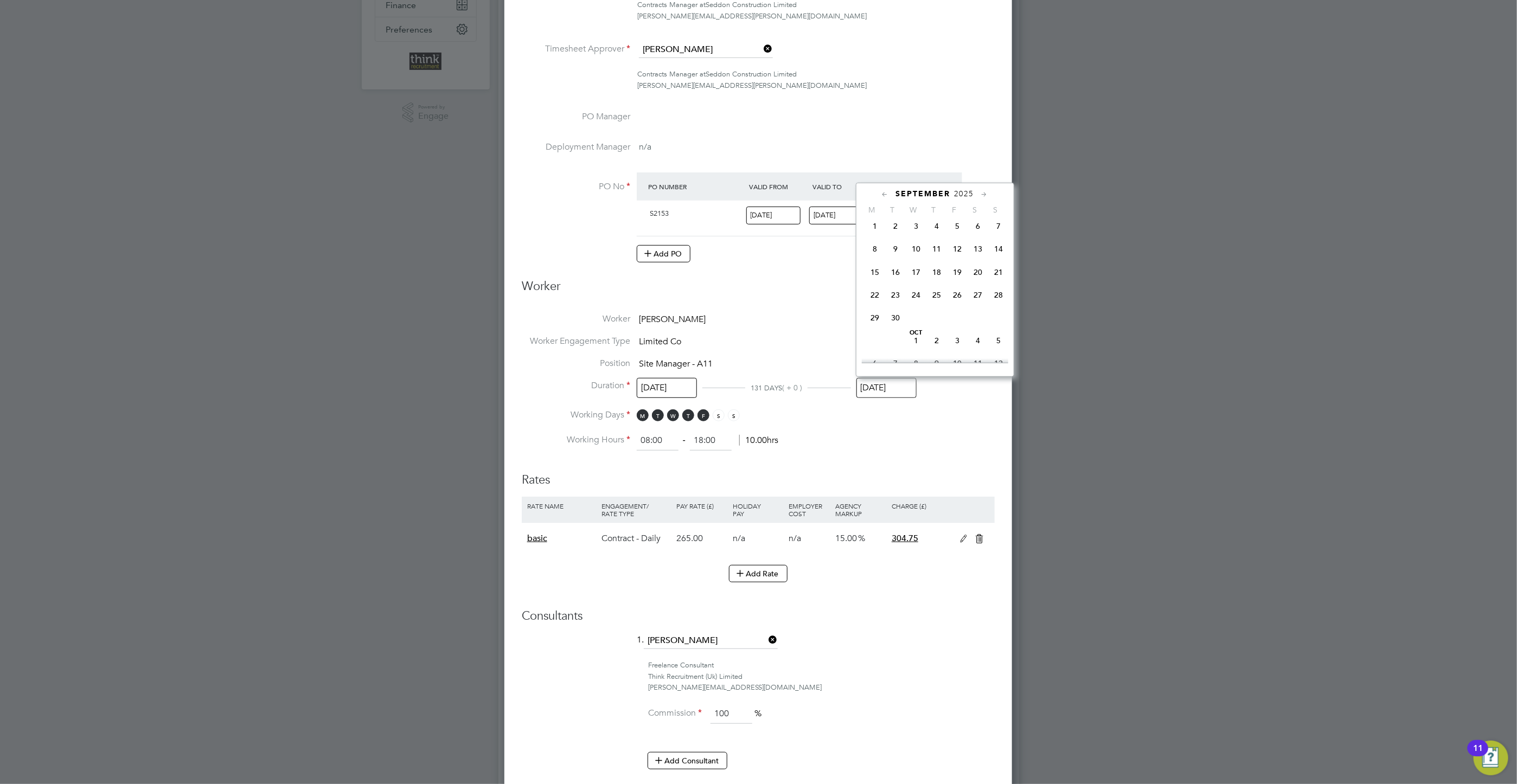
type input "26 Sep 2025"
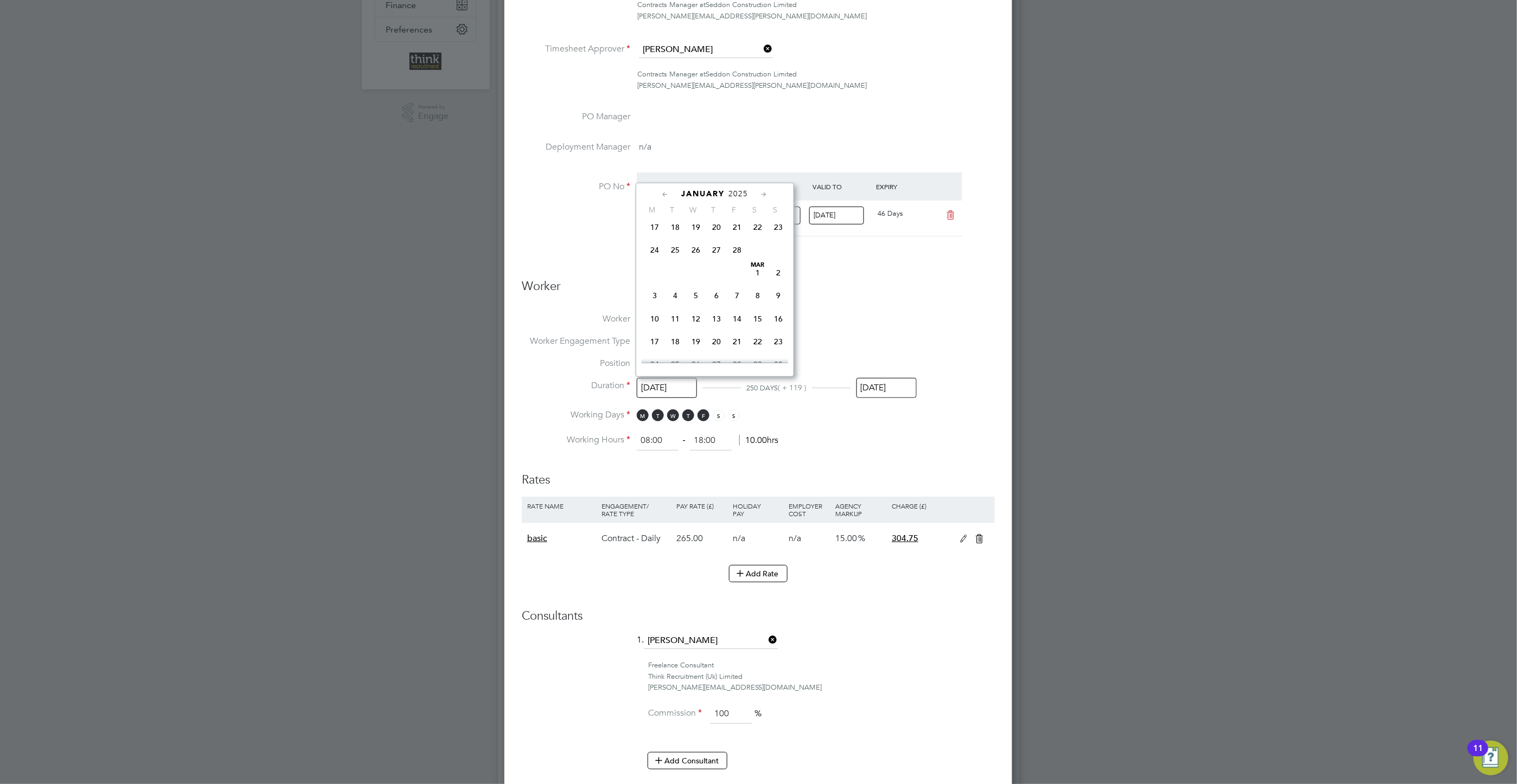
click at [669, 386] on input "[DATE]" at bounding box center [667, 388] width 60 height 20
click at [651, 277] on span "4" at bounding box center [654, 267] width 21 height 21
type input "04 Aug 2025"
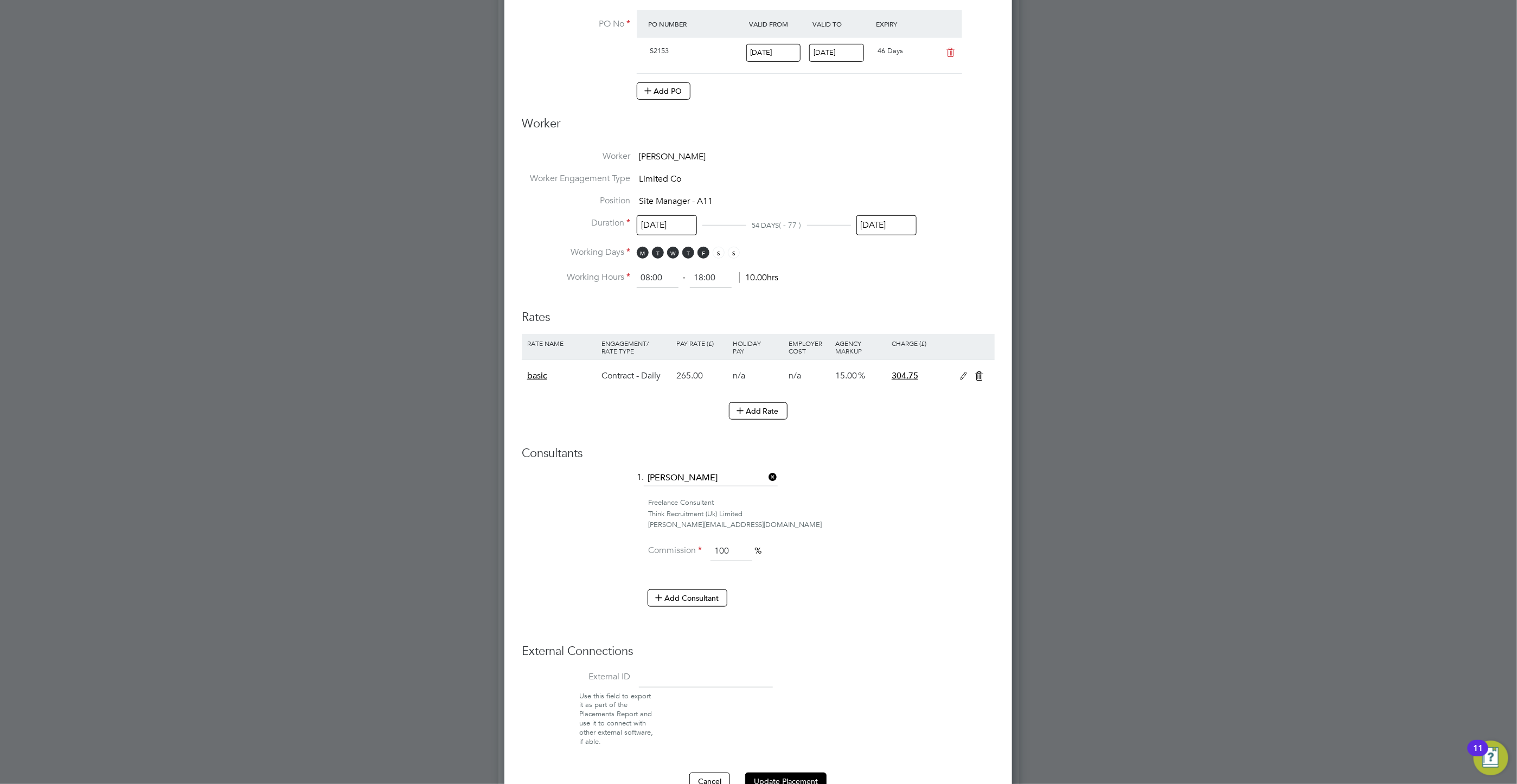
scroll to position [488, 0]
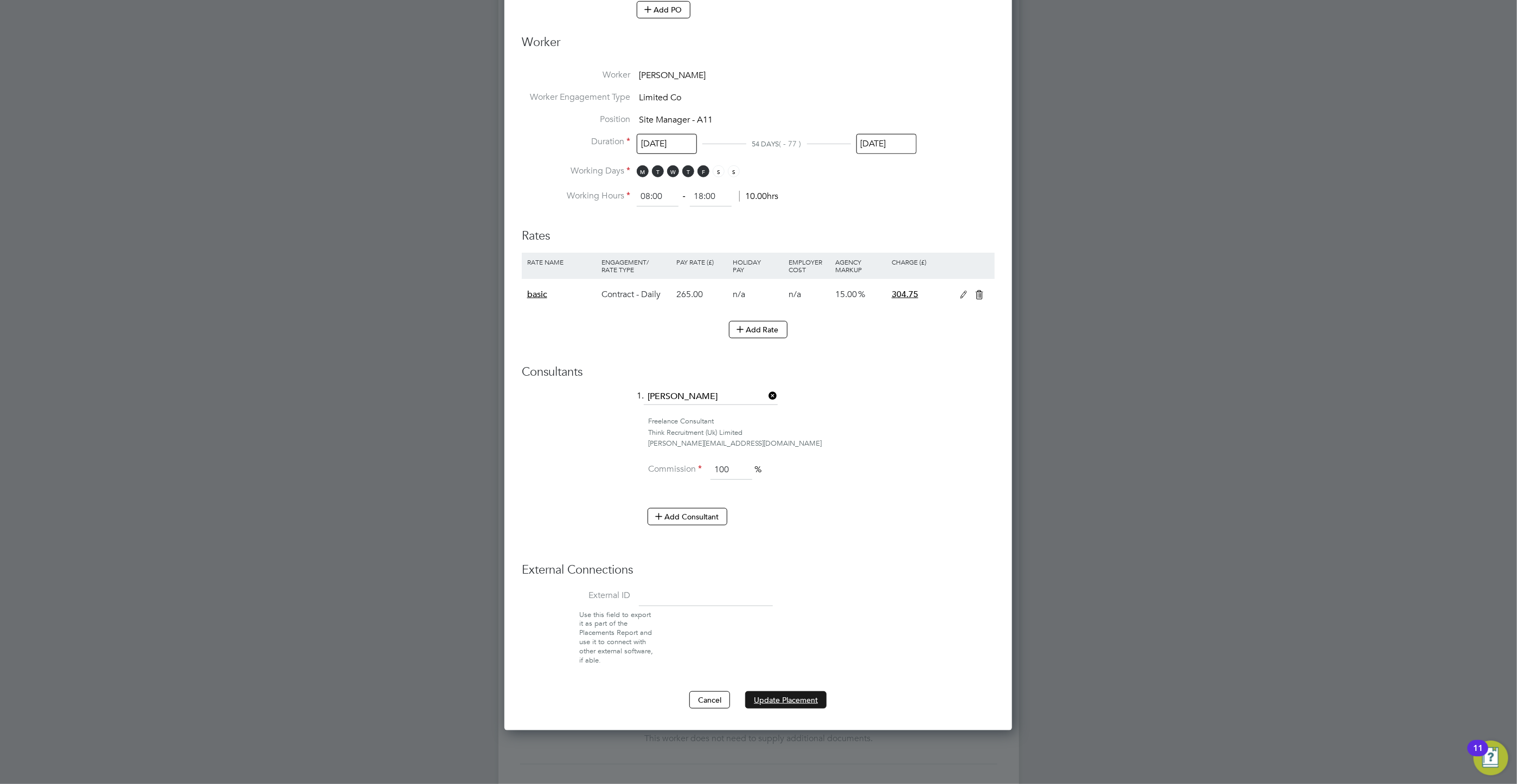
click at [806, 706] on button "Update Placement" at bounding box center [786, 699] width 81 height 17
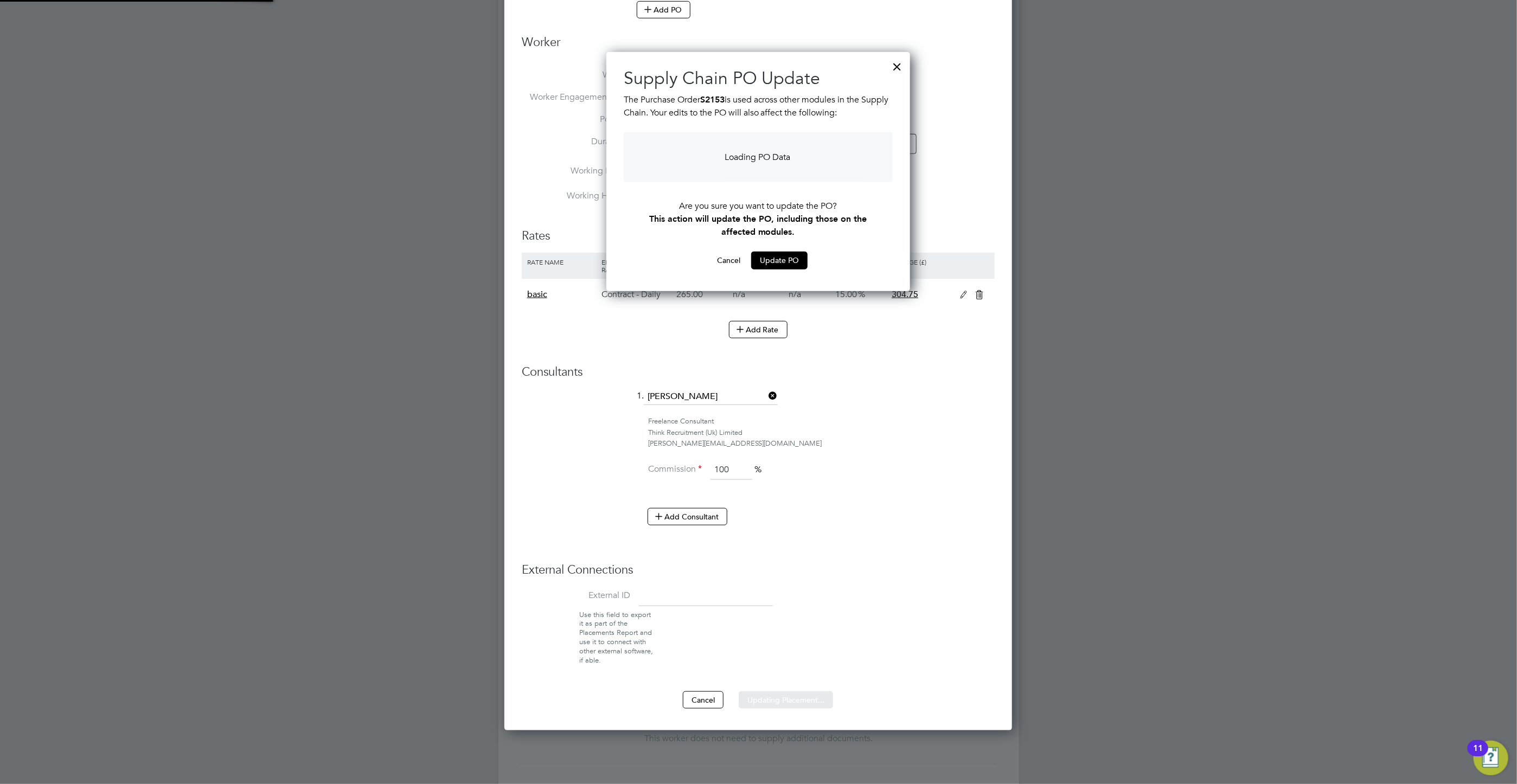
scroll to position [235, 304]
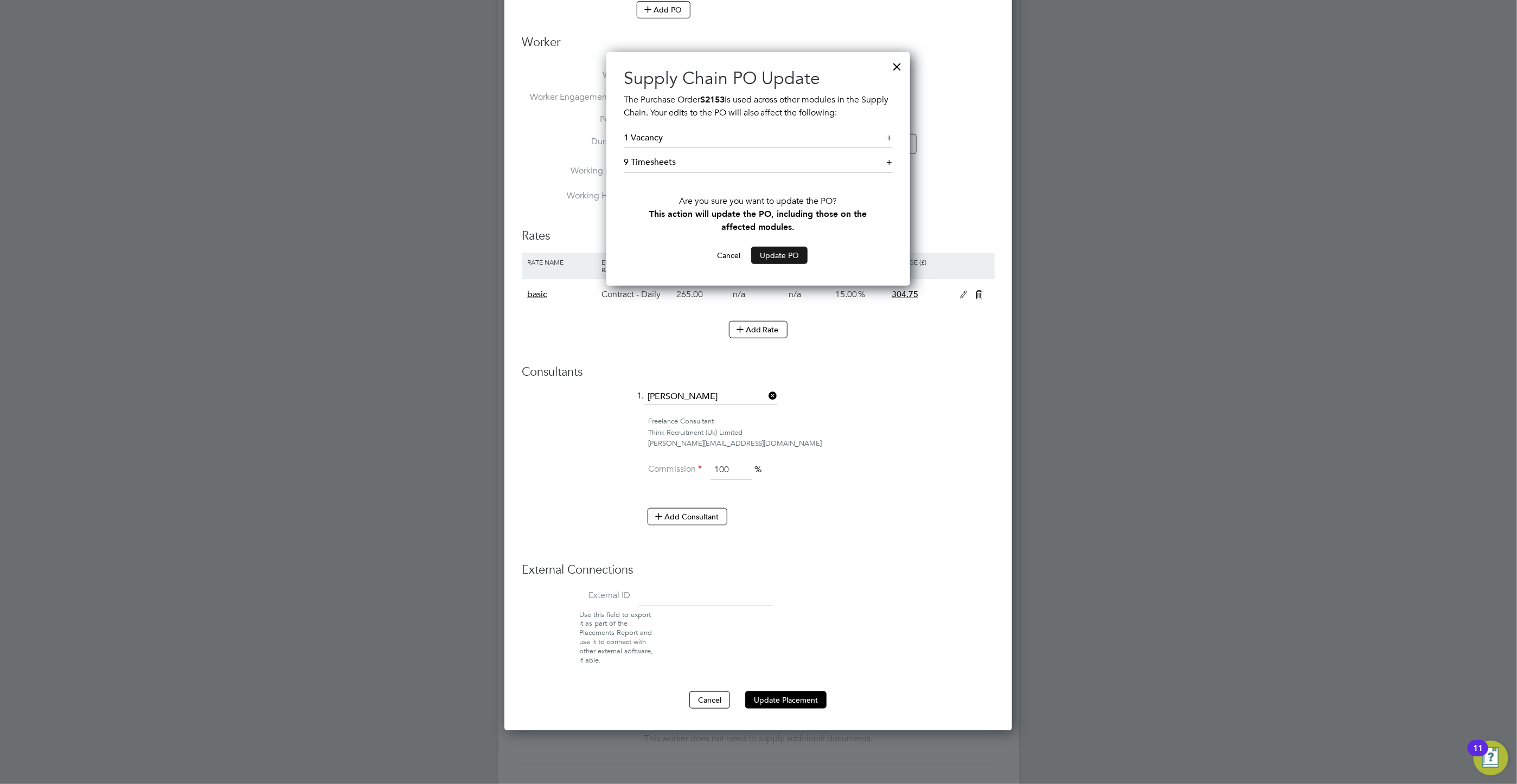
click at [779, 256] on button "Update PO" at bounding box center [780, 255] width 57 height 17
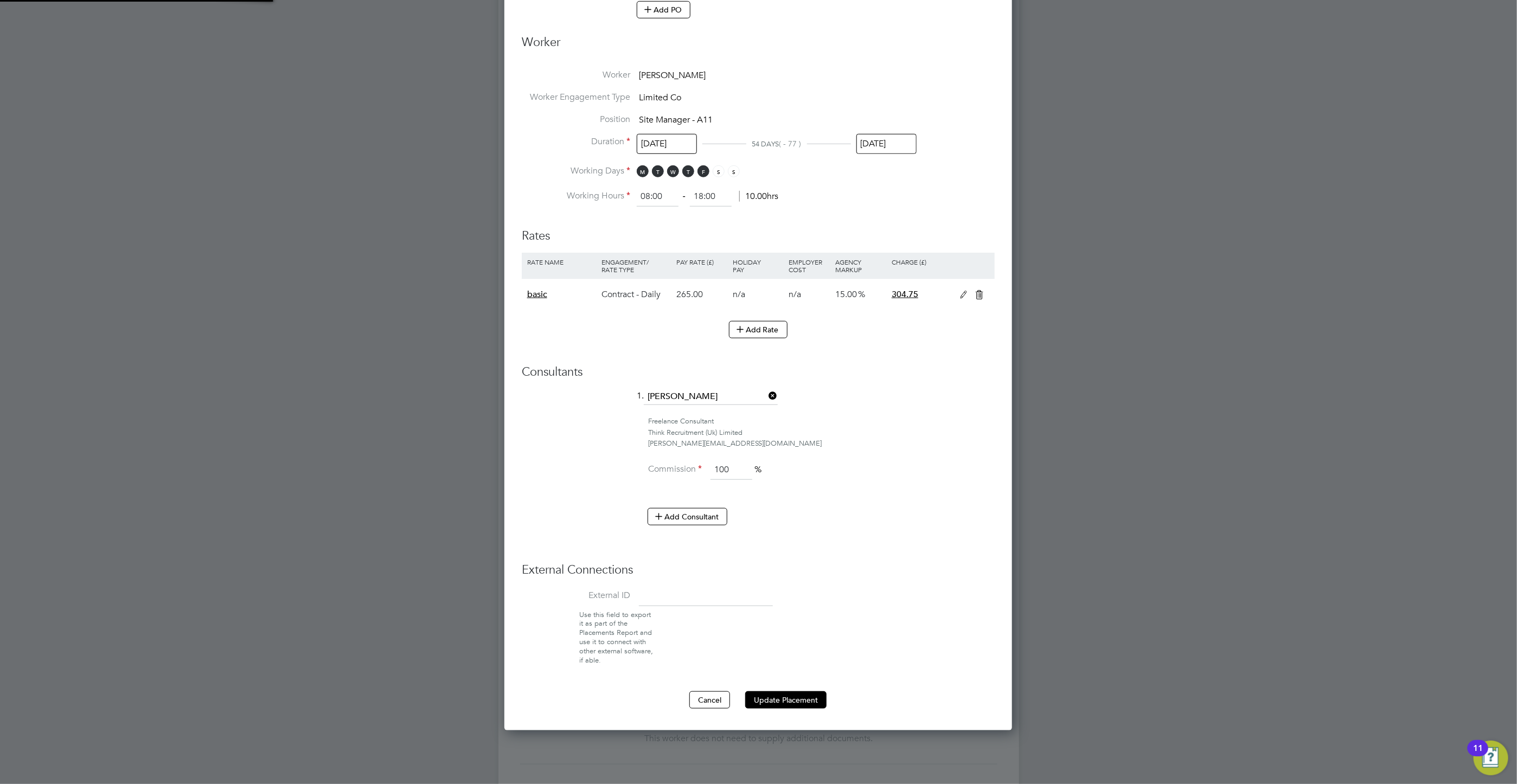
scroll to position [0, 0]
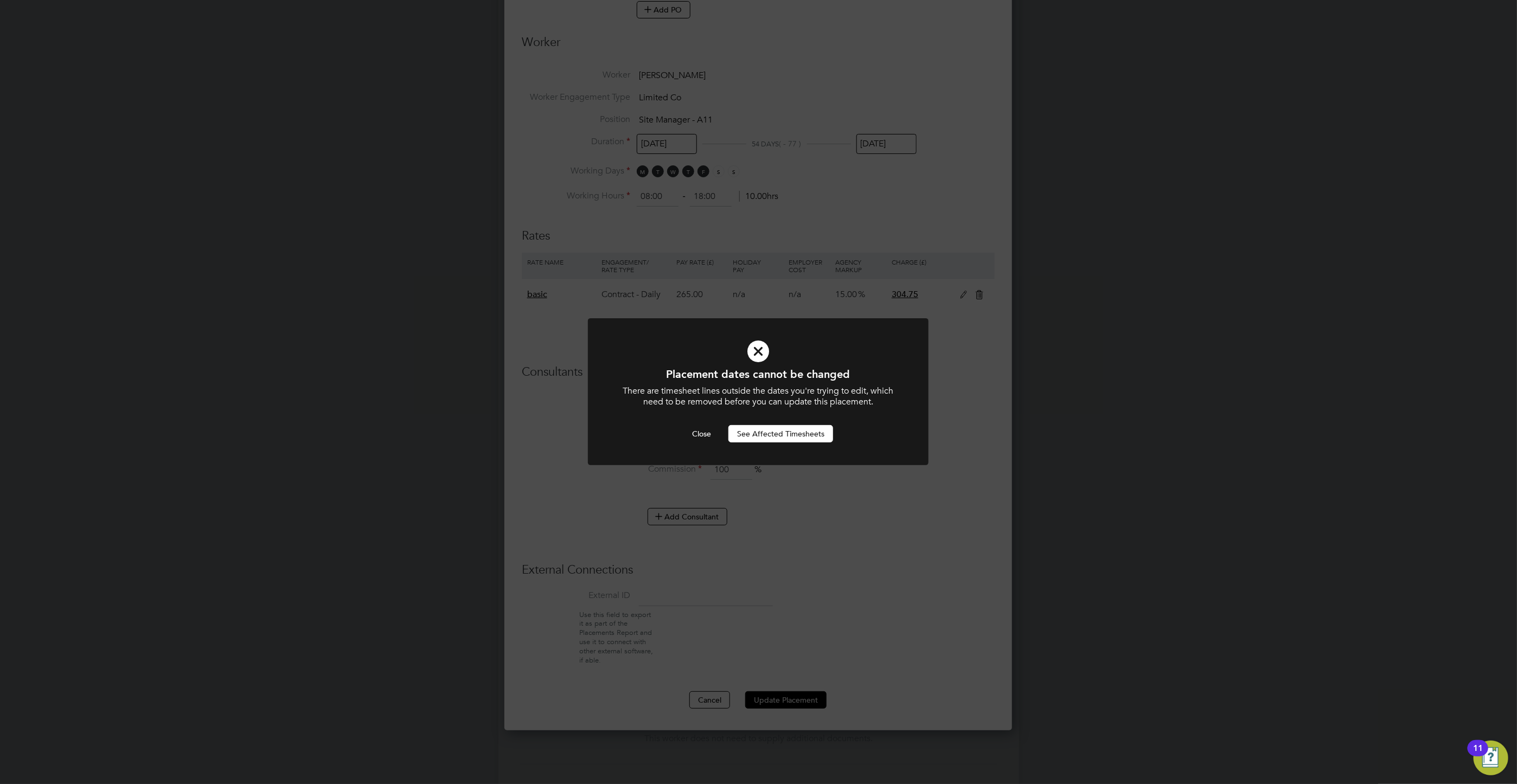
click at [753, 436] on button "See Affected Timesheets" at bounding box center [781, 433] width 105 height 17
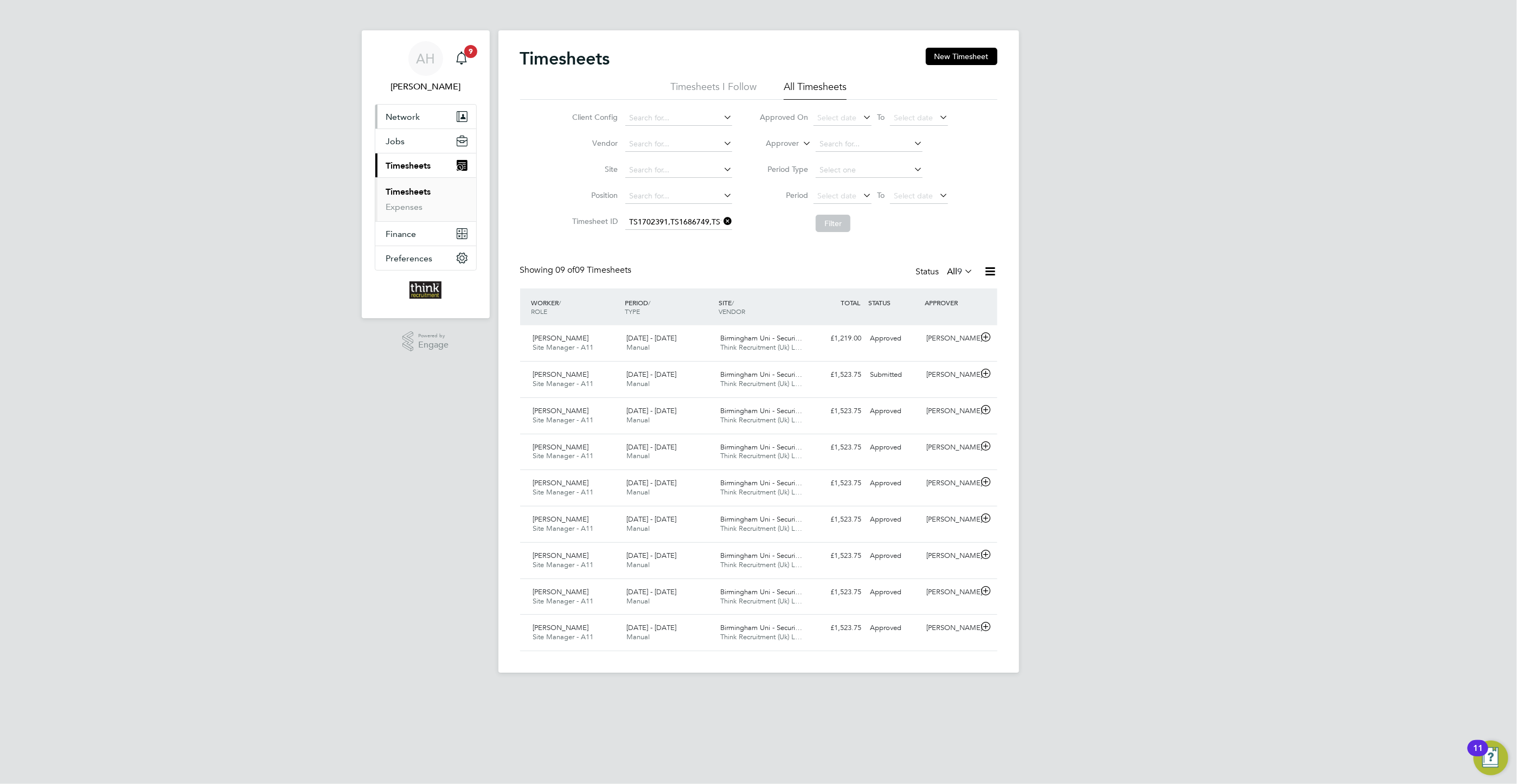
click at [398, 118] on span "Network" at bounding box center [403, 117] width 34 height 10
click at [402, 215] on span "Jobs" at bounding box center [396, 215] width 19 height 10
click at [410, 197] on link "Placements" at bounding box center [409, 197] width 45 height 10
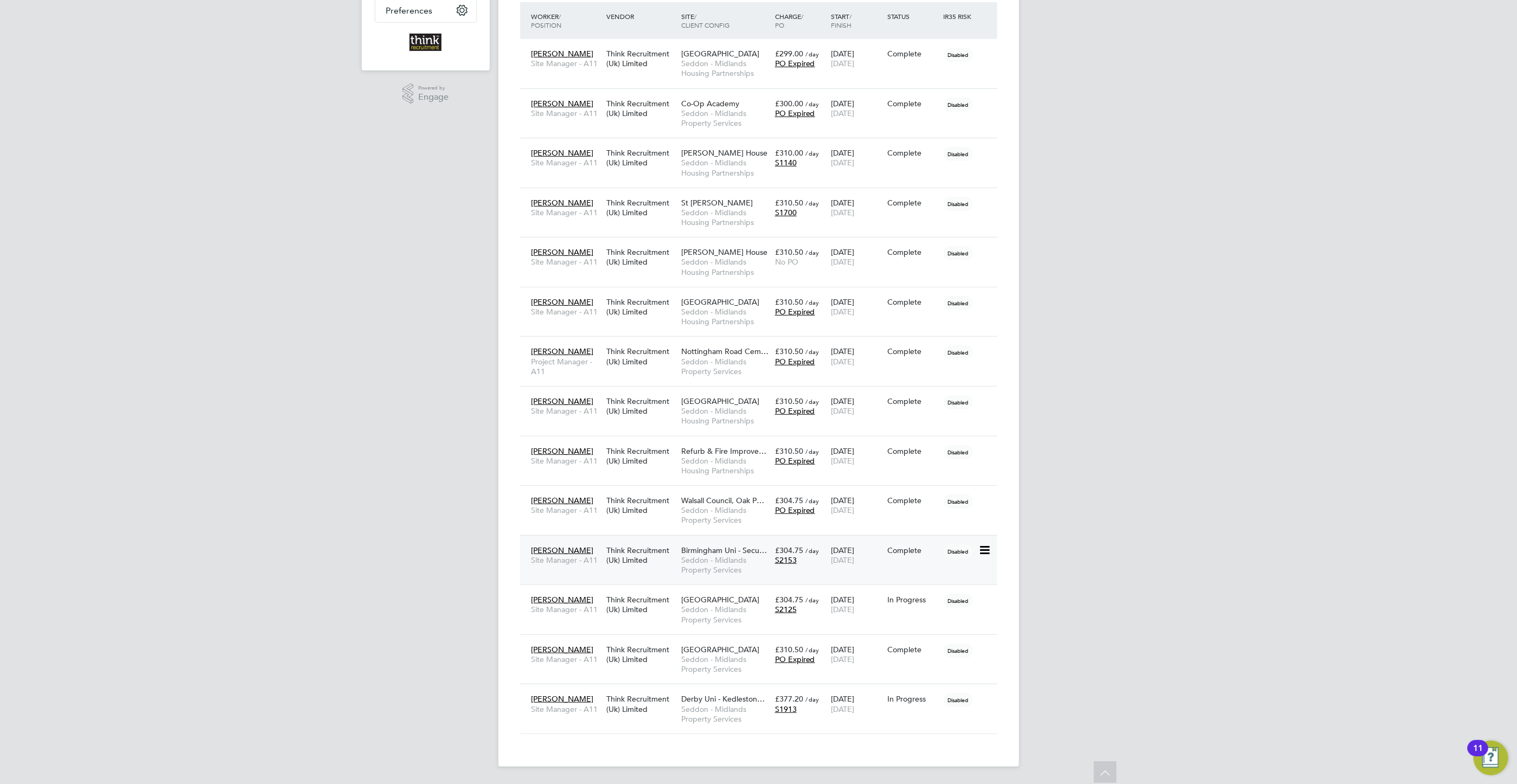
click at [986, 549] on icon at bounding box center [983, 550] width 11 height 13
click at [1079, 619] on div "AH [PERSON_NAME] Notifications 9 Applications: Network Businesses Sites Workers…" at bounding box center [758, 260] width 1517 height 1047
click at [983, 547] on icon at bounding box center [983, 550] width 11 height 13
drag, startPoint x: 1044, startPoint y: 561, endPoint x: 1297, endPoint y: 509, distance: 258.3
click at [1060, 566] on div "AH [PERSON_NAME] Notifications 9 Applications: Network Businesses Sites Workers…" at bounding box center [758, 260] width 1517 height 1047
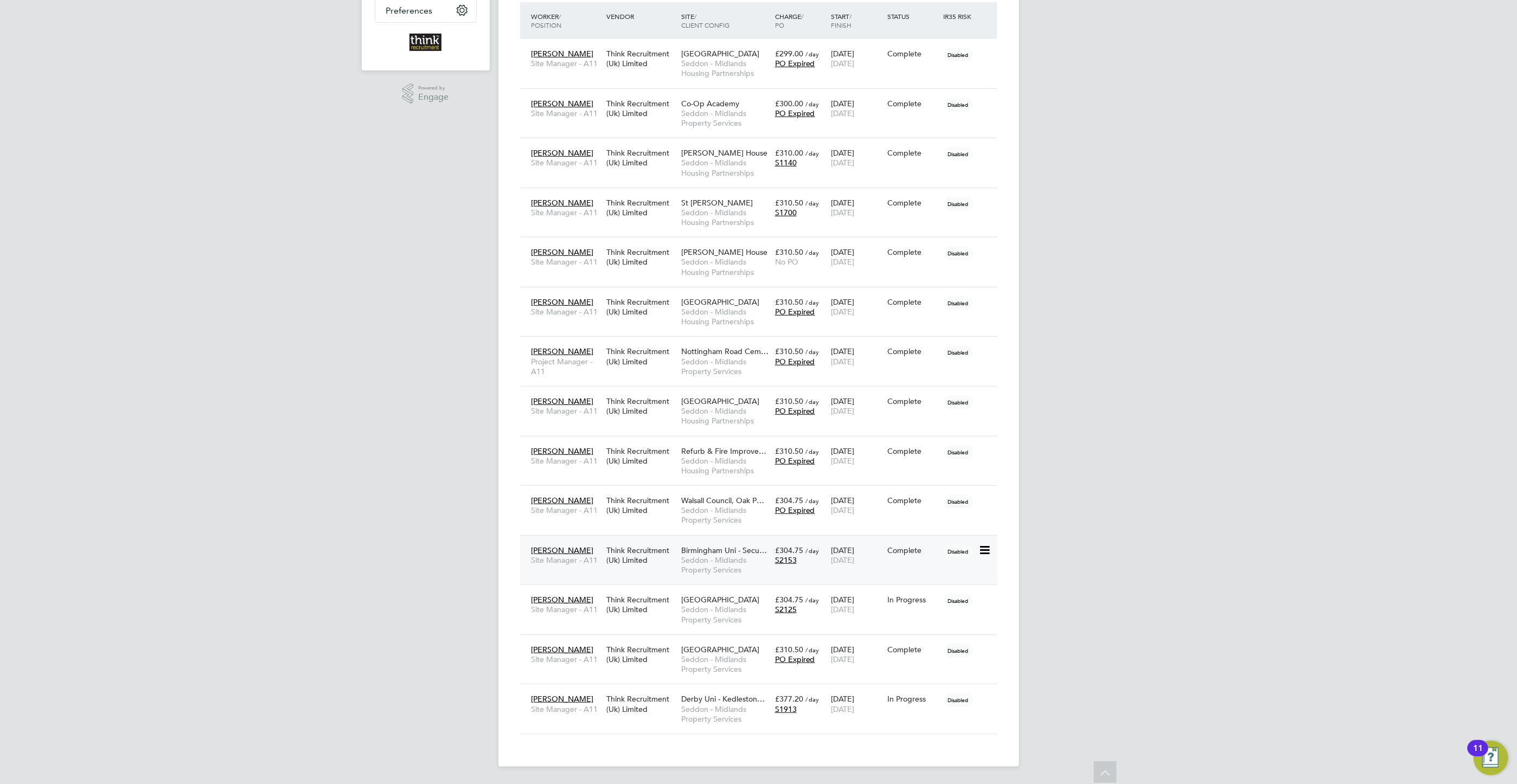
click at [554, 550] on span "[PERSON_NAME]" at bounding box center [563, 550] width 62 height 10
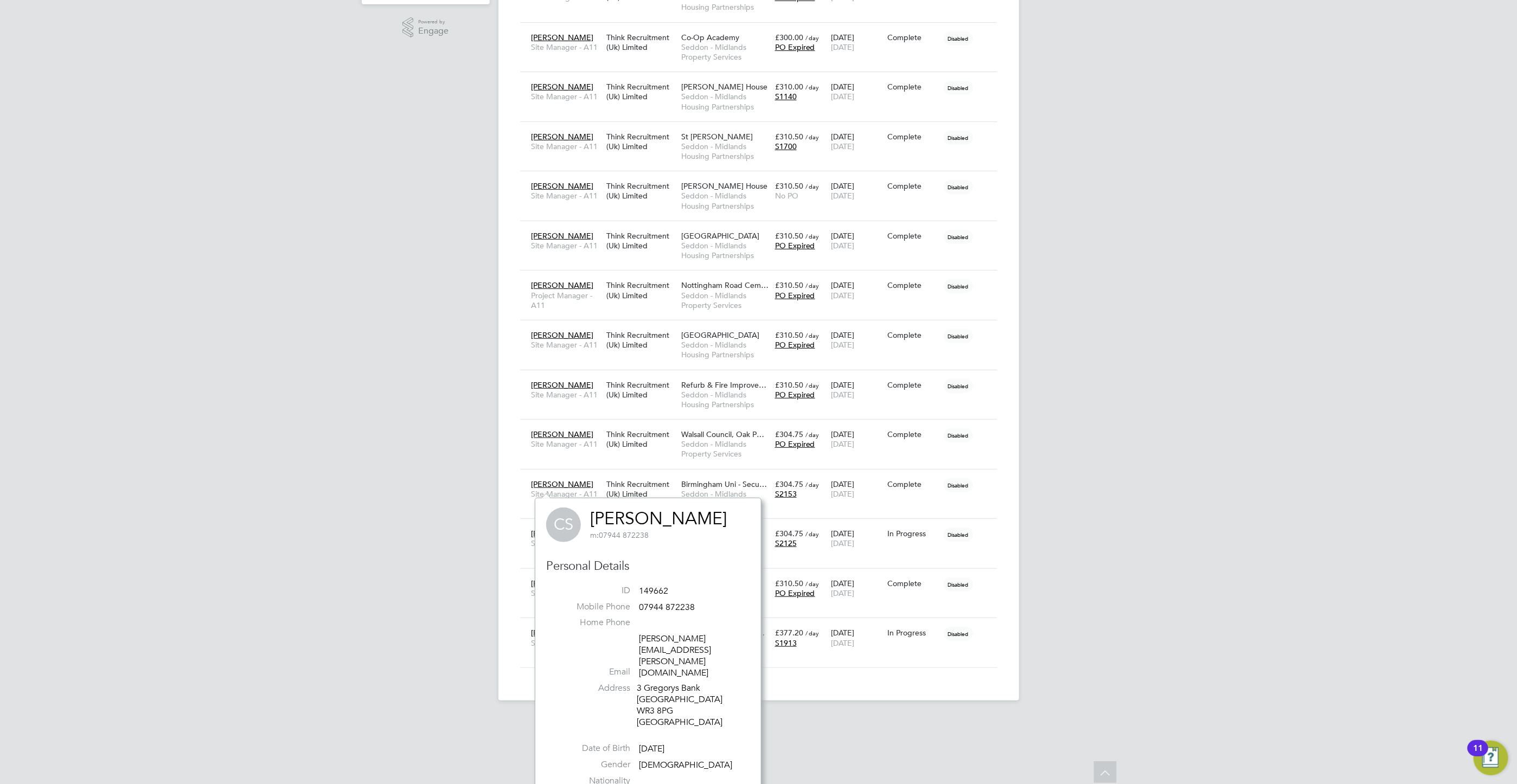
click at [1113, 358] on div "AH [PERSON_NAME] Notifications 9 Applications: Network Businesses Sites Workers…" at bounding box center [758, 194] width 1517 height 1047
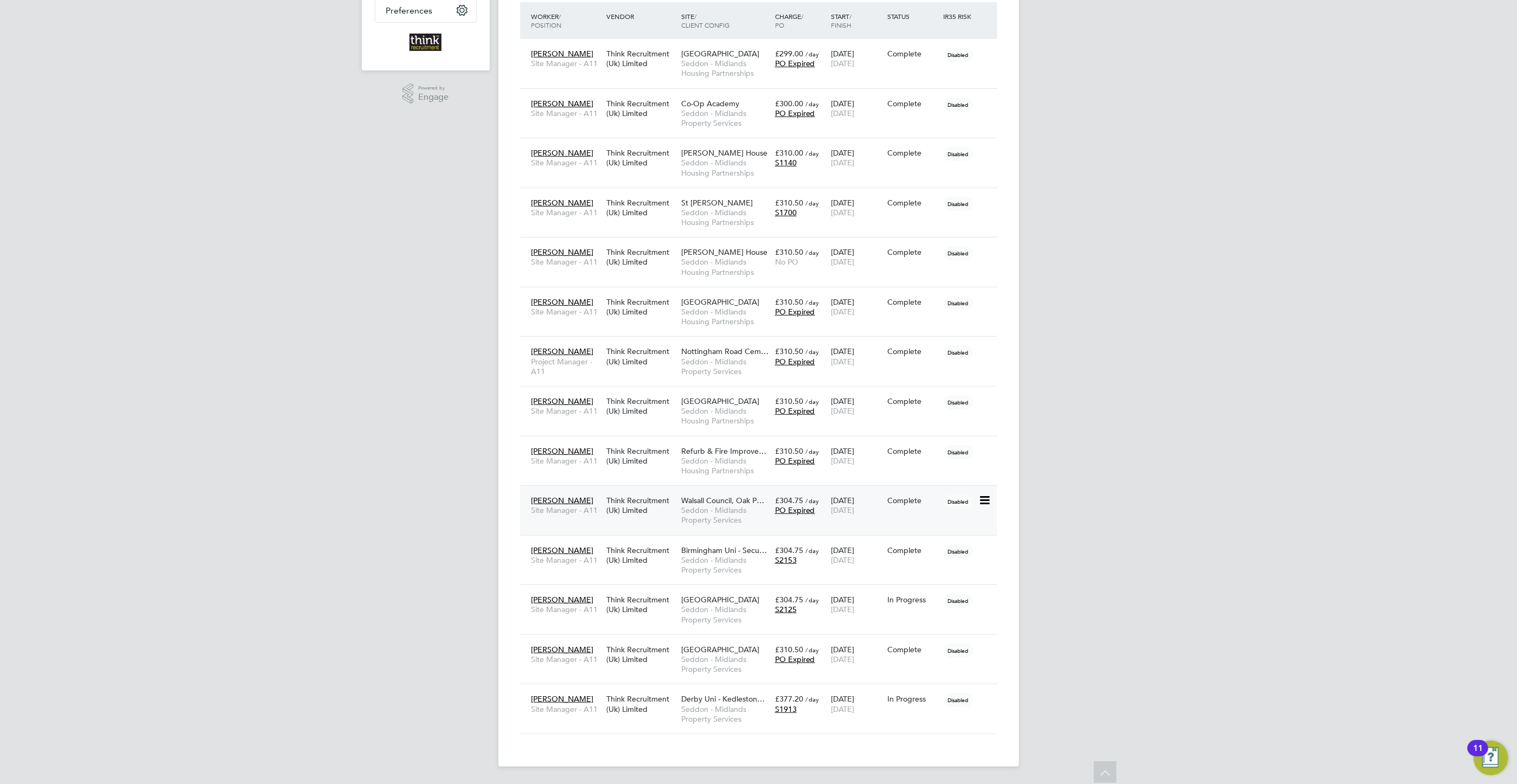
click at [643, 510] on div "Think Recruitment (Uk) Limited" at bounding box center [641, 506] width 75 height 31
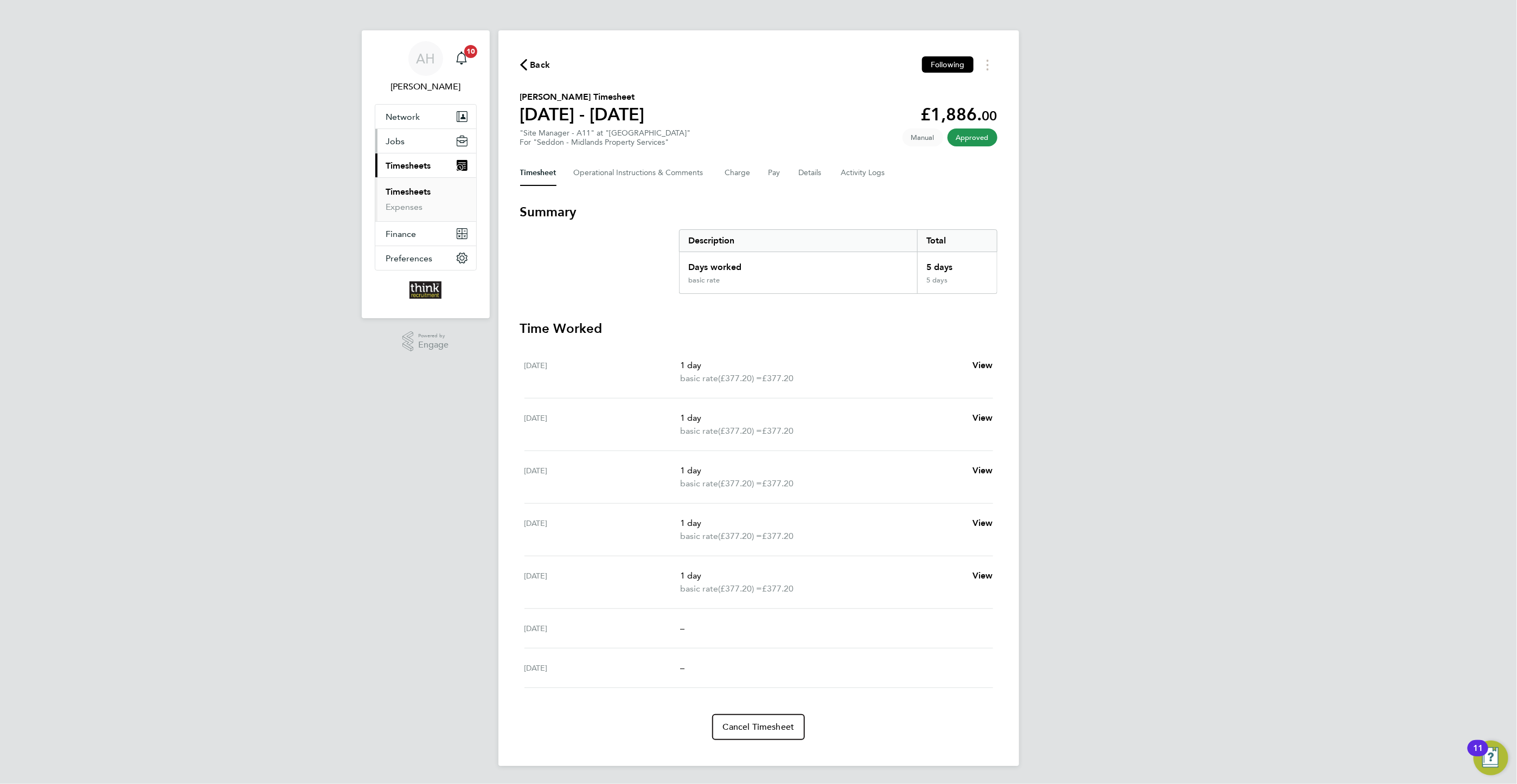
click at [403, 138] on span "Jobs" at bounding box center [396, 141] width 19 height 10
click at [410, 200] on link "Placements" at bounding box center [409, 197] width 45 height 10
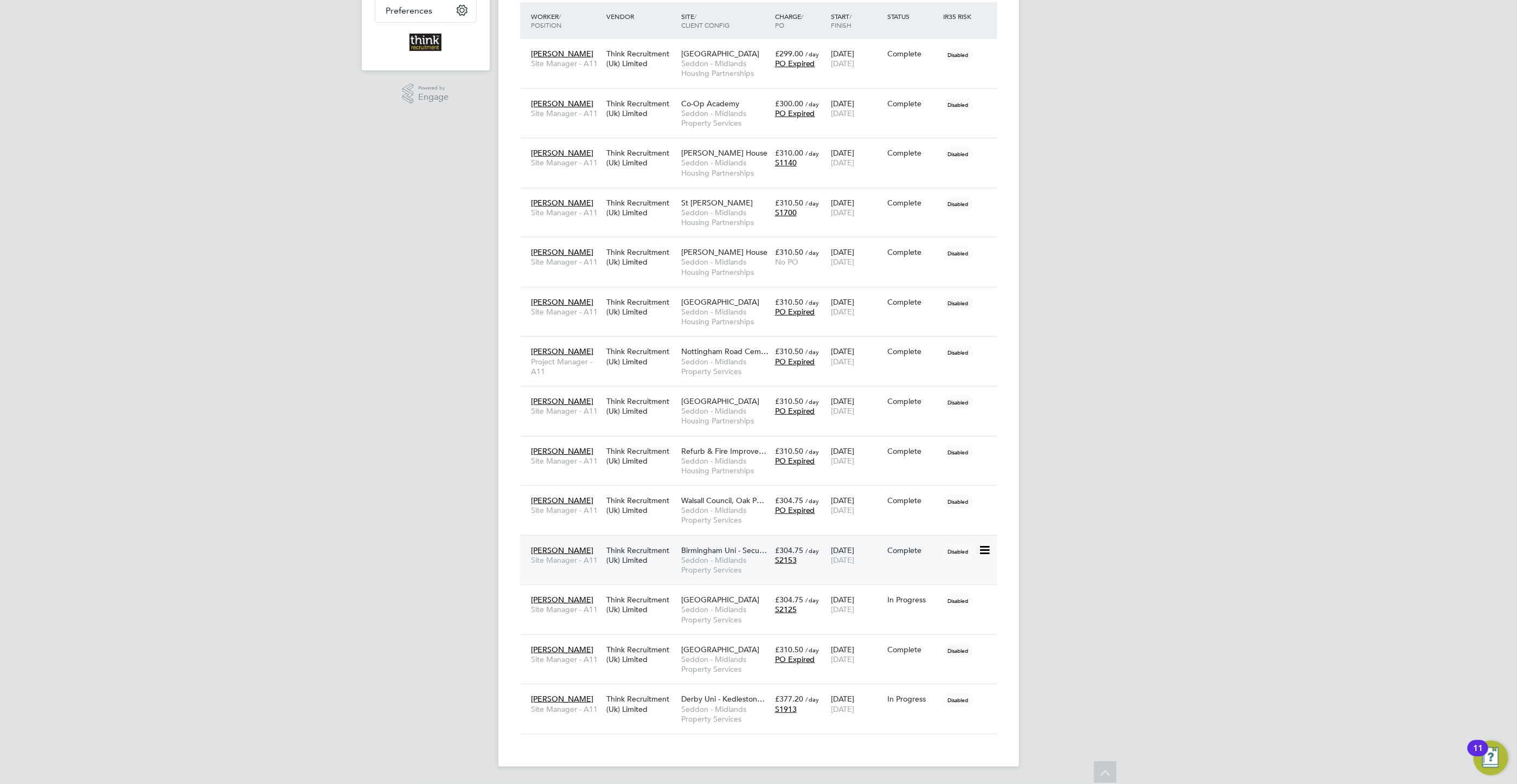
click at [982, 546] on icon at bounding box center [983, 550] width 11 height 13
click at [1111, 547] on div "AH [PERSON_NAME] Notifications 10 Applications: Network Businesses Sites Worker…" at bounding box center [758, 260] width 1517 height 1047
click at [988, 548] on icon at bounding box center [983, 550] width 11 height 13
click at [641, 559] on div "Think Recruitment (Uk) Limited" at bounding box center [641, 555] width 75 height 31
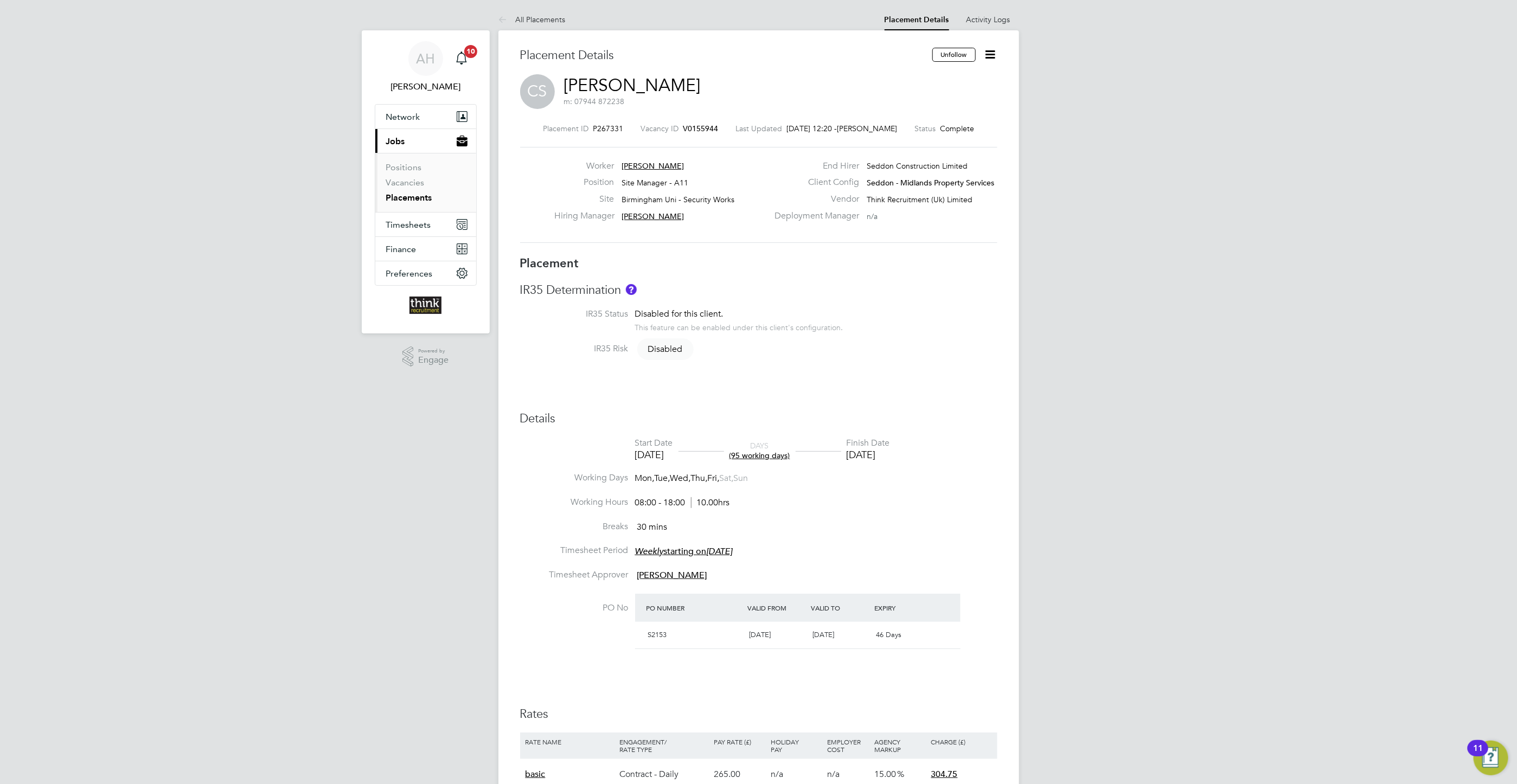
click at [990, 60] on icon at bounding box center [991, 54] width 14 height 14
click at [949, 79] on li "Edit Placement e" at bounding box center [955, 80] width 80 height 15
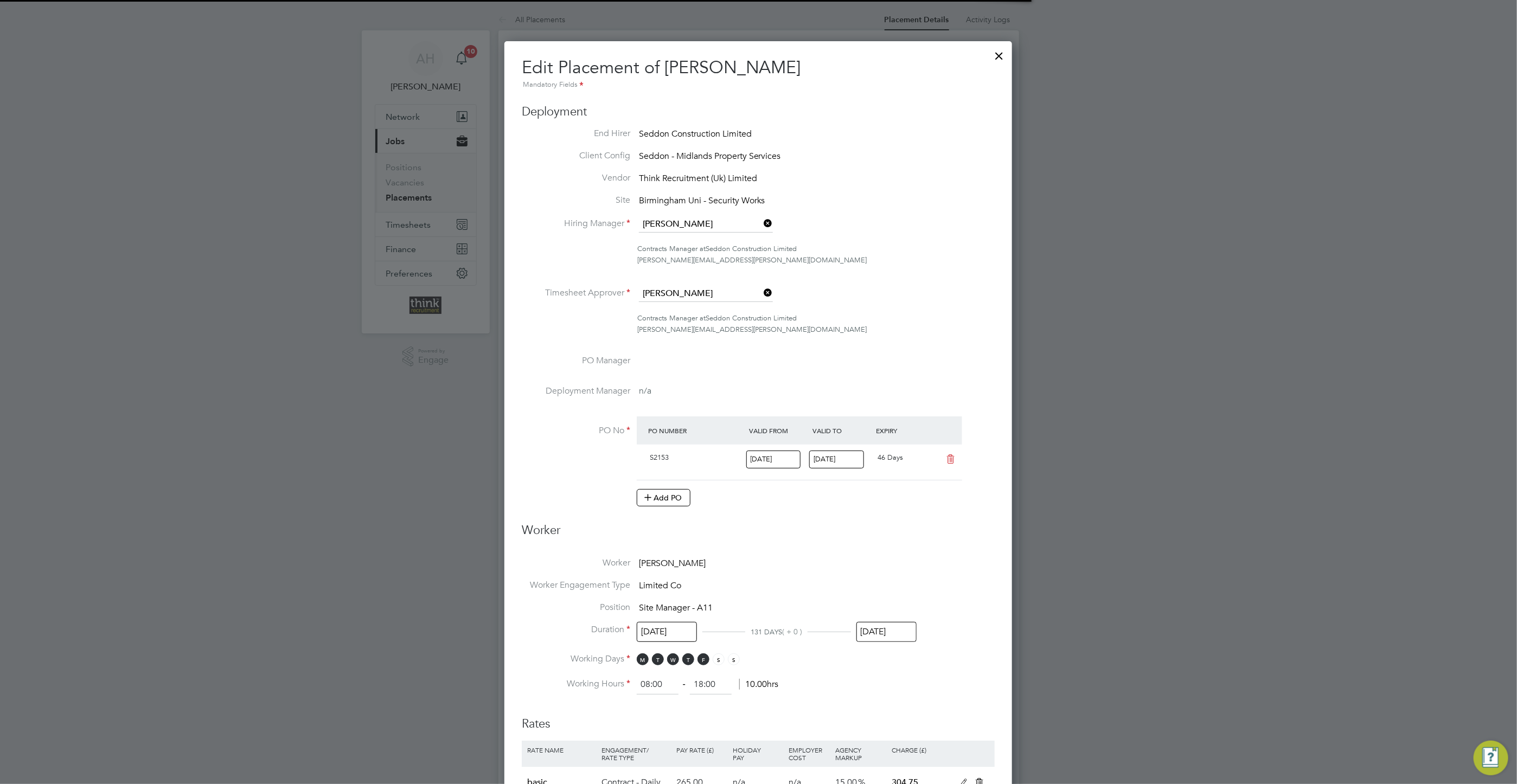
scroll to position [5, 5]
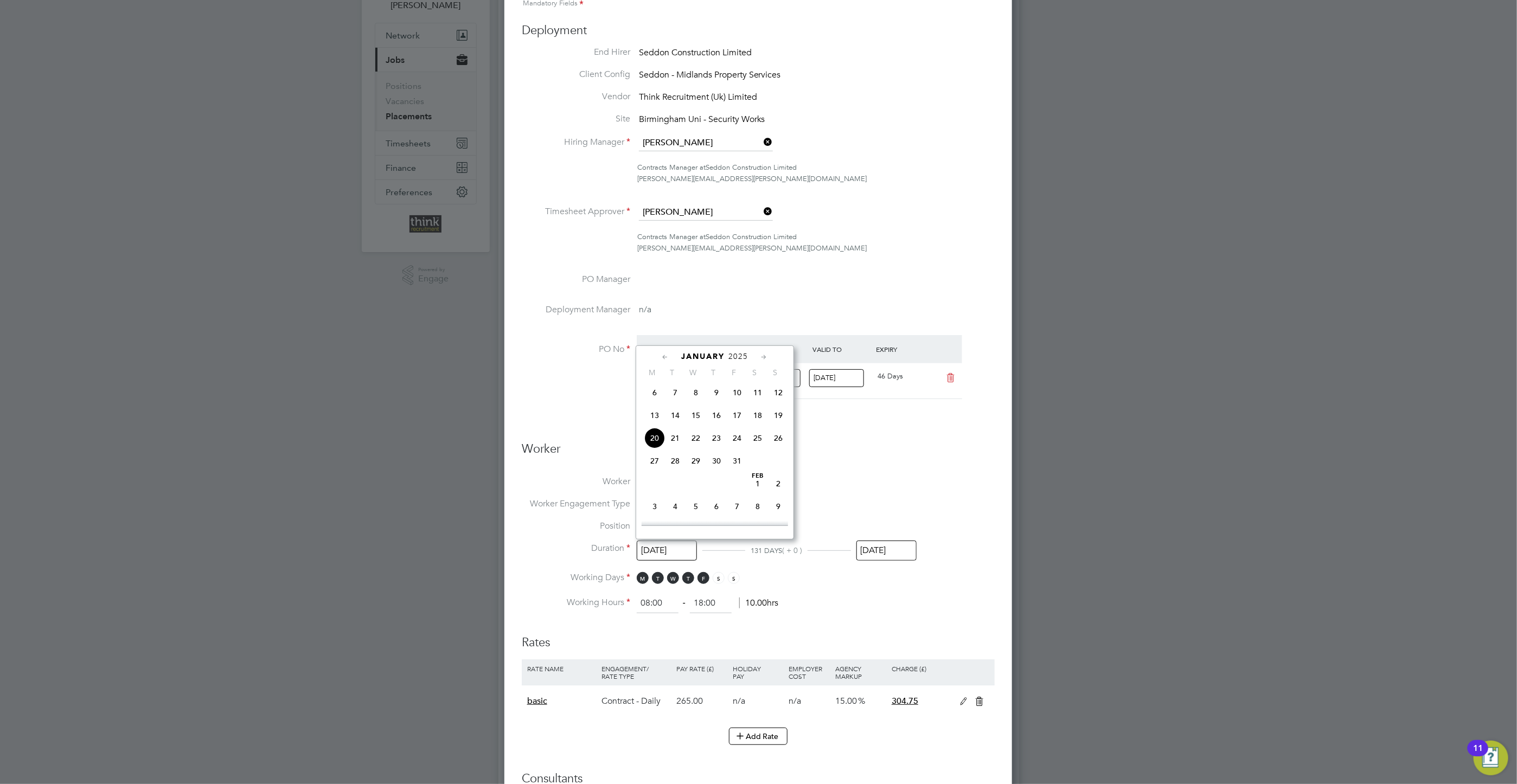
click at [663, 550] on input "[DATE]" at bounding box center [667, 550] width 60 height 20
click at [957, 483] on li "Worker [PERSON_NAME]" at bounding box center [758, 487] width 473 height 22
click at [877, 549] on input "[DATE]" at bounding box center [886, 550] width 60 height 20
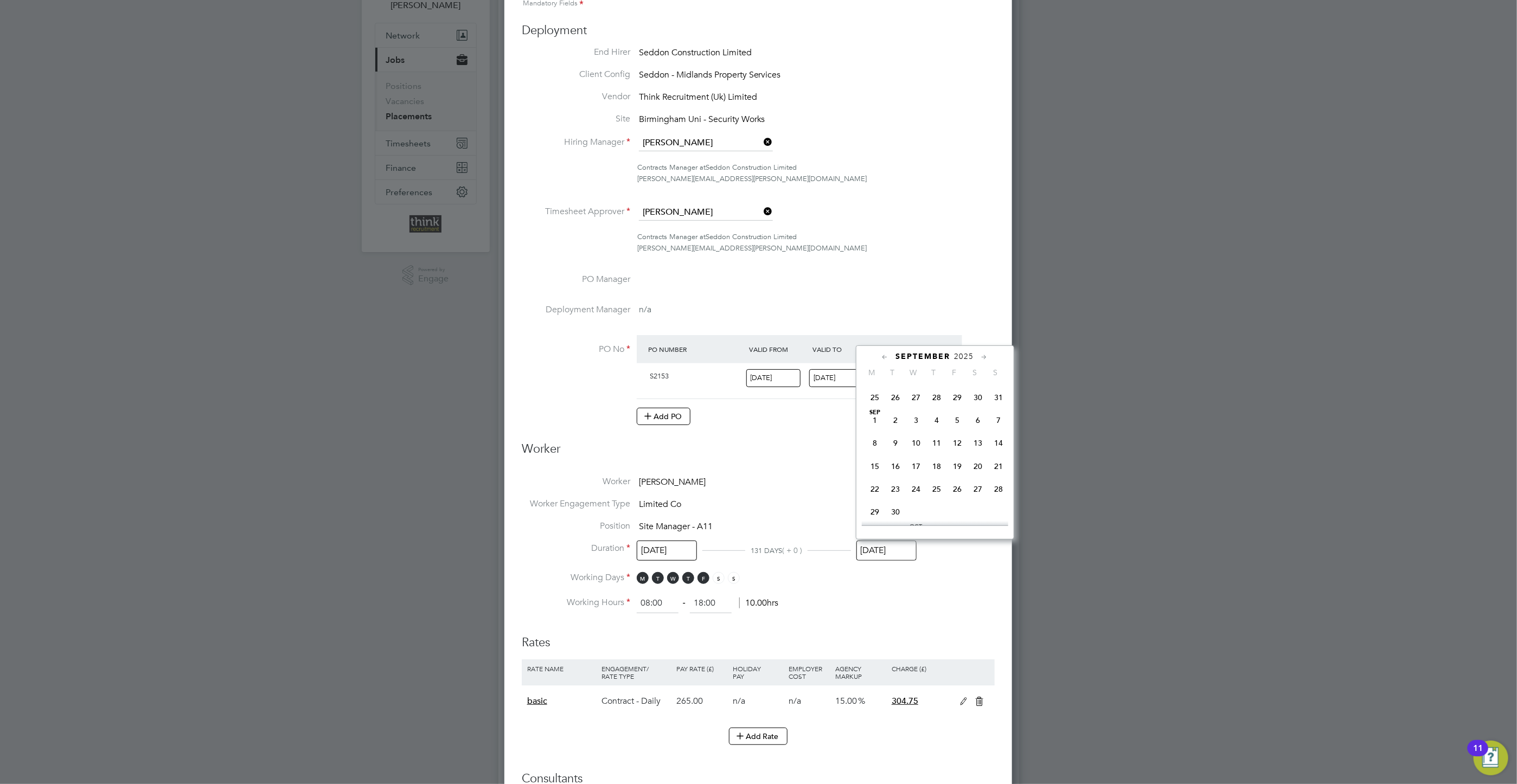
click at [958, 498] on span "26" at bounding box center [957, 489] width 21 height 21
type input "[DATE]"
click at [661, 547] on input "[DATE]" at bounding box center [667, 550] width 60 height 20
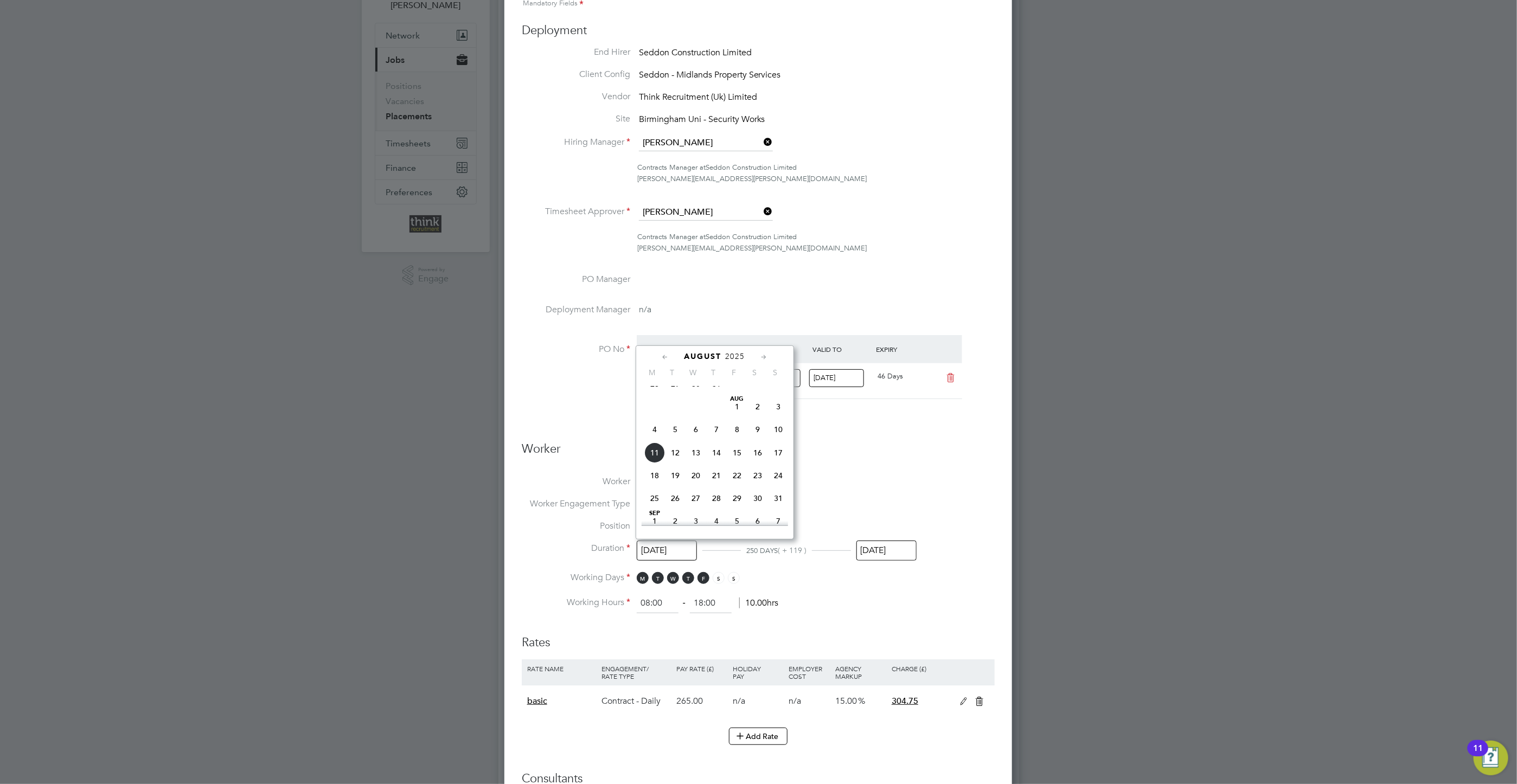
click at [653, 440] on span "4" at bounding box center [654, 429] width 21 height 21
type input "[DATE]"
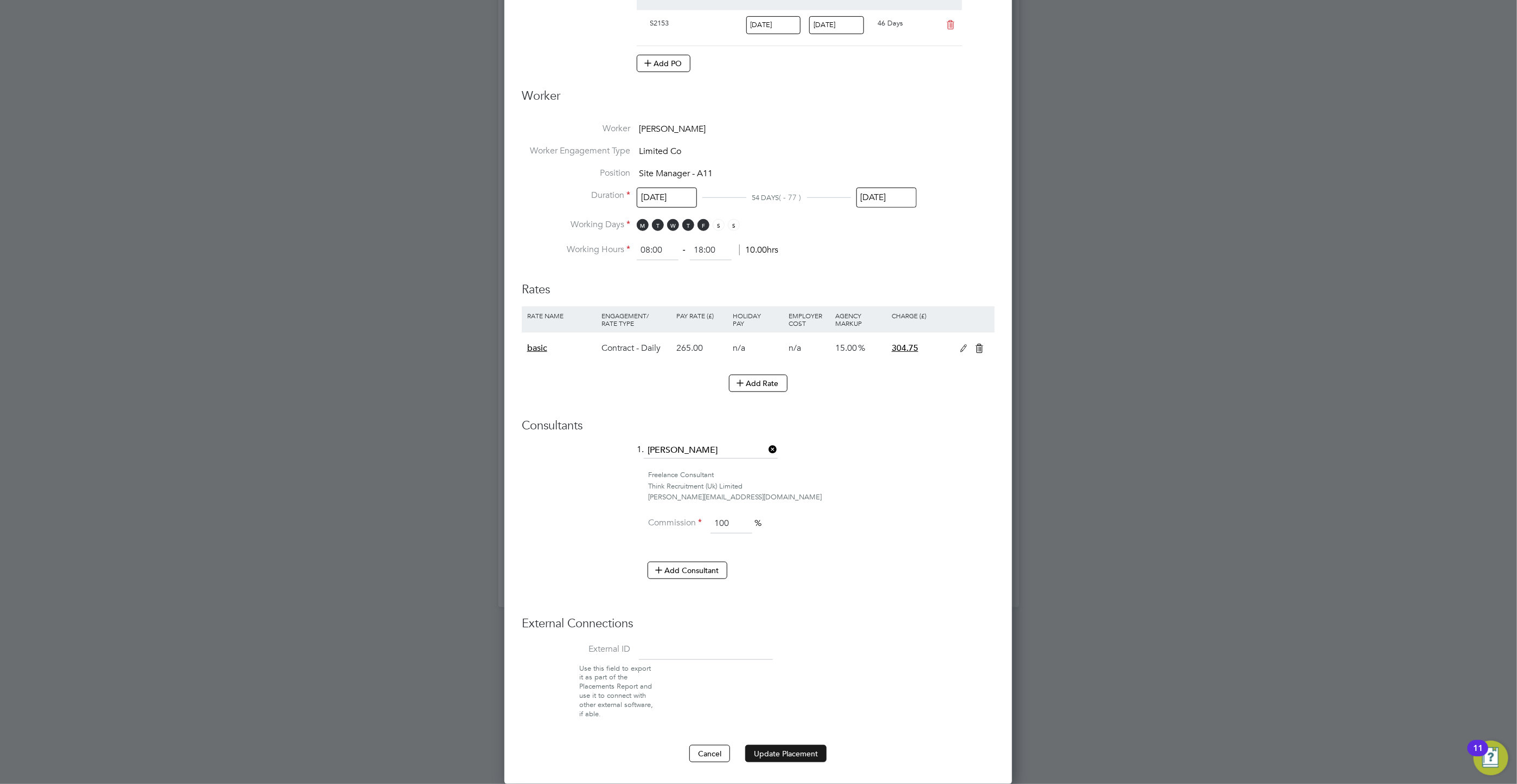
click at [806, 750] on button "Update Placement" at bounding box center [786, 753] width 81 height 17
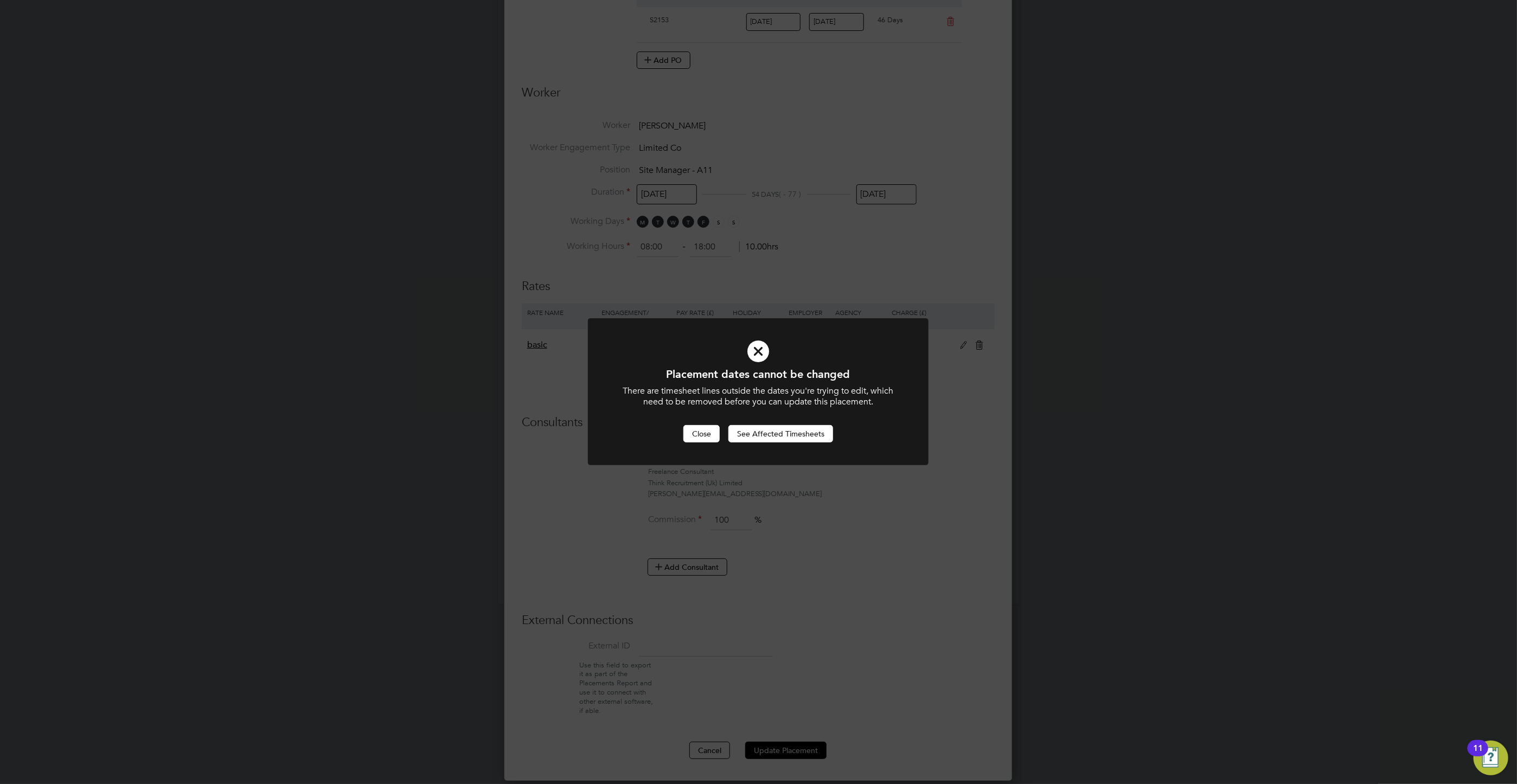
click at [702, 433] on button "Close" at bounding box center [701, 433] width 37 height 17
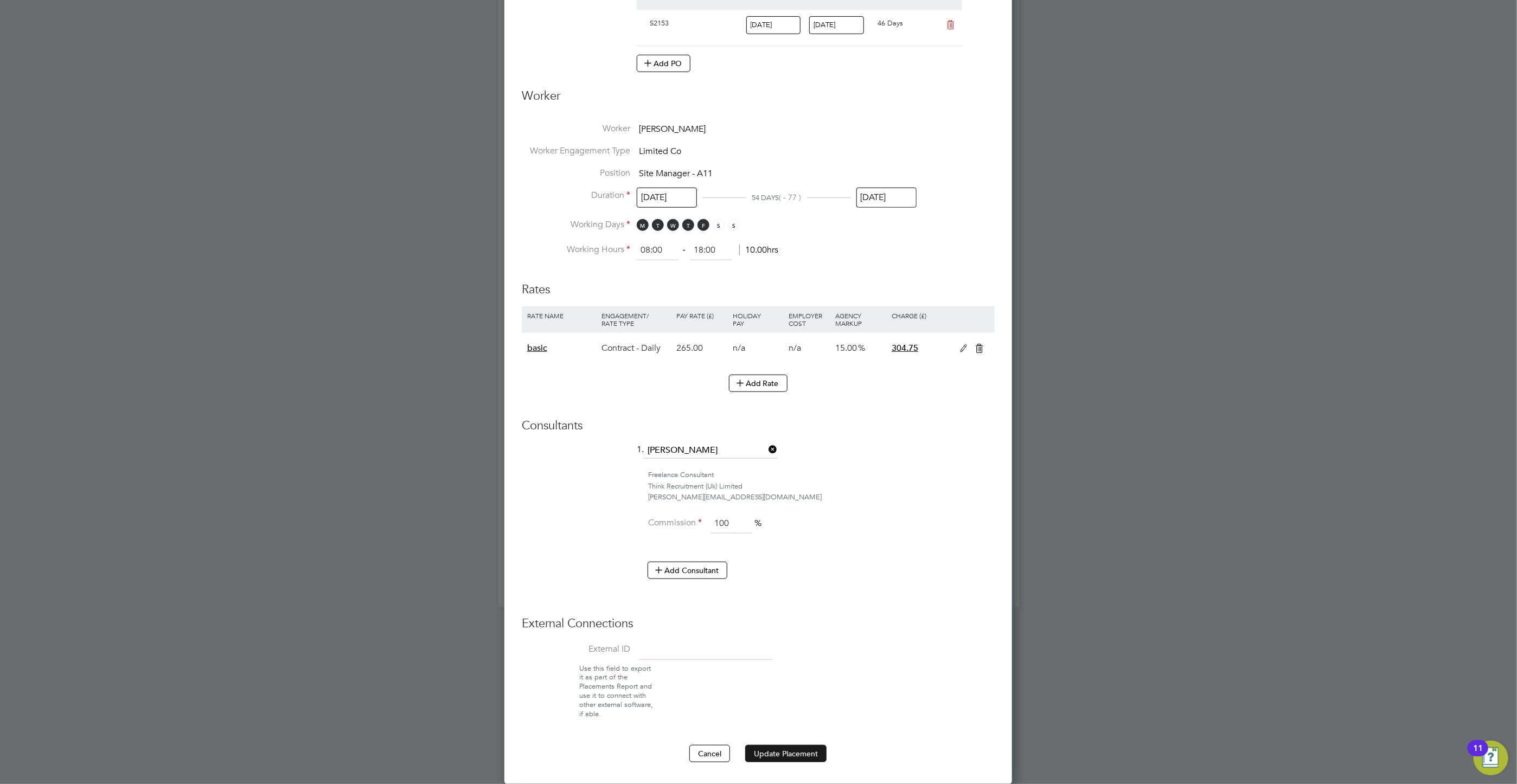
click at [793, 755] on button "Update Placement" at bounding box center [786, 753] width 81 height 17
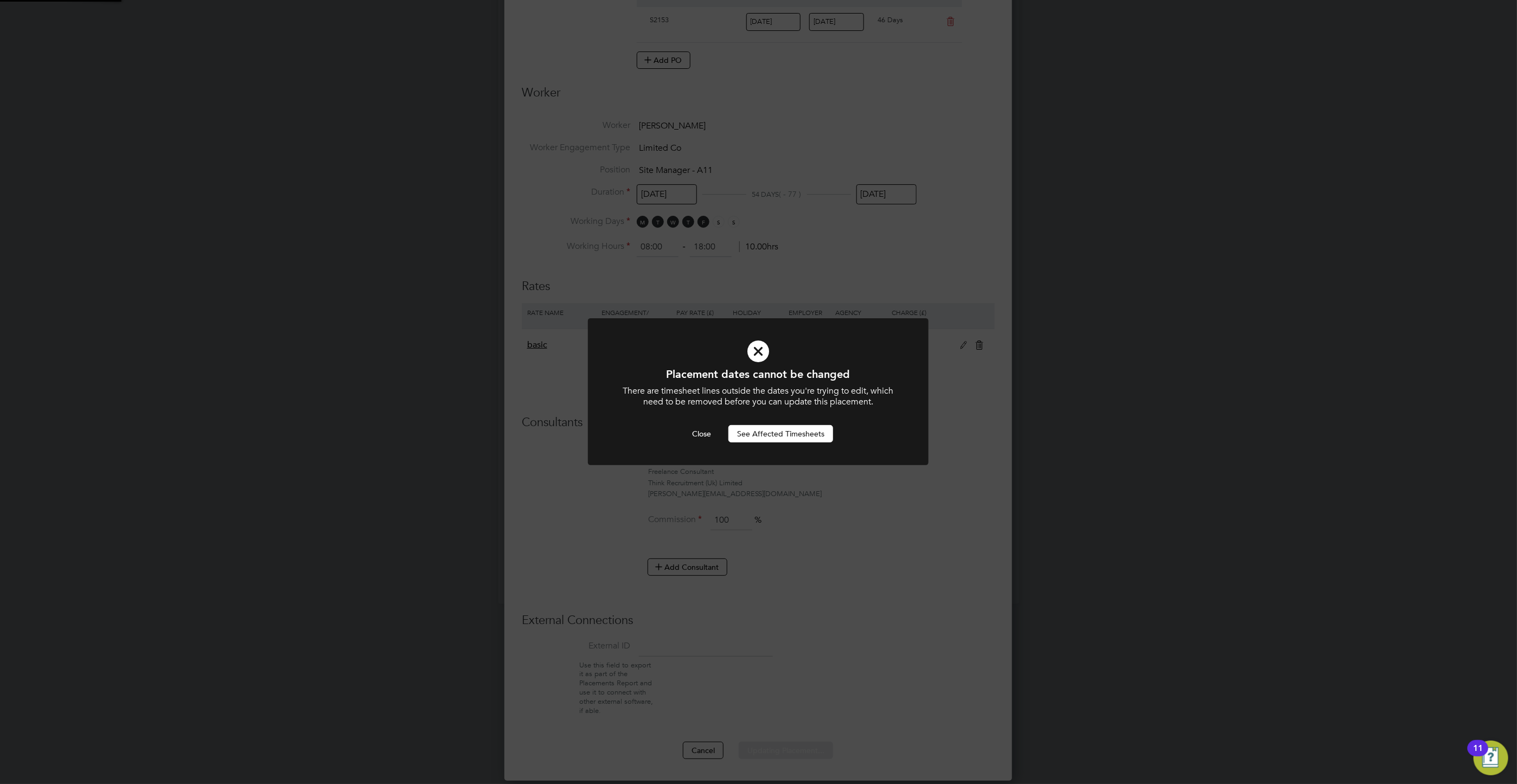
scroll to position [0, 0]
click at [700, 431] on button "Close" at bounding box center [701, 433] width 37 height 17
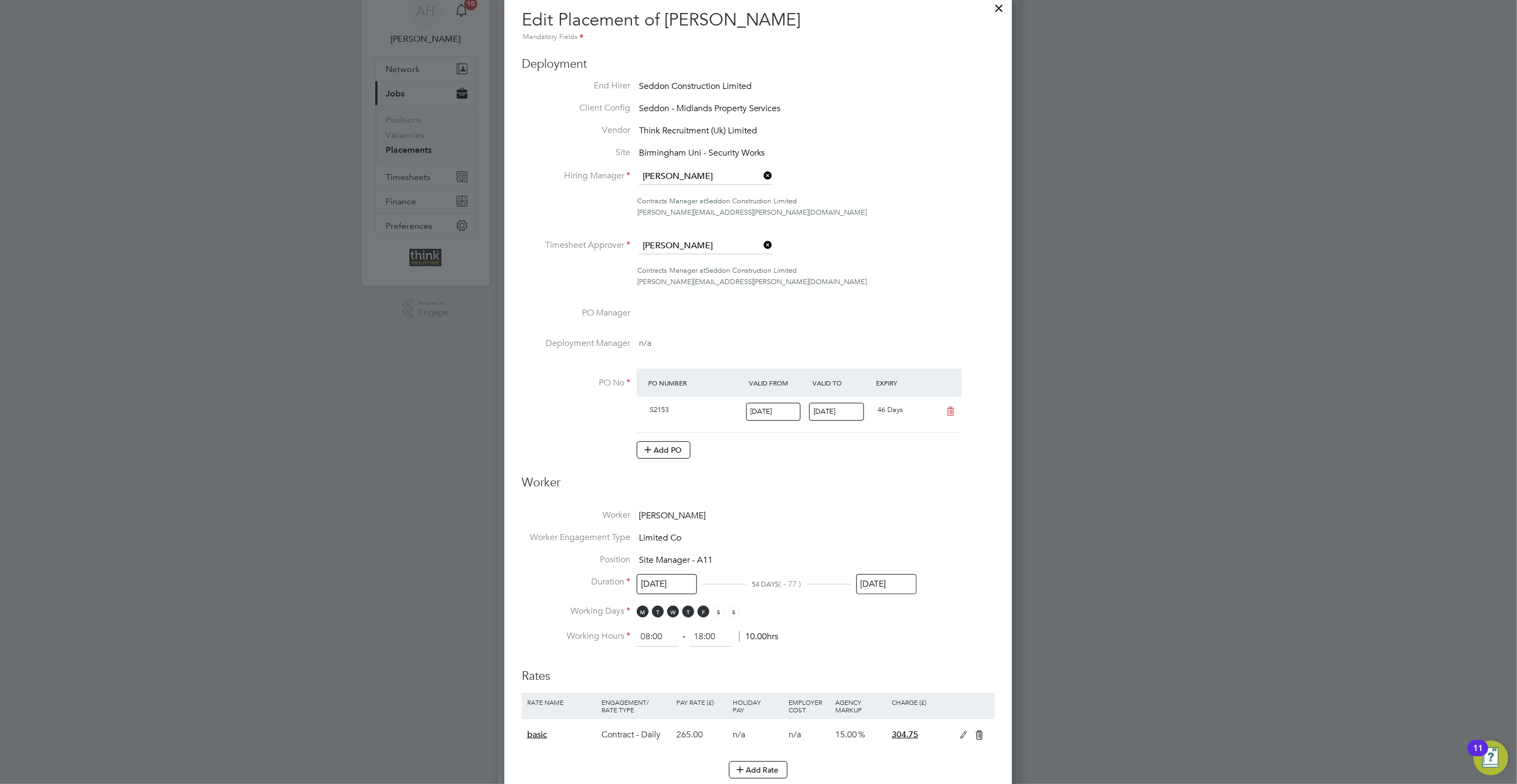
scroll to position [31, 0]
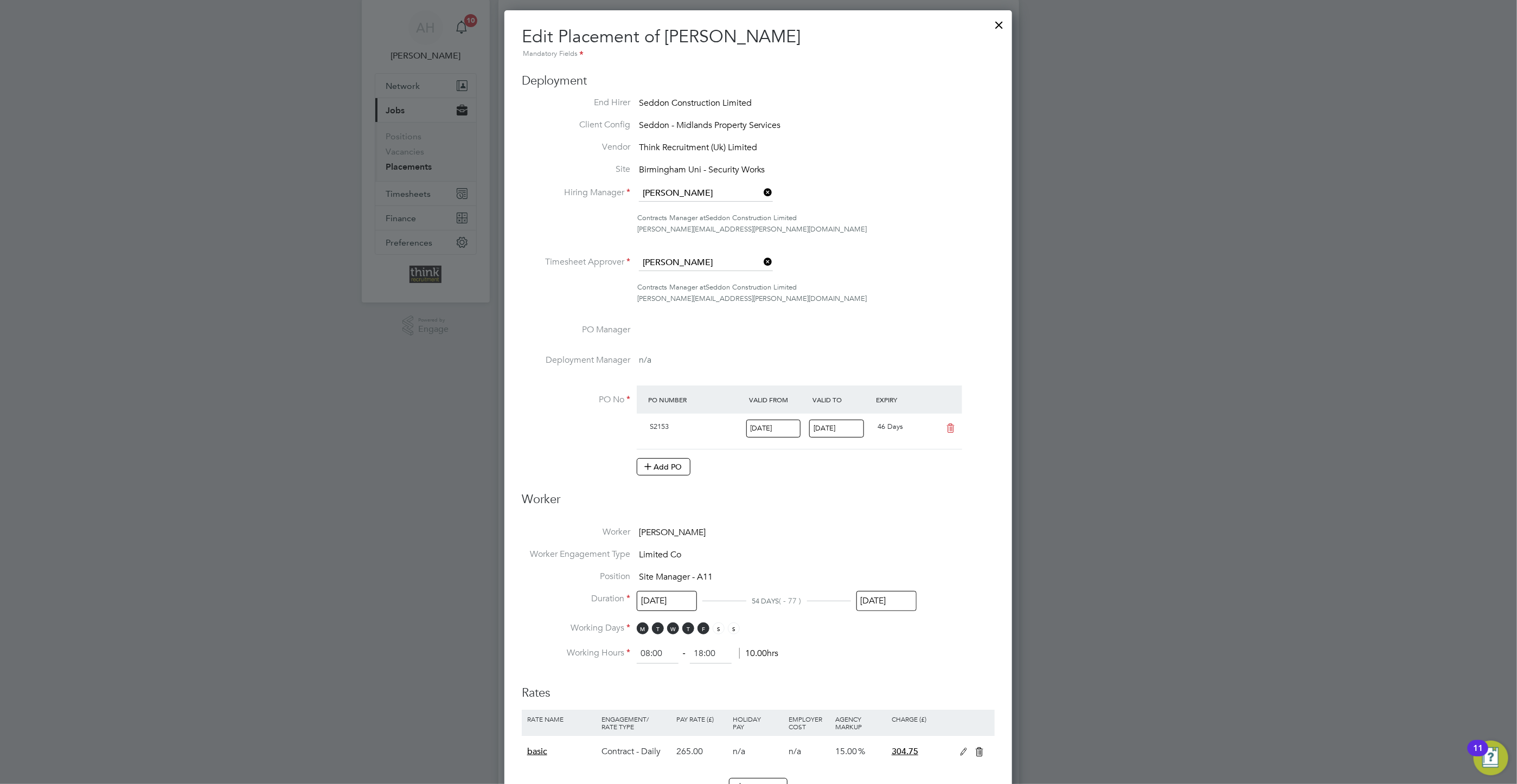
click at [772, 430] on input "[DATE]" at bounding box center [773, 428] width 55 height 18
click at [773, 236] on icon at bounding box center [774, 236] width 10 height 12
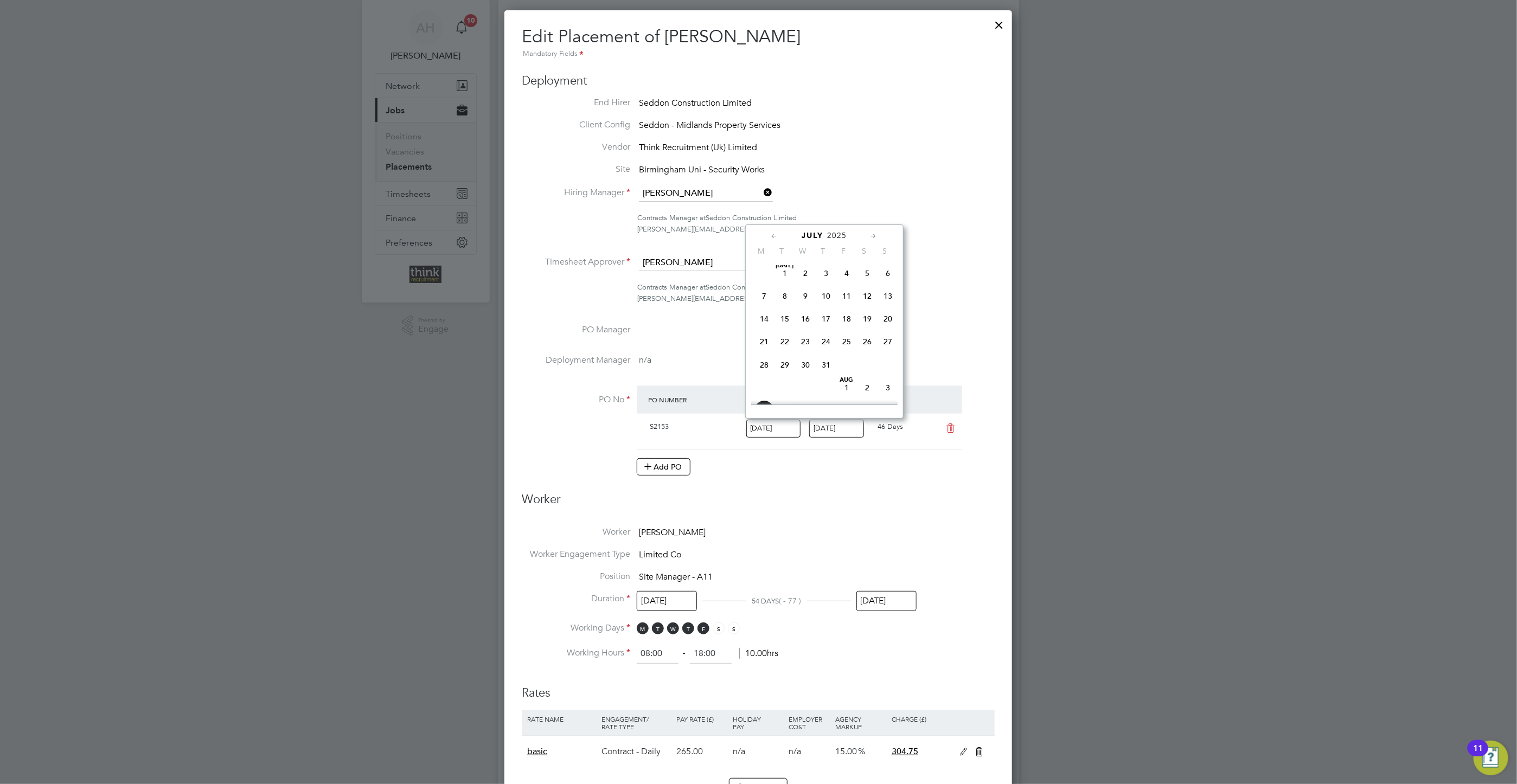
scroll to position [115, 0]
click at [773, 236] on icon at bounding box center [774, 236] width 10 height 12
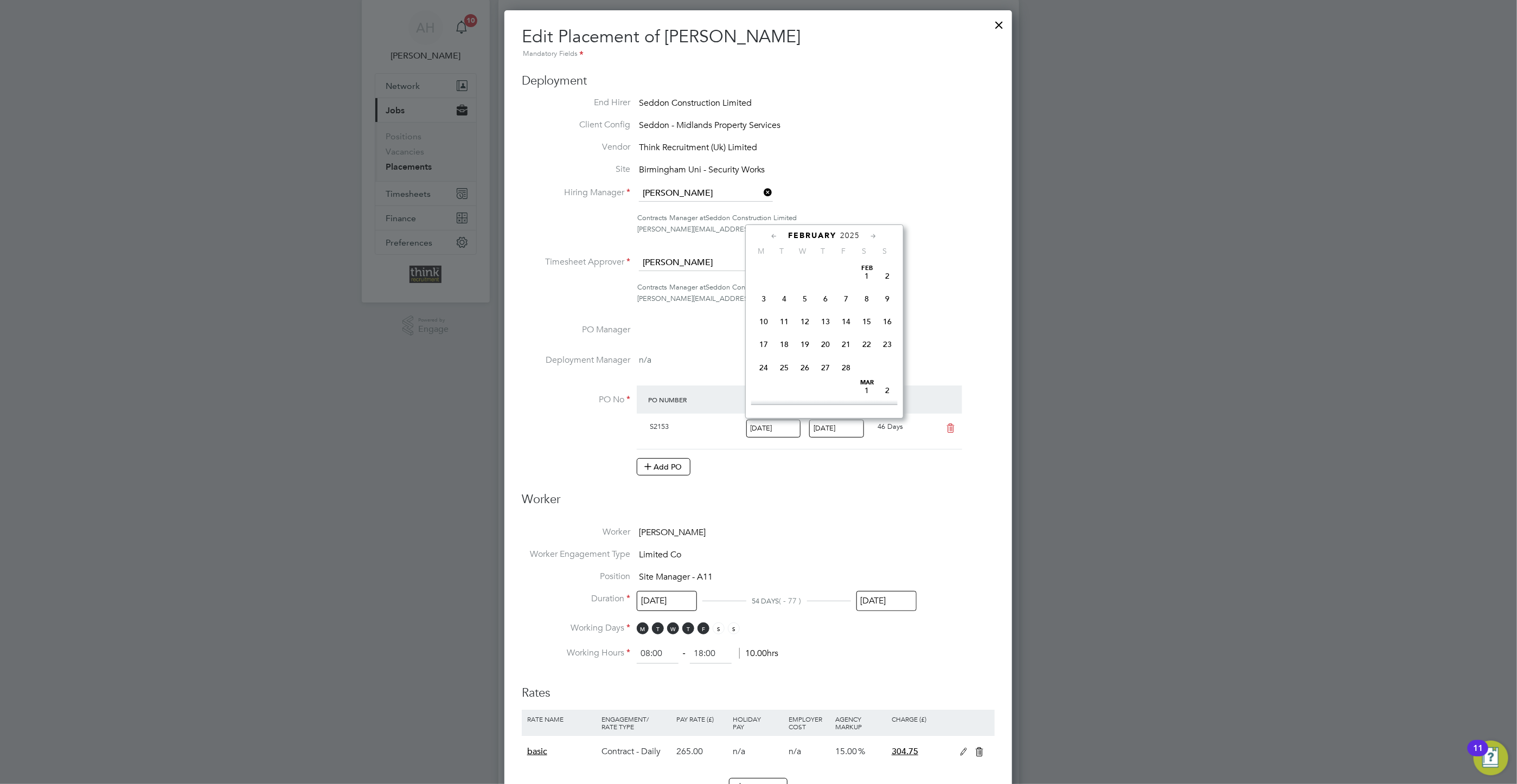
click at [773, 236] on icon at bounding box center [774, 236] width 10 height 12
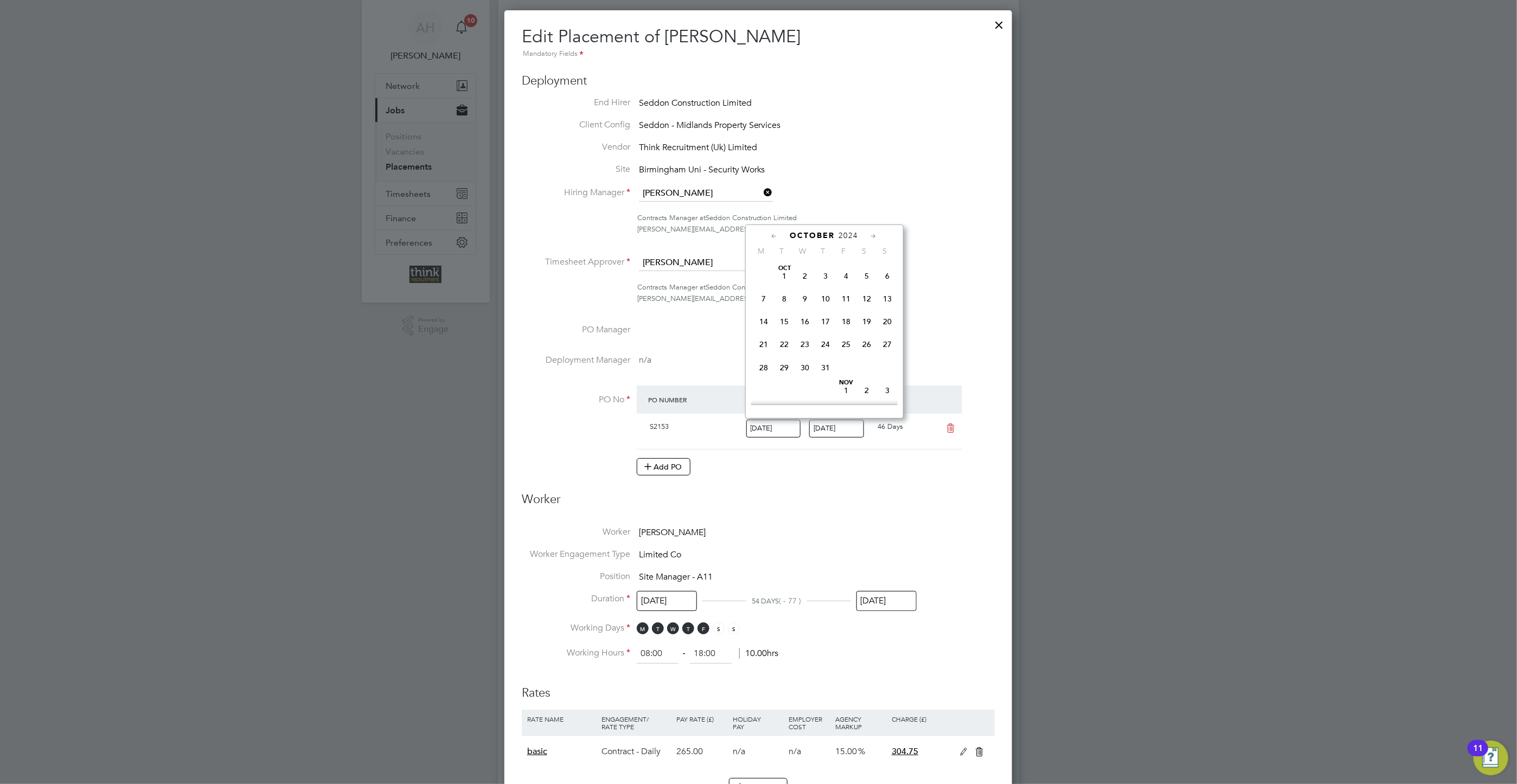
click at [773, 236] on icon at bounding box center [774, 236] width 10 height 12
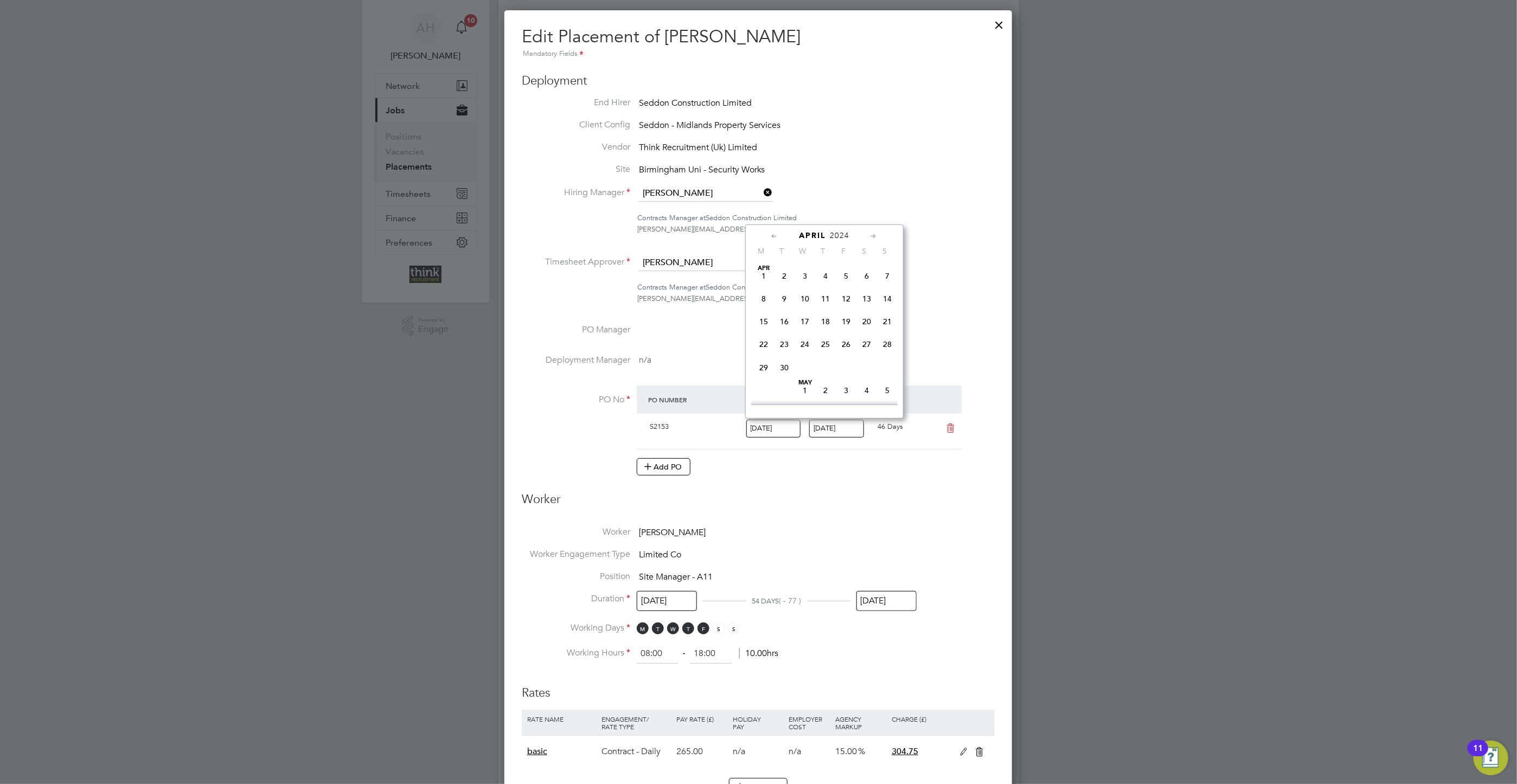
click at [773, 236] on icon at bounding box center [774, 236] width 10 height 12
click at [774, 237] on icon at bounding box center [774, 236] width 10 height 12
click at [764, 275] on span "[DATE]" at bounding box center [764, 275] width 21 height 21
type input "[DATE]"
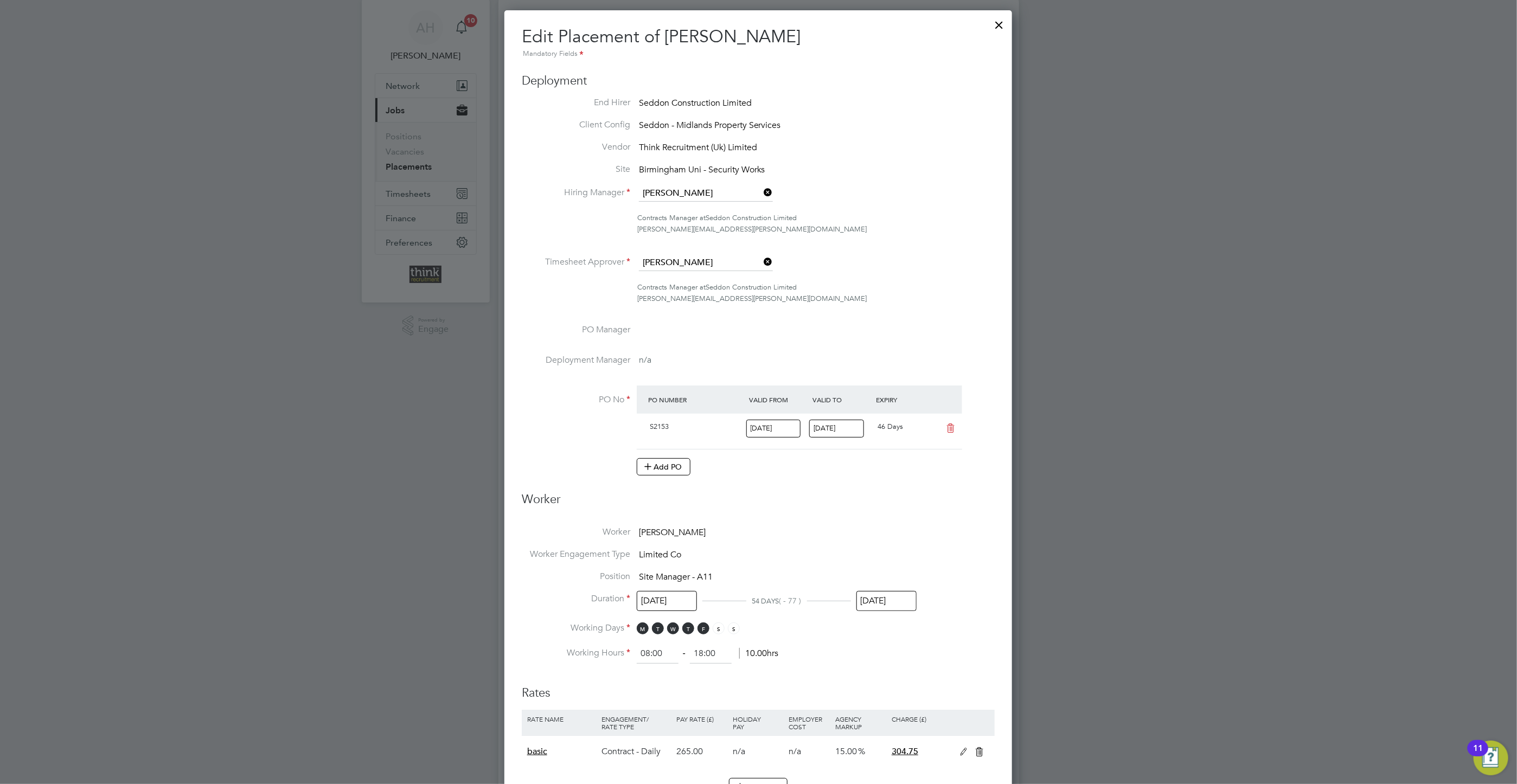
click at [668, 602] on input "[DATE]" at bounding box center [667, 601] width 60 height 20
click at [661, 407] on icon at bounding box center [665, 407] width 10 height 12
click at [663, 408] on icon at bounding box center [665, 407] width 10 height 12
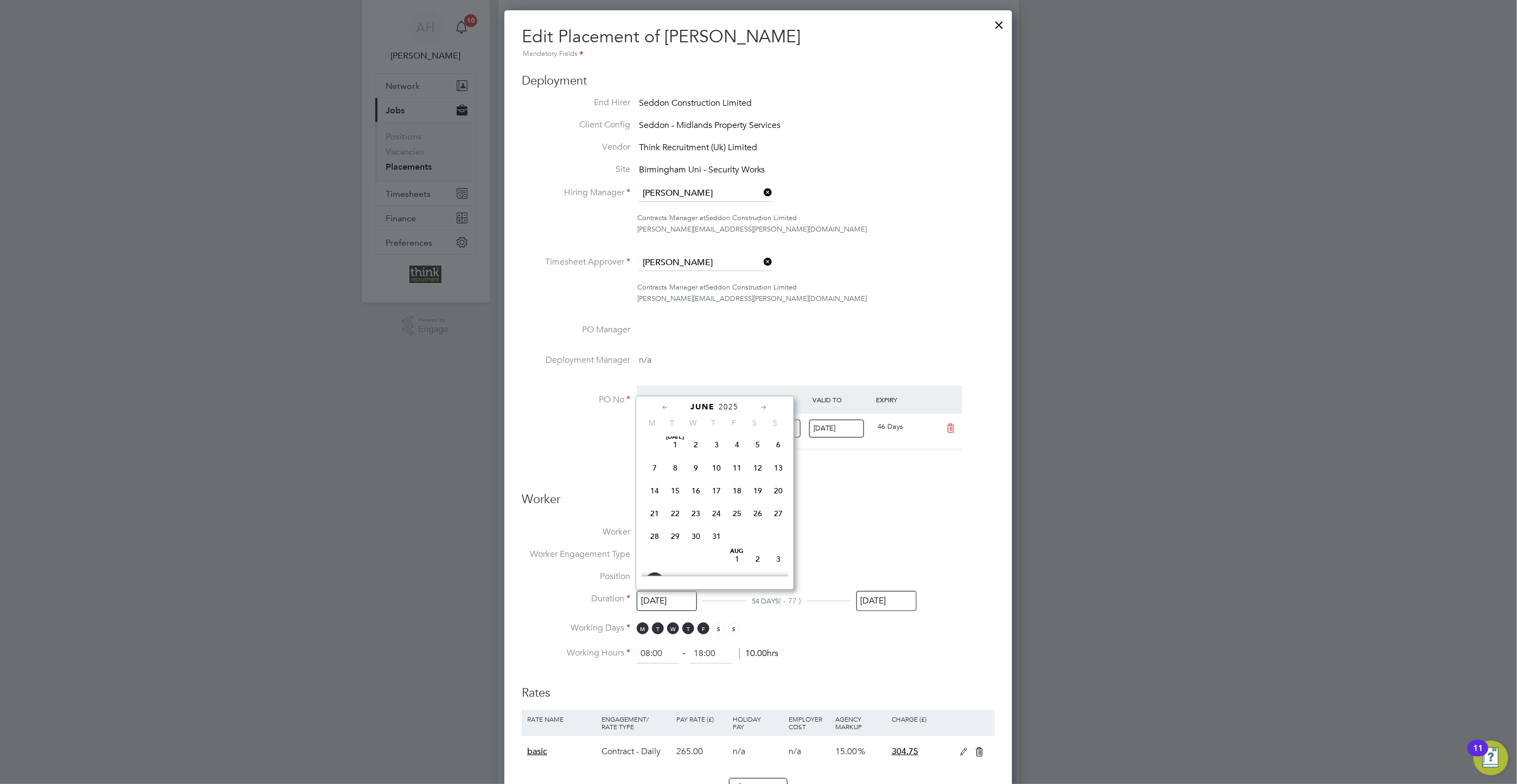
scroll to position [115, 0]
click at [663, 408] on icon at bounding box center [665, 407] width 10 height 12
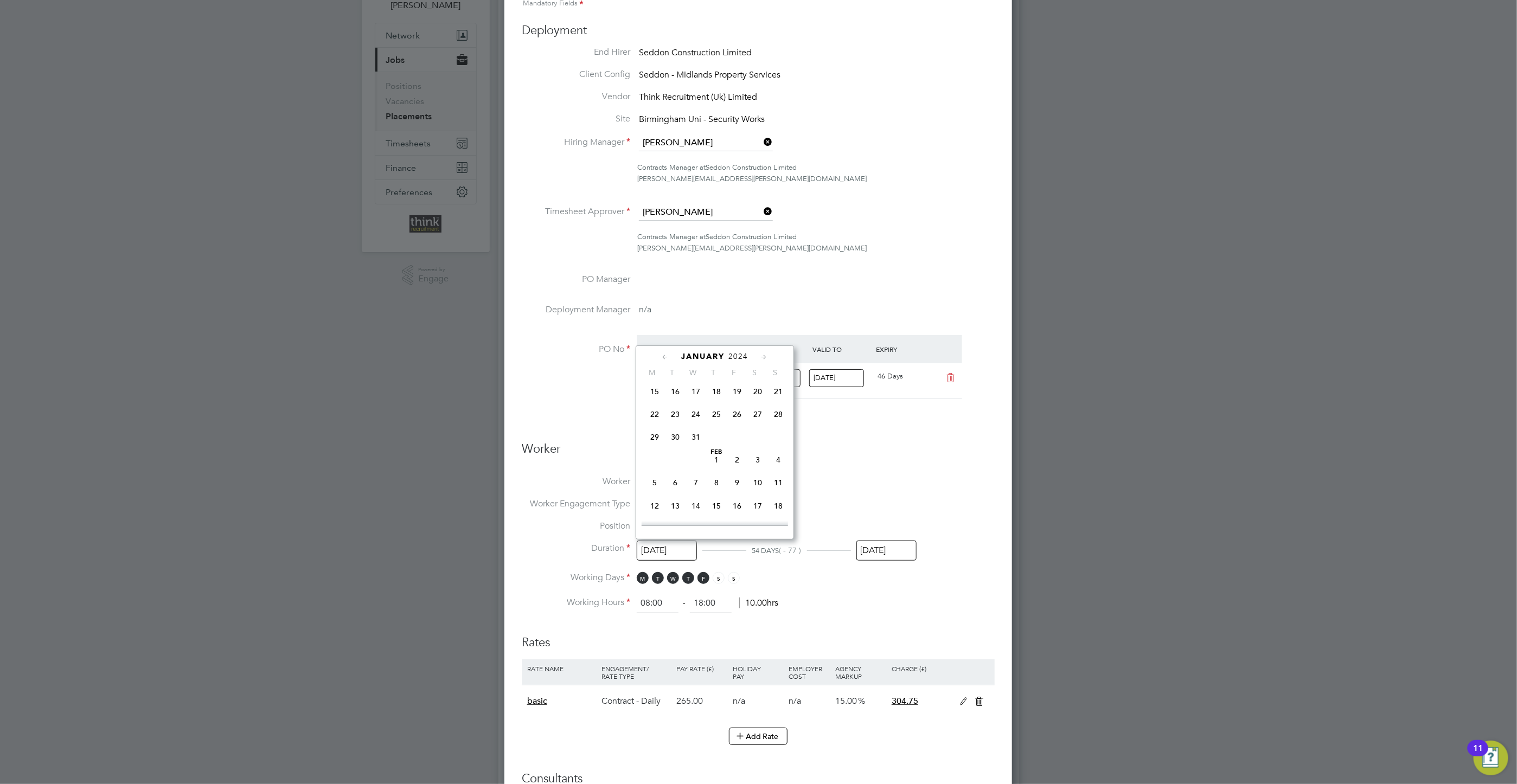
scroll to position [137, 0]
click at [653, 399] on span "8" at bounding box center [654, 397] width 21 height 21
type input "[DATE]"
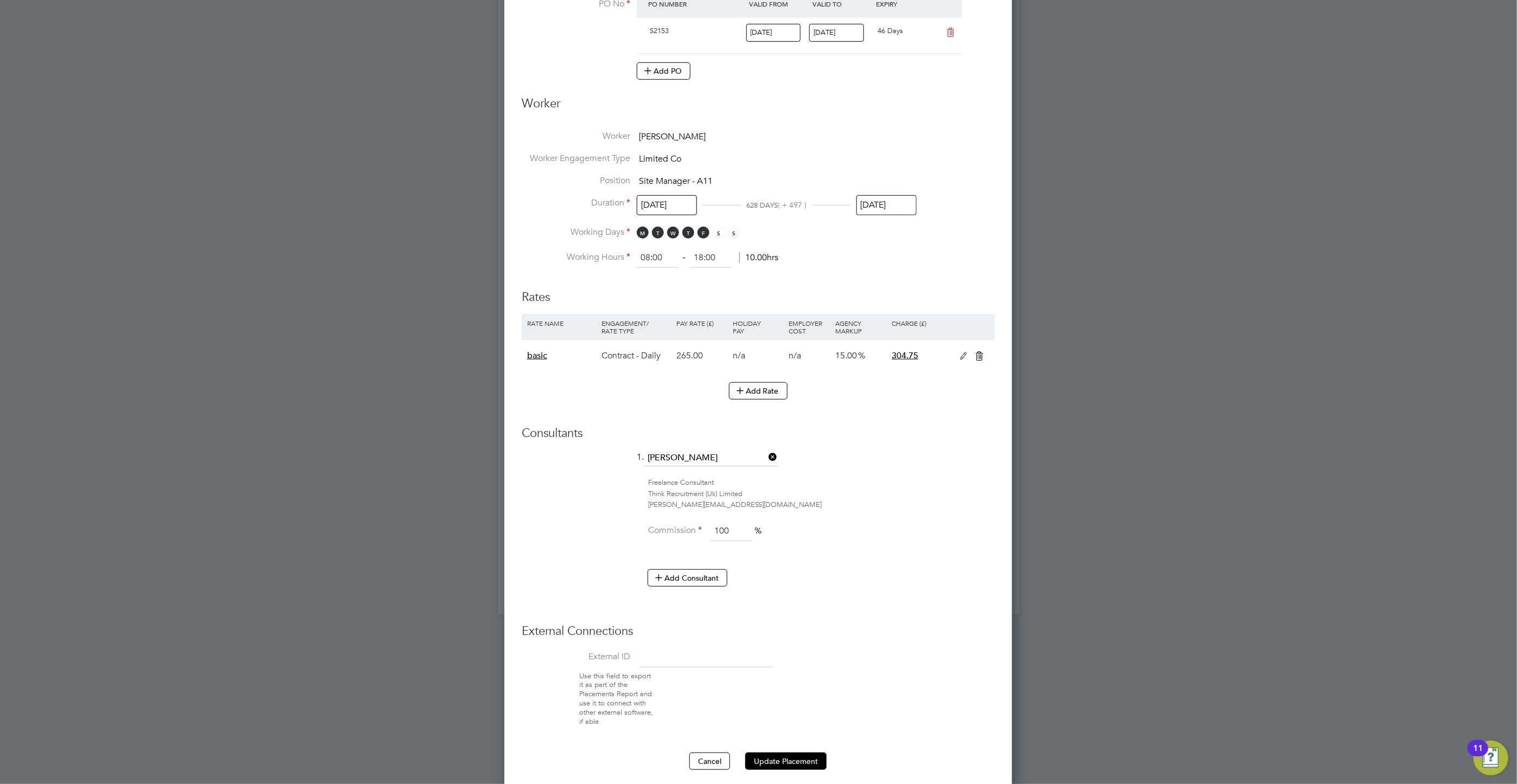
scroll to position [437, 0]
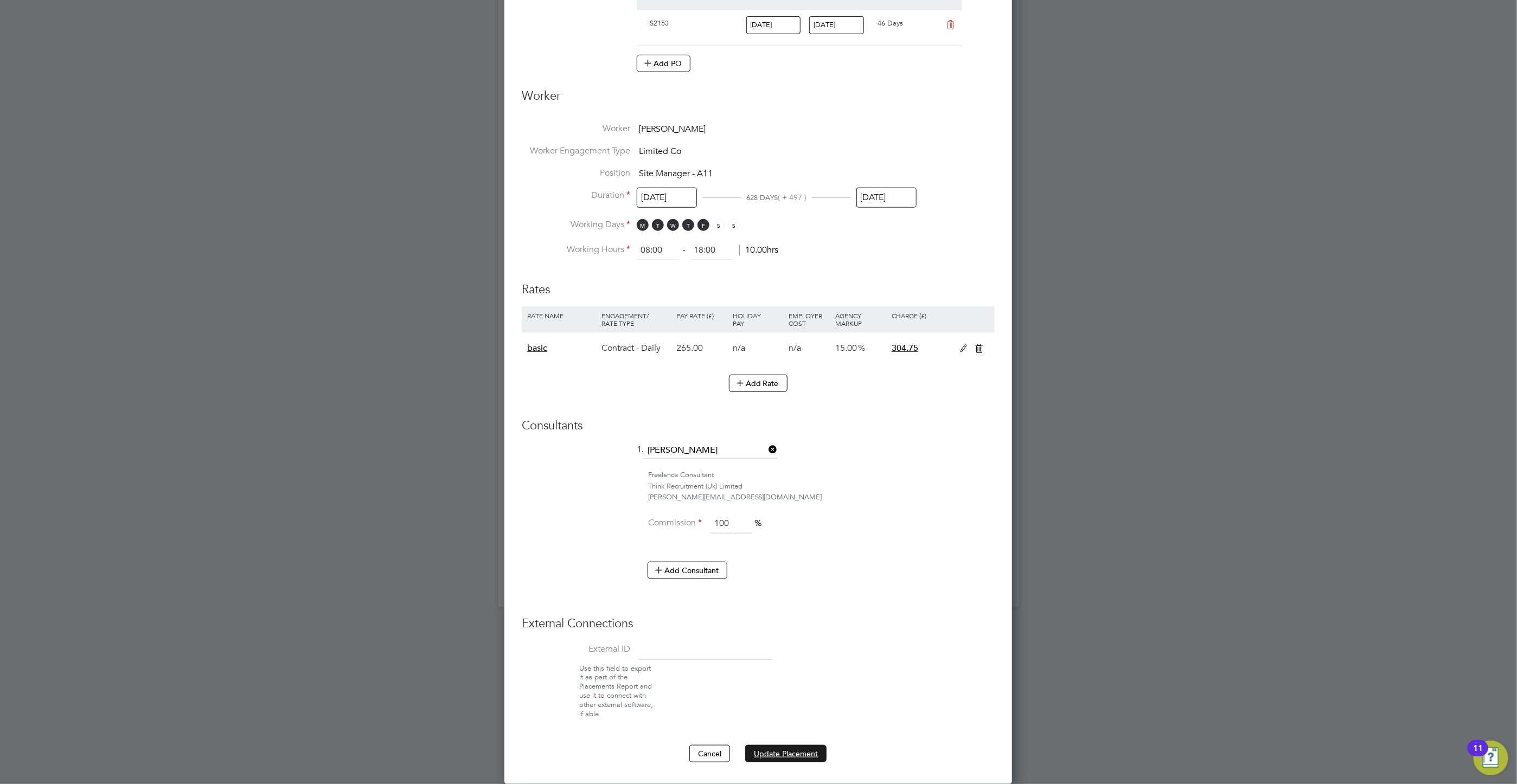
click at [779, 755] on button "Update Placement" at bounding box center [786, 753] width 81 height 17
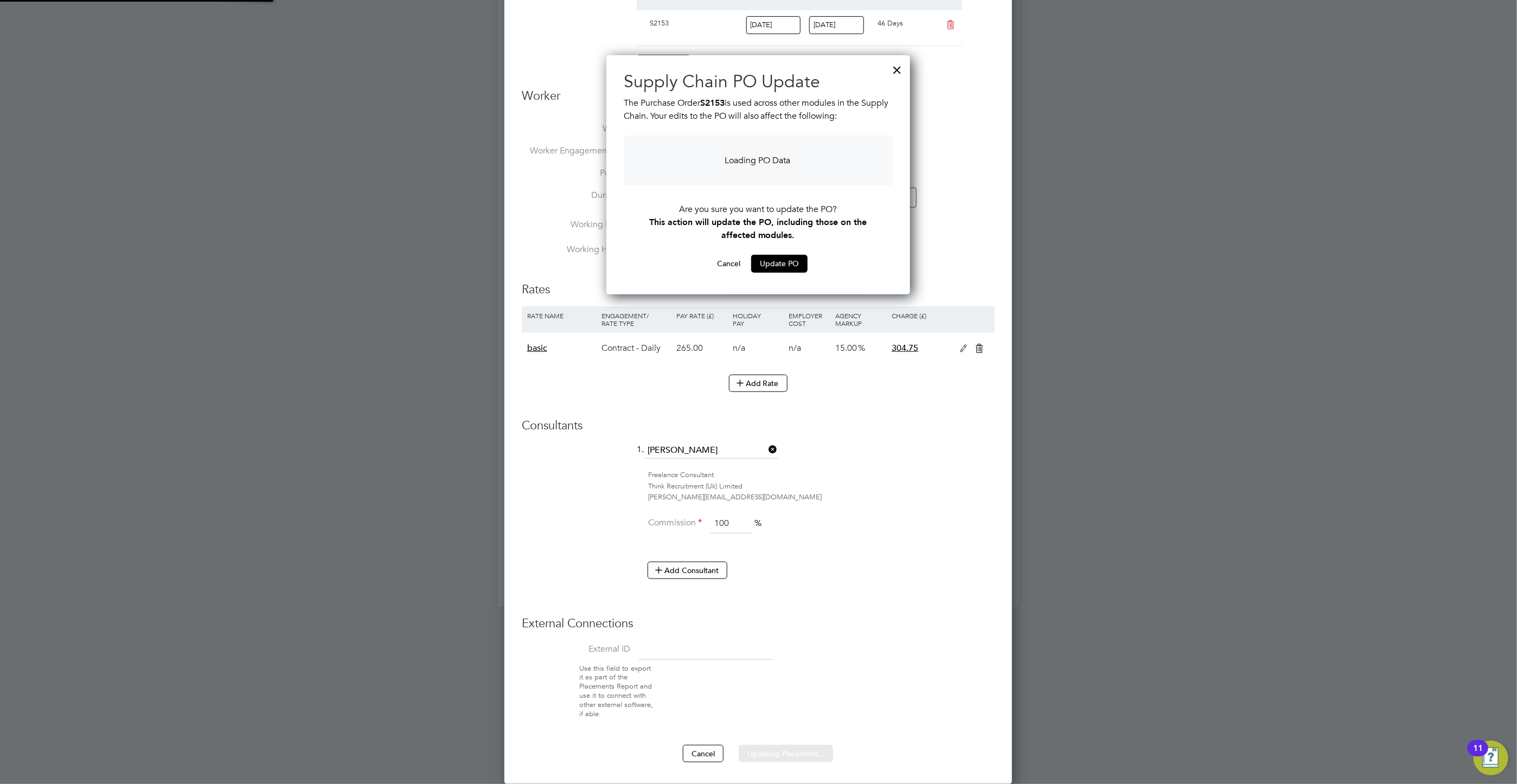
scroll to position [235, 304]
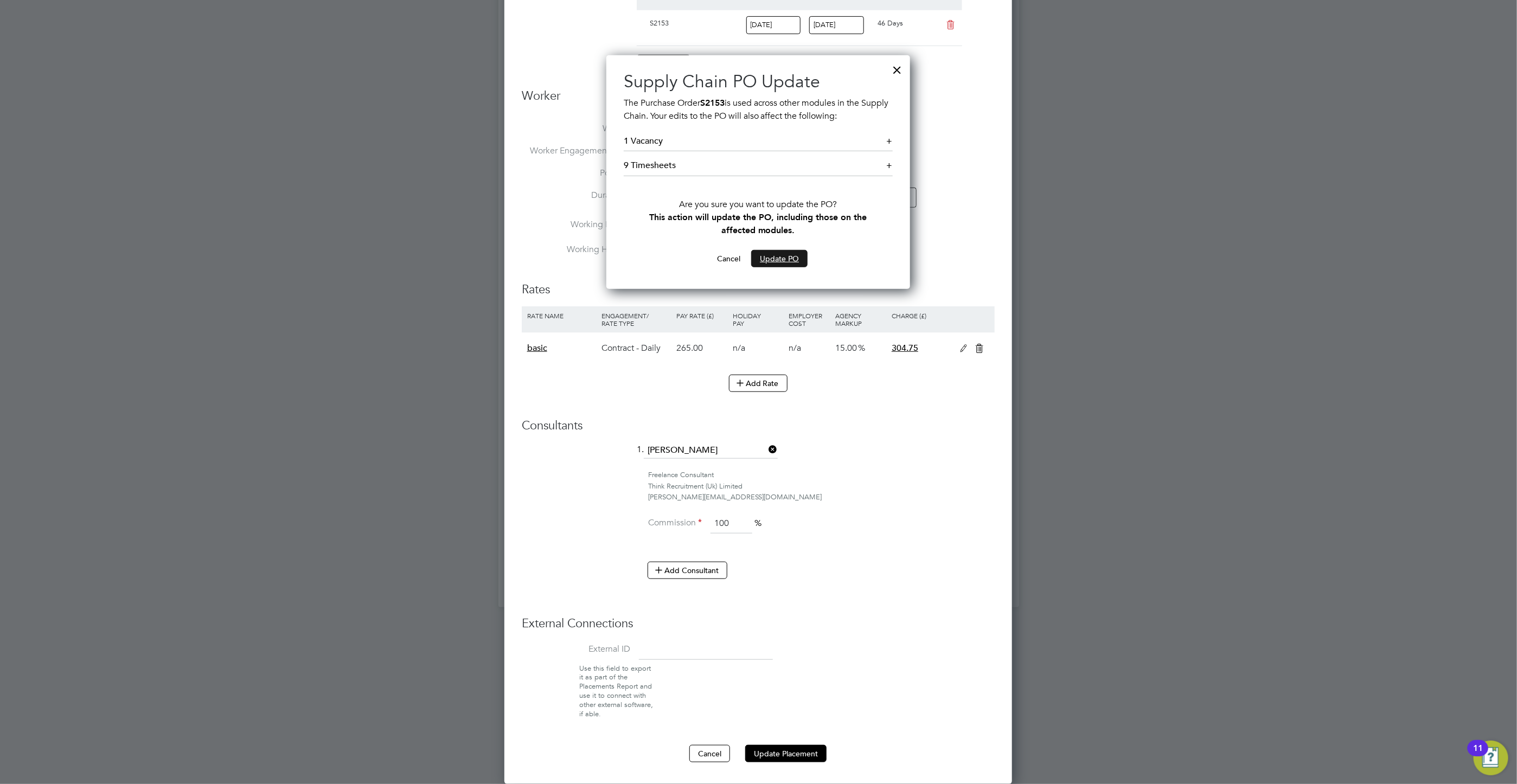
click at [770, 257] on button "Update PO" at bounding box center [780, 258] width 57 height 17
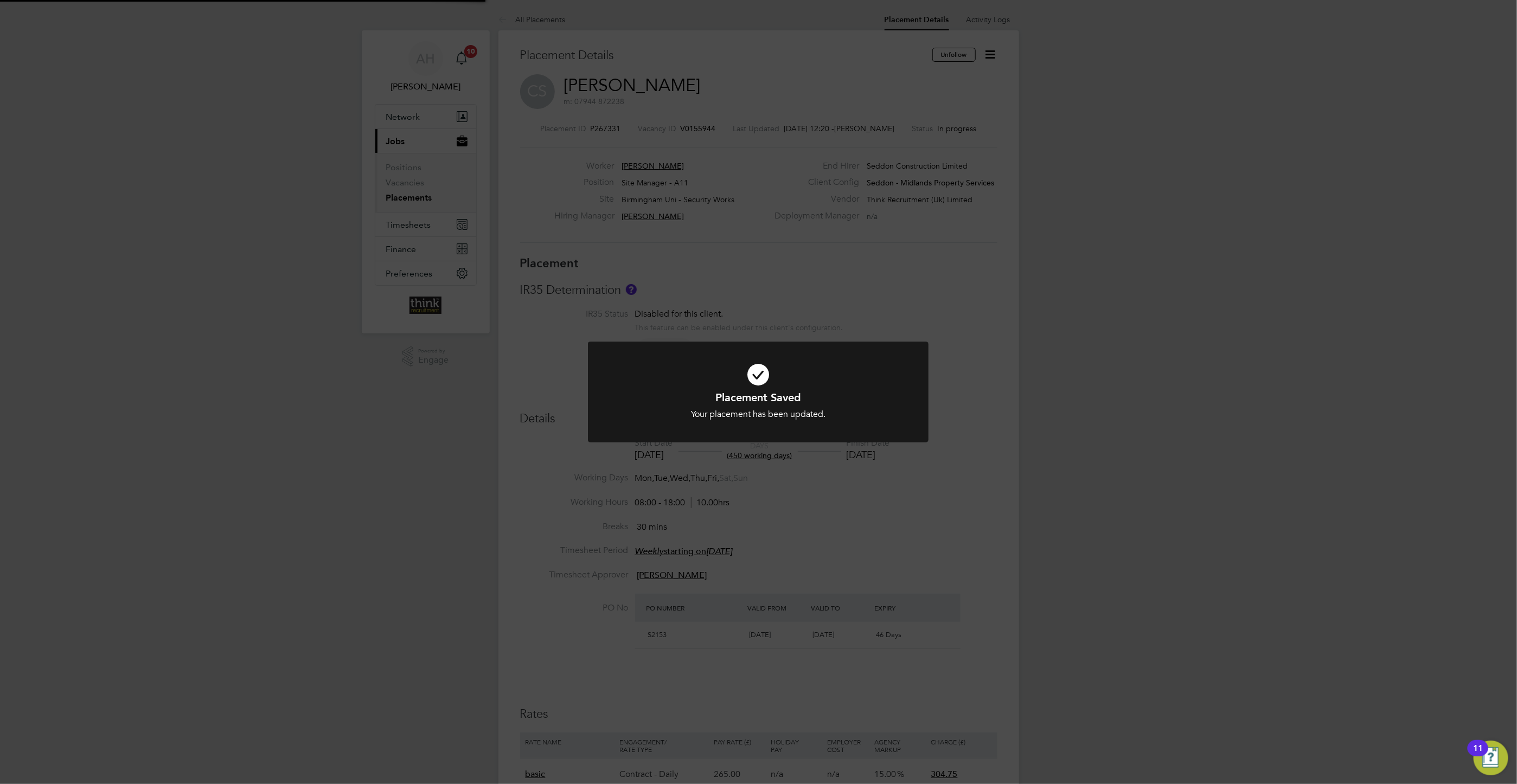
scroll to position [32, 94]
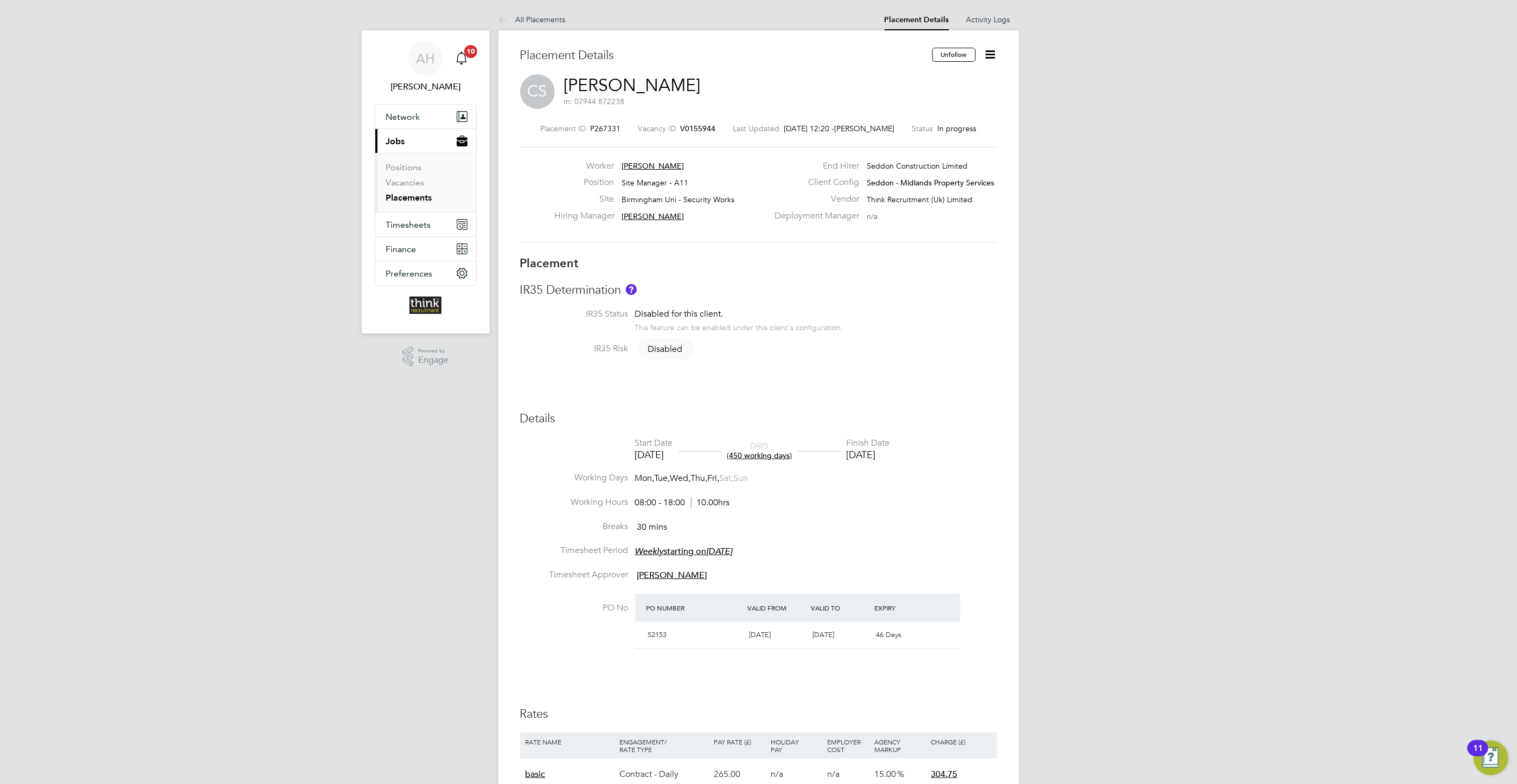
click at [758, 630] on span "[DATE]" at bounding box center [760, 634] width 22 height 9
click at [761, 638] on span "[DATE]" at bounding box center [760, 634] width 22 height 9
click at [992, 55] on icon at bounding box center [991, 54] width 14 height 14
click at [952, 85] on li "Edit Placement e" at bounding box center [955, 80] width 80 height 15
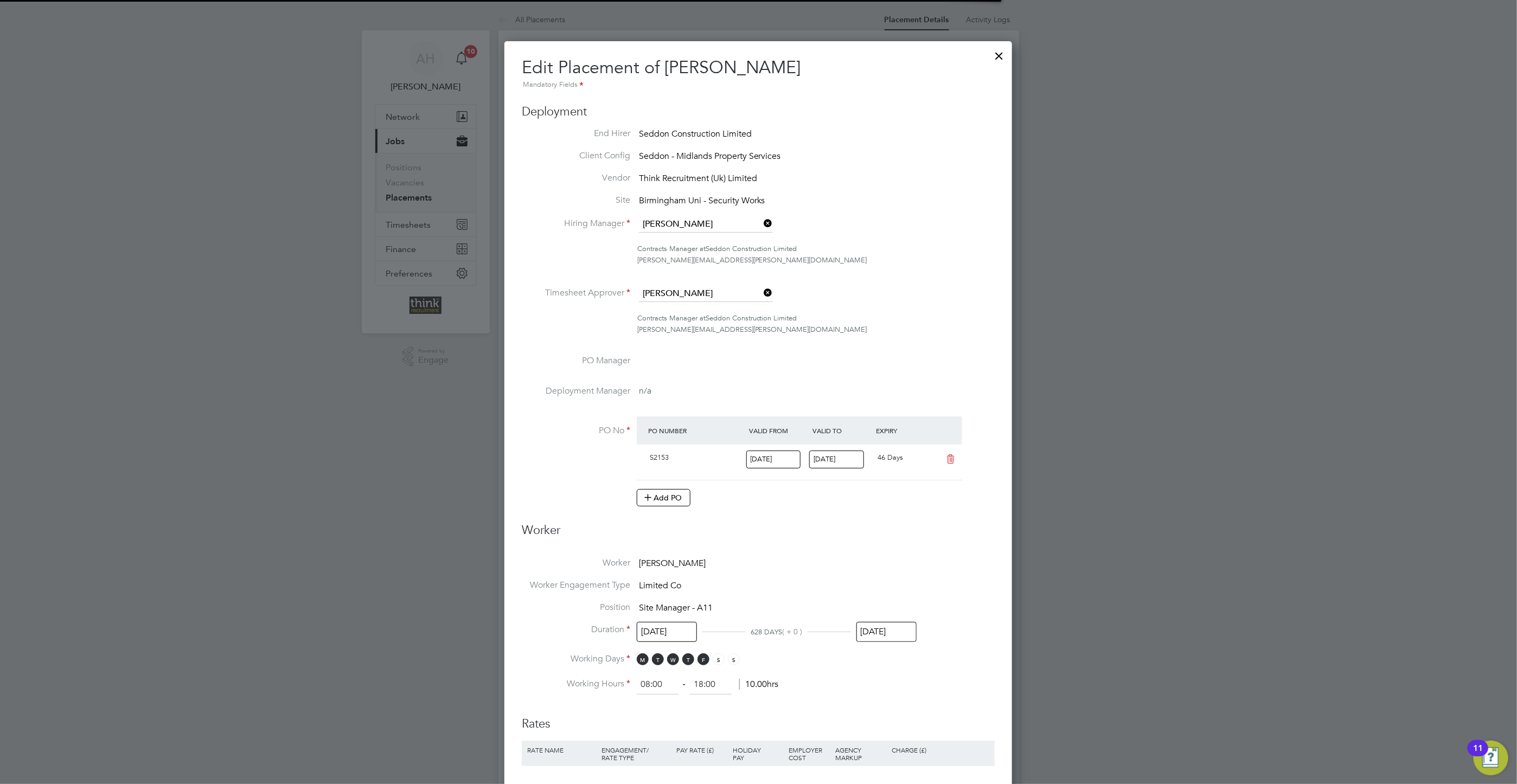
scroll to position [14, 473]
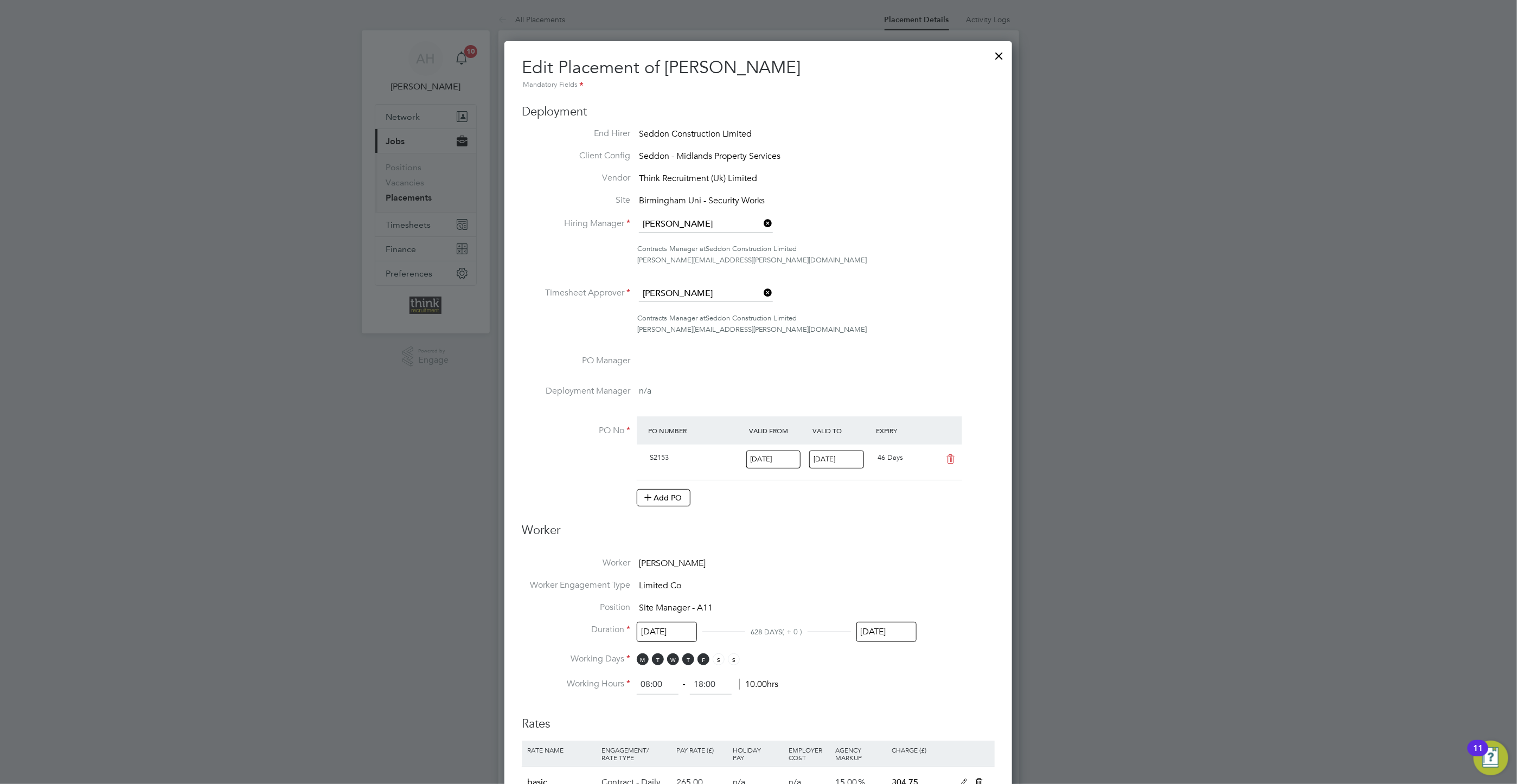
click at [774, 457] on input "[DATE]" at bounding box center [773, 459] width 55 height 18
click at [762, 371] on span "8" at bounding box center [764, 371] width 21 height 21
type input "[DATE]"
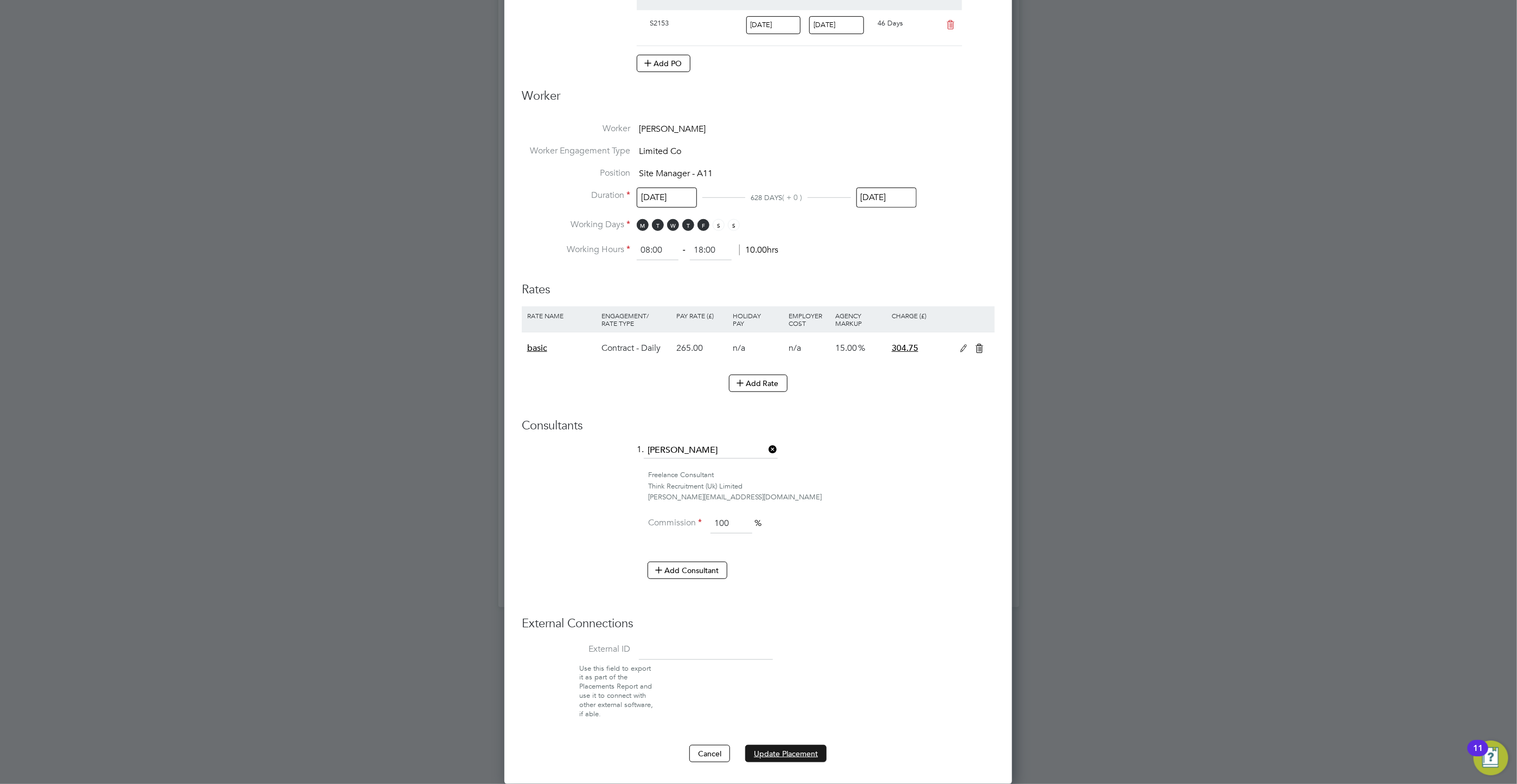
click at [775, 749] on button "Update Placement" at bounding box center [786, 753] width 81 height 17
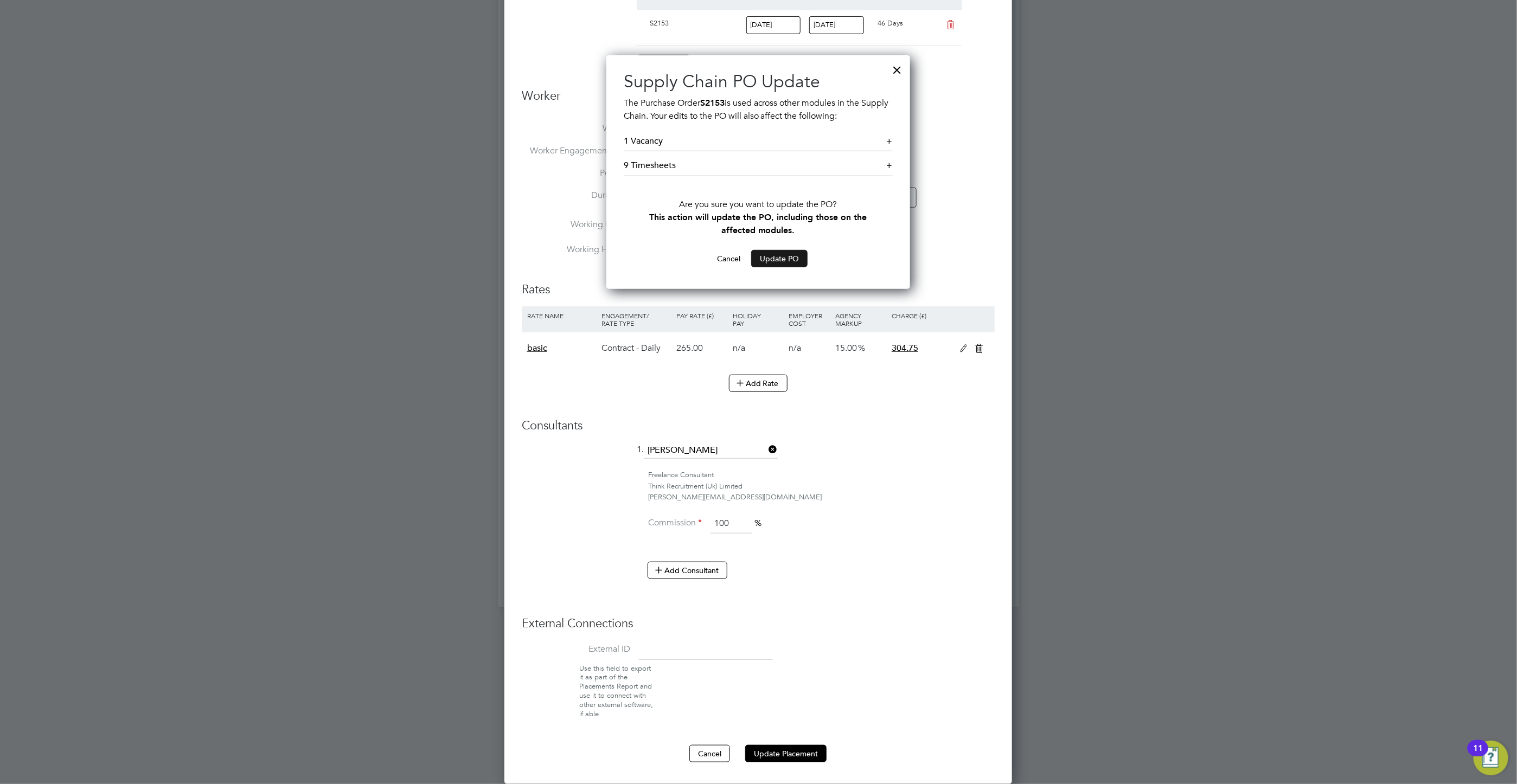
click at [791, 257] on button "Update PO" at bounding box center [780, 258] width 57 height 17
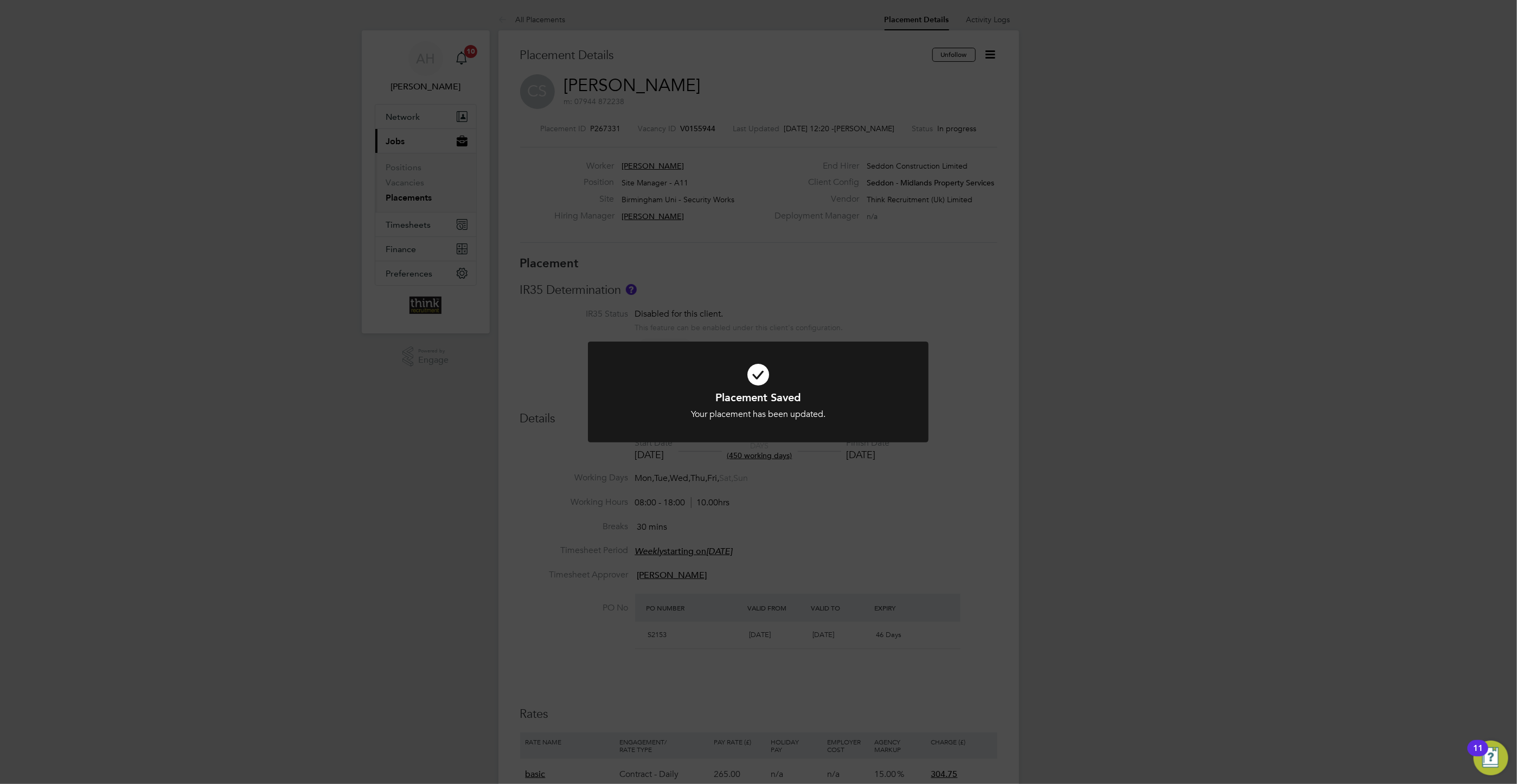
click at [1069, 334] on div "Placement Saved Your placement has been updated. Cancel Okay" at bounding box center [758, 392] width 1517 height 784
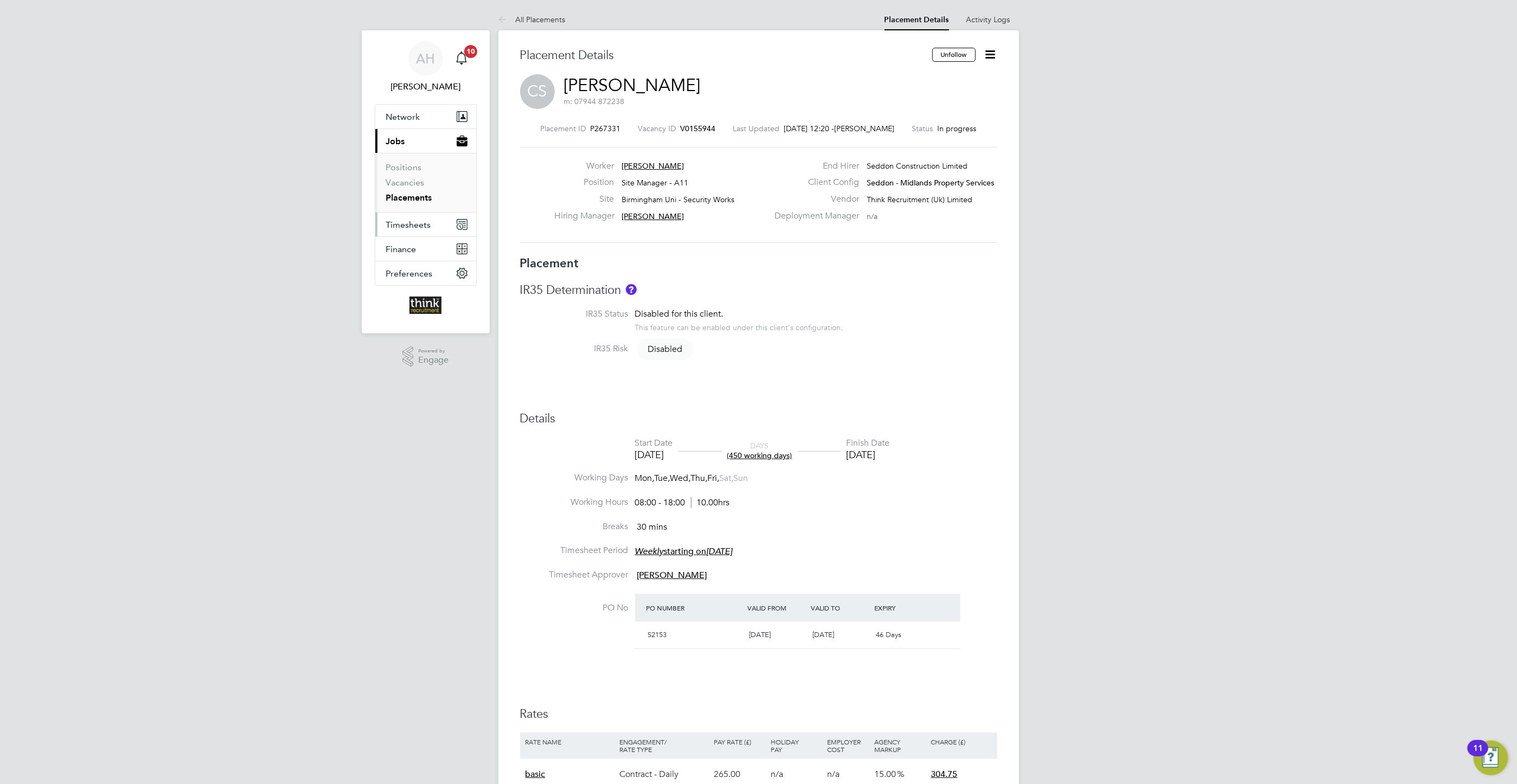
click at [425, 227] on span "Timesheets" at bounding box center [409, 224] width 45 height 10
click at [416, 194] on link "Timesheets" at bounding box center [409, 191] width 45 height 10
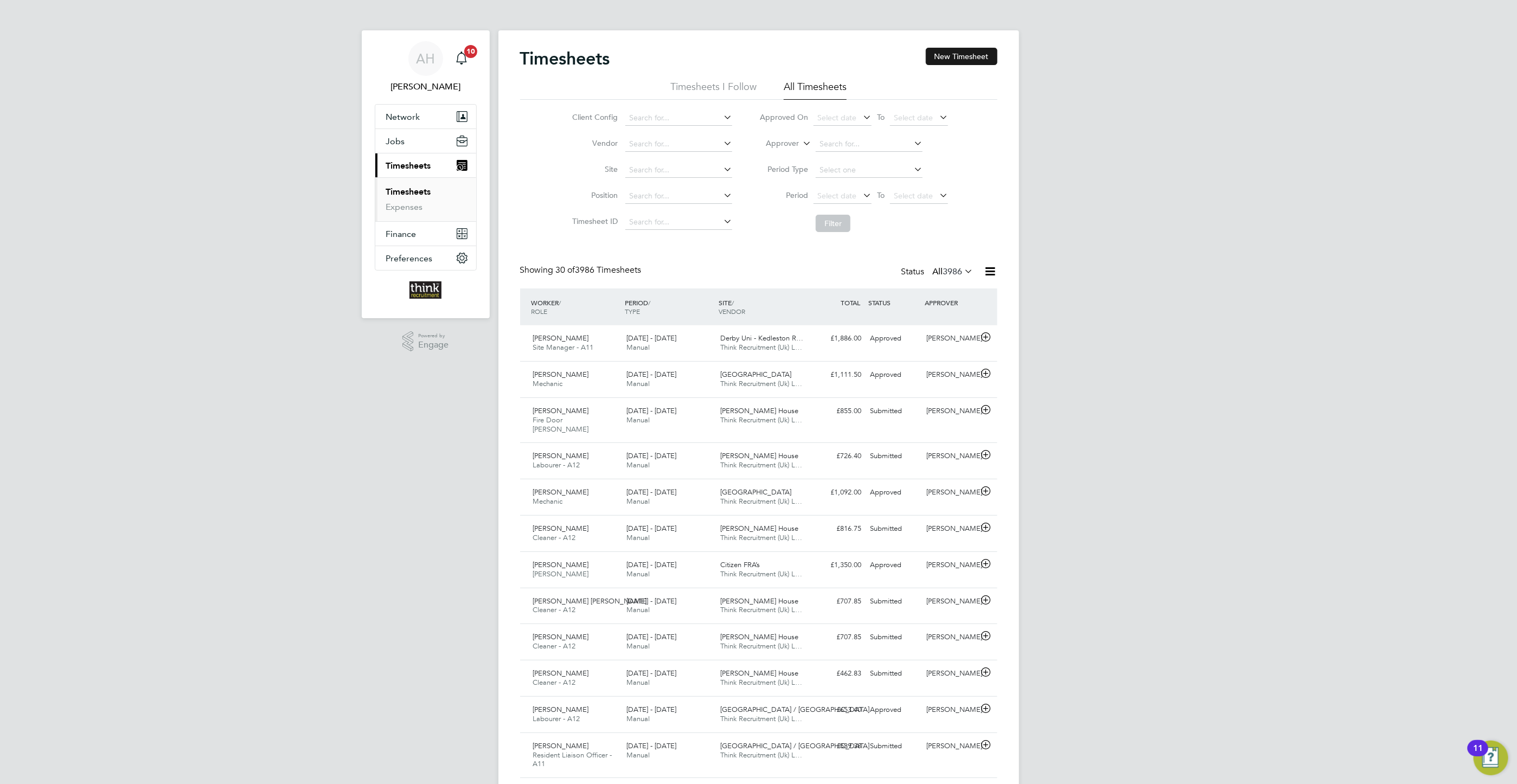
click at [936, 57] on button "New Timesheet" at bounding box center [962, 56] width 72 height 17
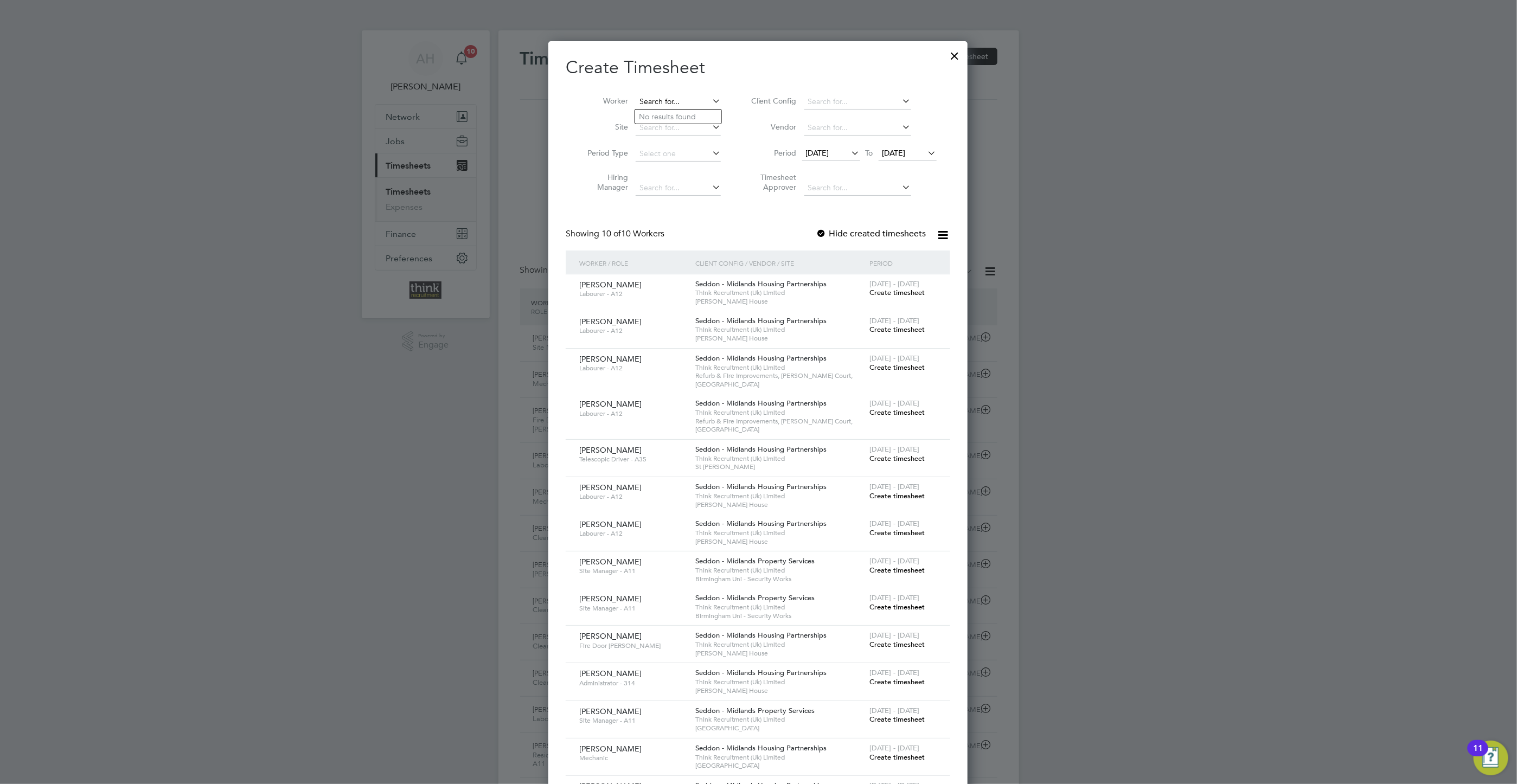
click at [663, 99] on input at bounding box center [678, 102] width 85 height 15
click at [661, 156] on li "[PERSON_NAME]" at bounding box center [707, 161] width 144 height 15
type input "[PERSON_NAME]"
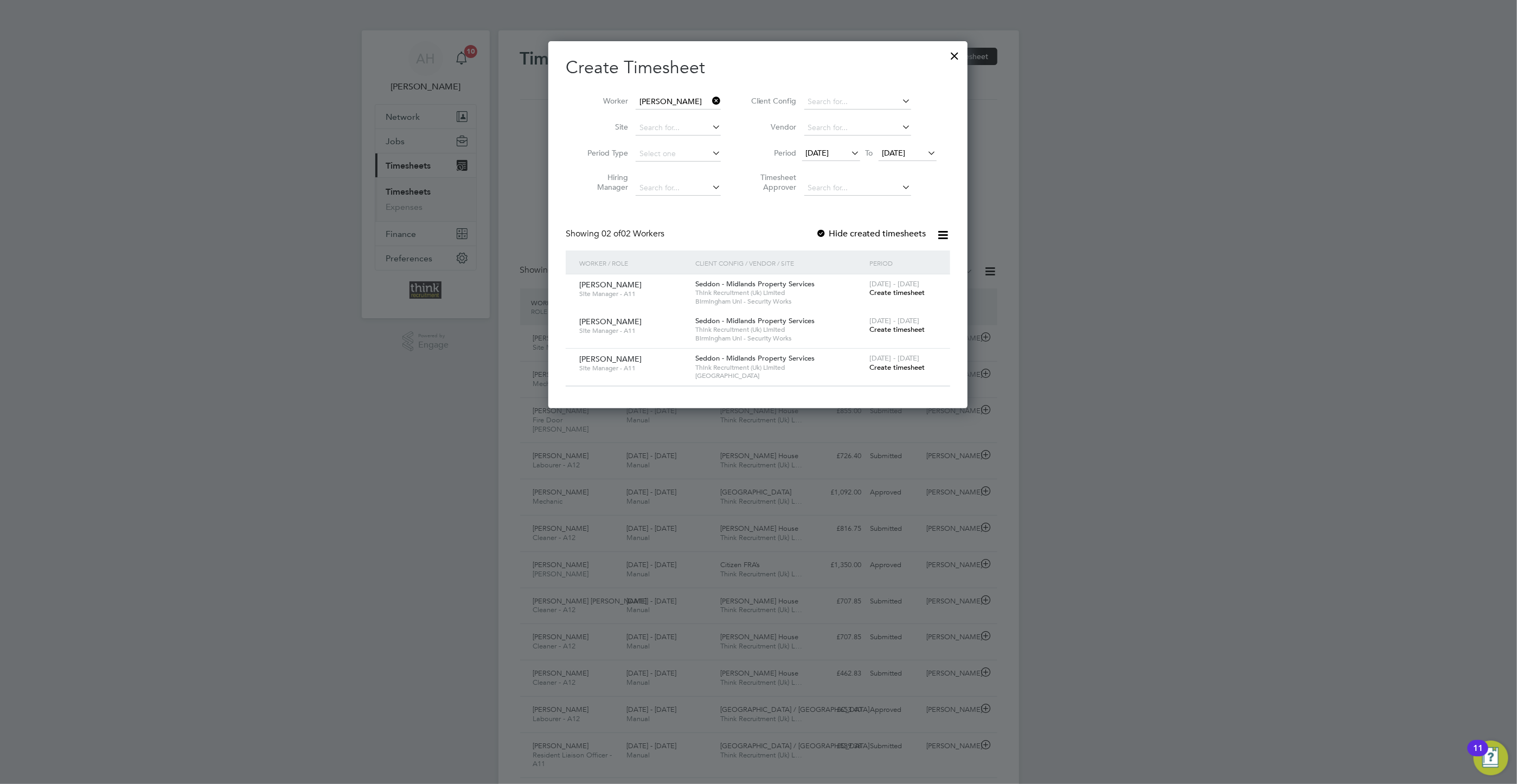
click at [880, 327] on span "Create timesheet" at bounding box center [897, 330] width 55 height 9
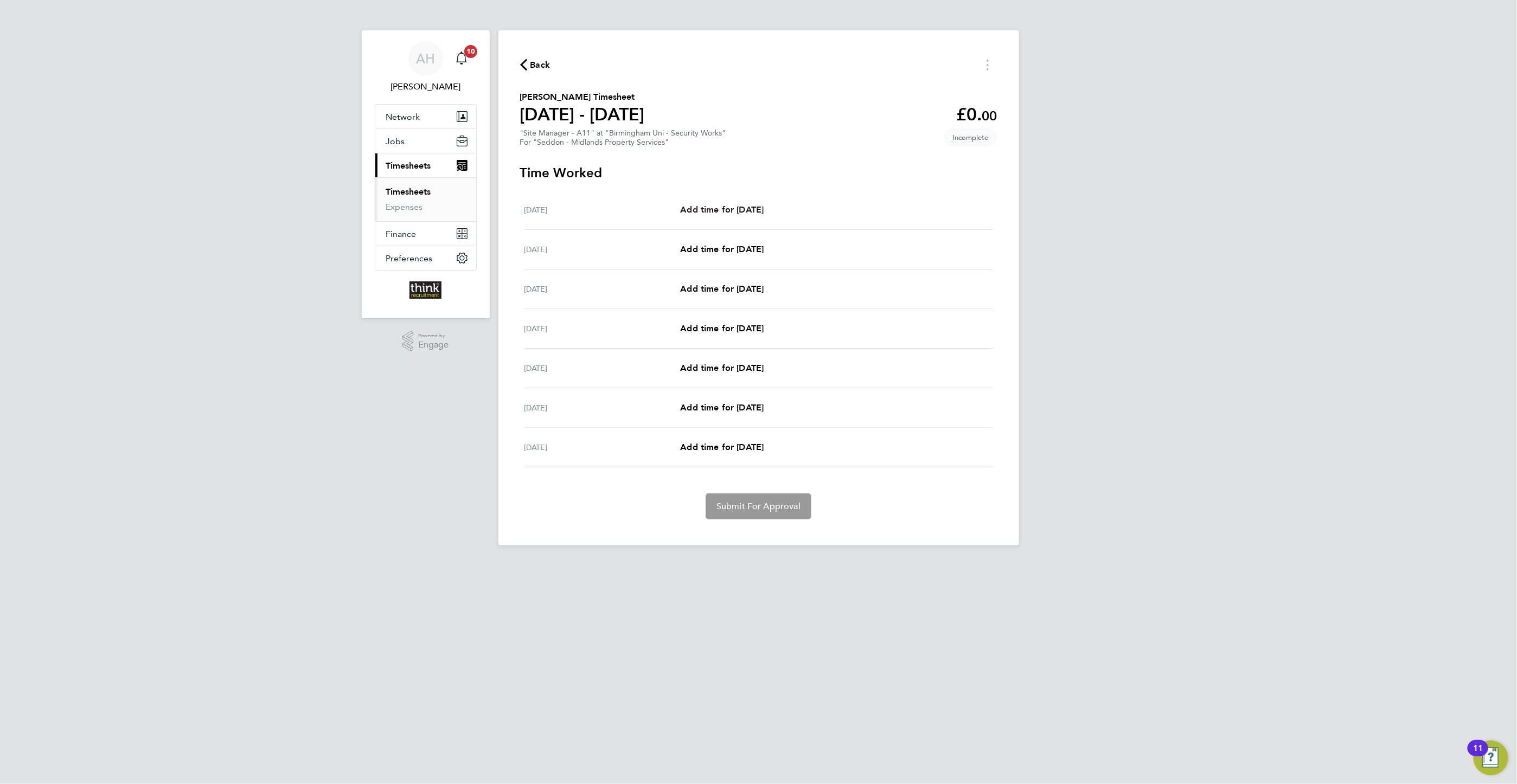
click at [761, 209] on span "Add time for [DATE]" at bounding box center [722, 209] width 84 height 10
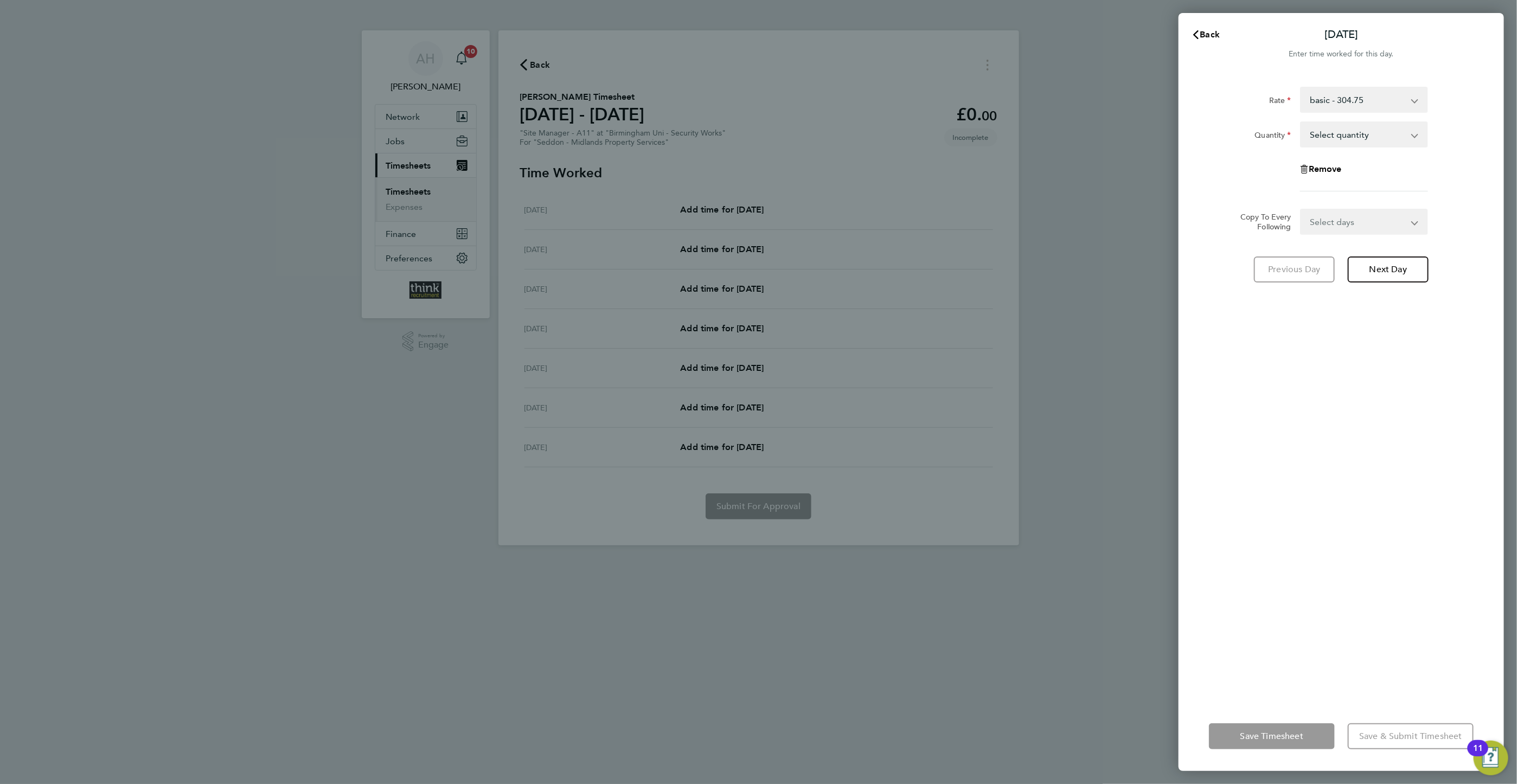
drag, startPoint x: 1313, startPoint y: 134, endPoint x: 1284, endPoint y: 143, distance: 30.4
click at [1314, 134] on select "Select quantity 0.5 1" at bounding box center [1357, 134] width 113 height 24
select select "1"
click at [1301, 122] on select "Select quantity 0.5 1" at bounding box center [1357, 134] width 113 height 24
click at [1336, 218] on select "Select days Day Weekday (Mon-Fri) Weekend (Sat-Sun) [DATE] [DATE] [DATE] [DATE]…" at bounding box center [1357, 221] width 114 height 24
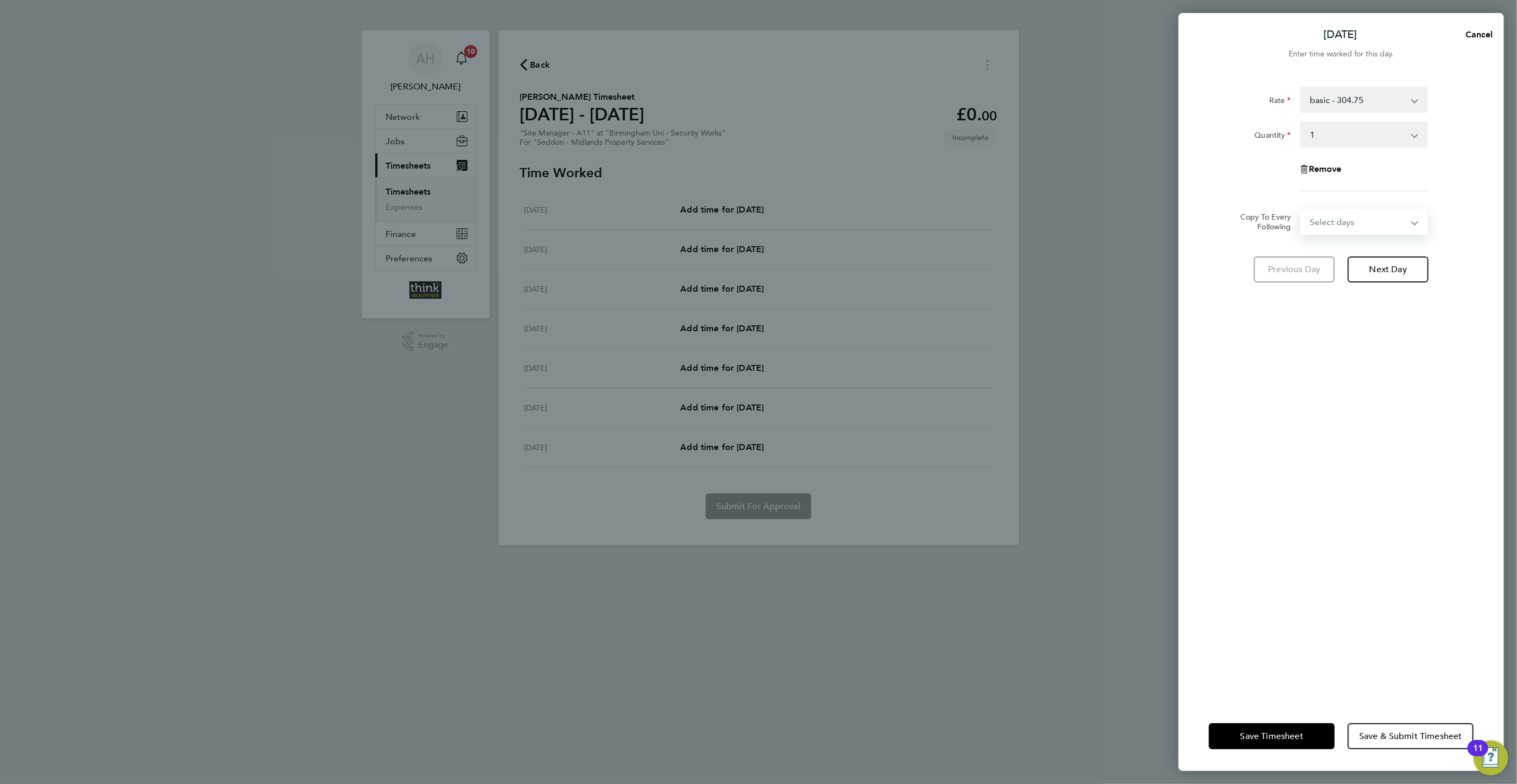
select select "WEEKDAY"
click at [1301, 210] on select "Select days Day Weekday (Mon-Fri) Weekend (Sat-Sun) [DATE] [DATE] [DATE] [DATE]…" at bounding box center [1357, 221] width 114 height 24
select select "[DATE]"
click at [1376, 314] on span "Next Day" at bounding box center [1388, 317] width 38 height 11
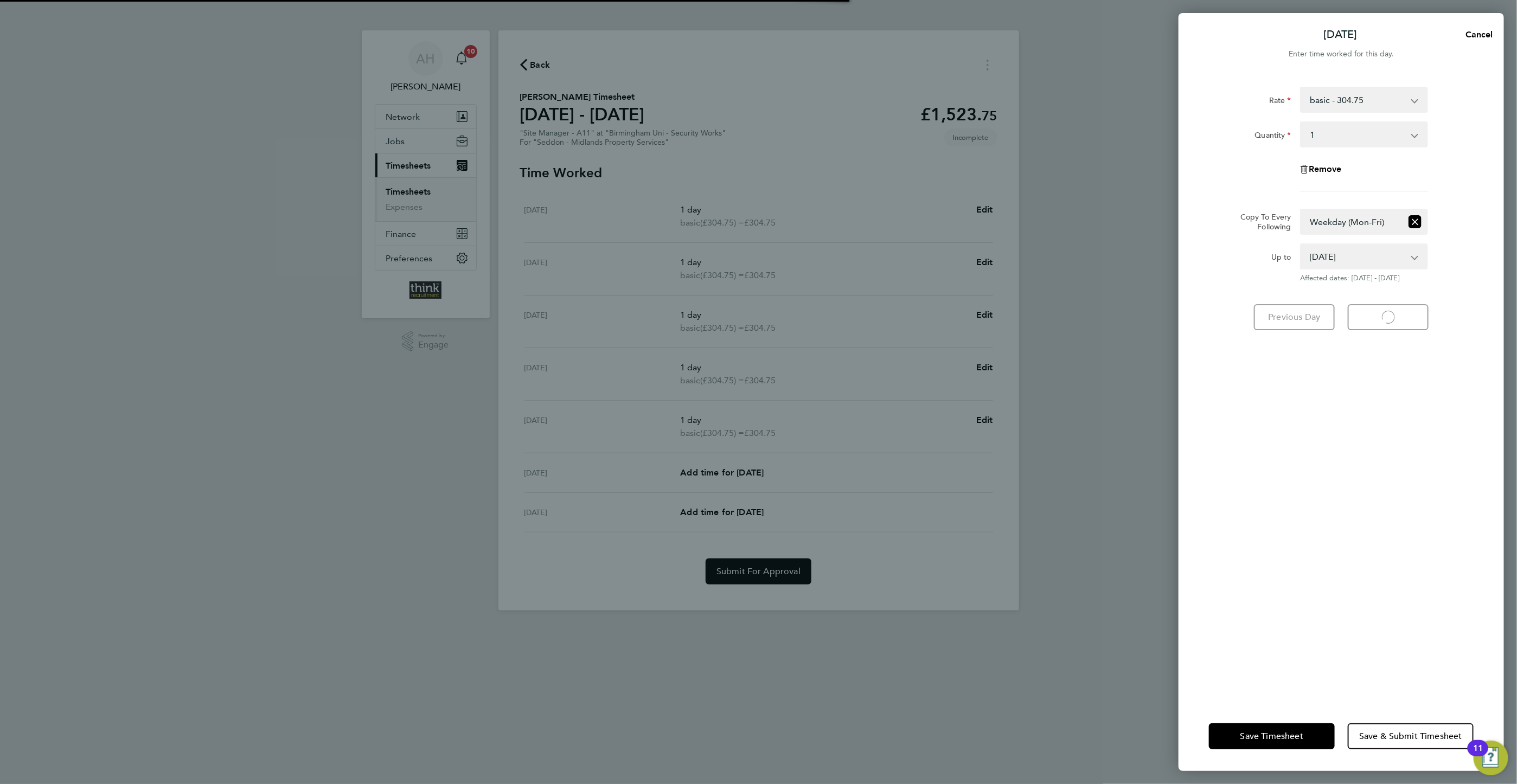
select select "1"
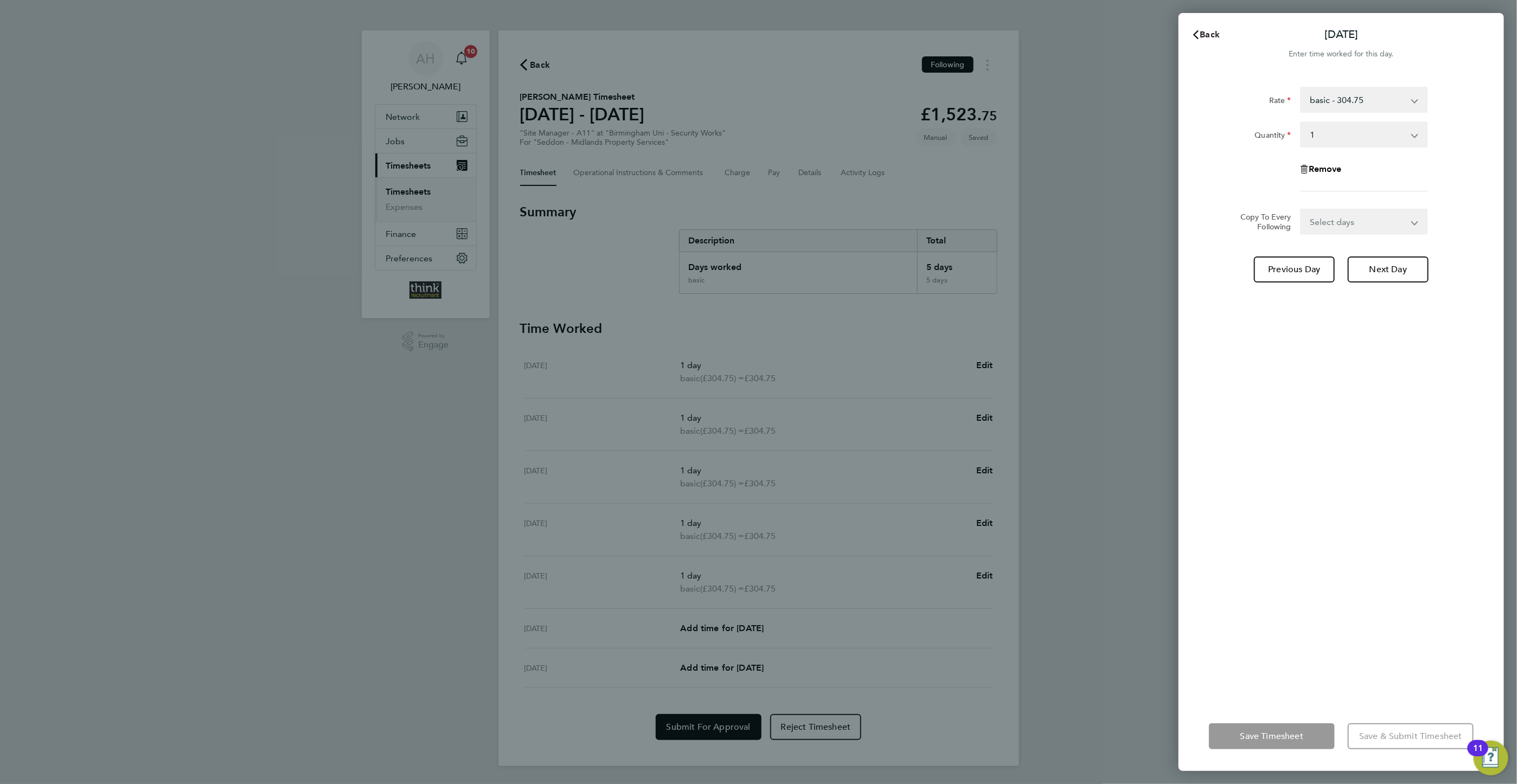
click at [1211, 31] on span "Back" at bounding box center [1210, 34] width 20 height 10
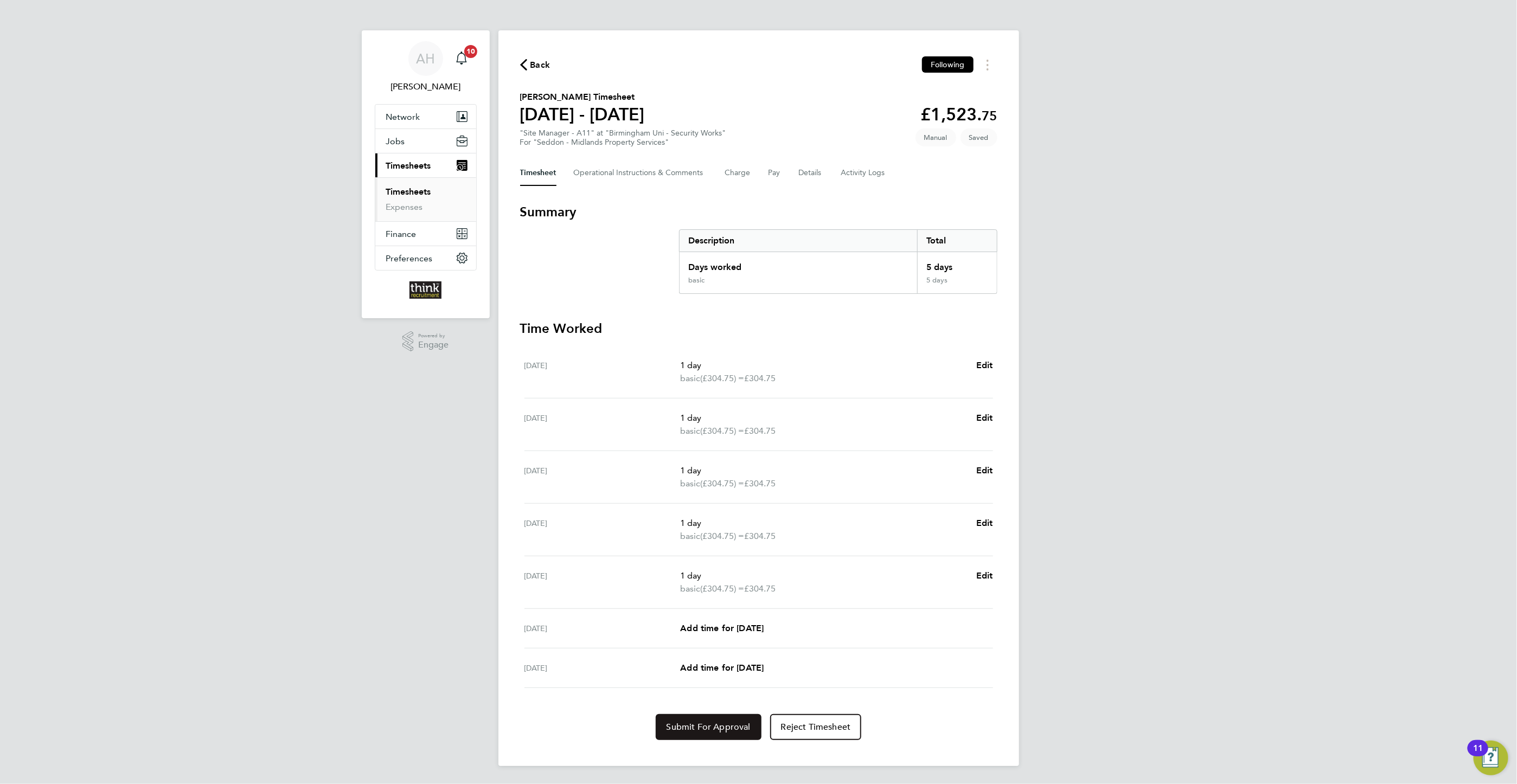
click at [719, 725] on span "Submit For Approval" at bounding box center [708, 727] width 84 height 11
click at [405, 147] on button "Jobs" at bounding box center [425, 141] width 101 height 24
click at [407, 200] on link "Placements" at bounding box center [409, 197] width 45 height 10
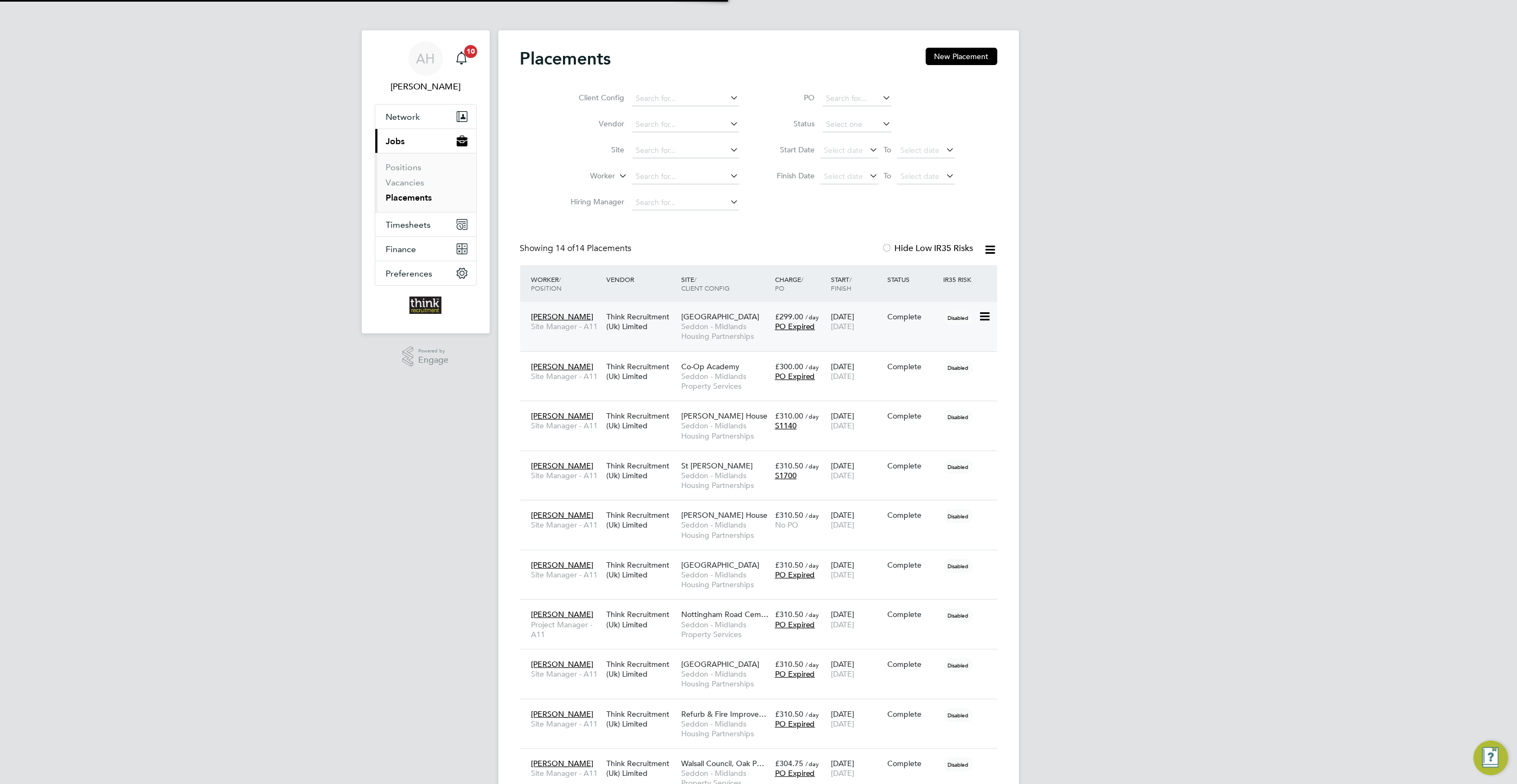
scroll to position [31, 75]
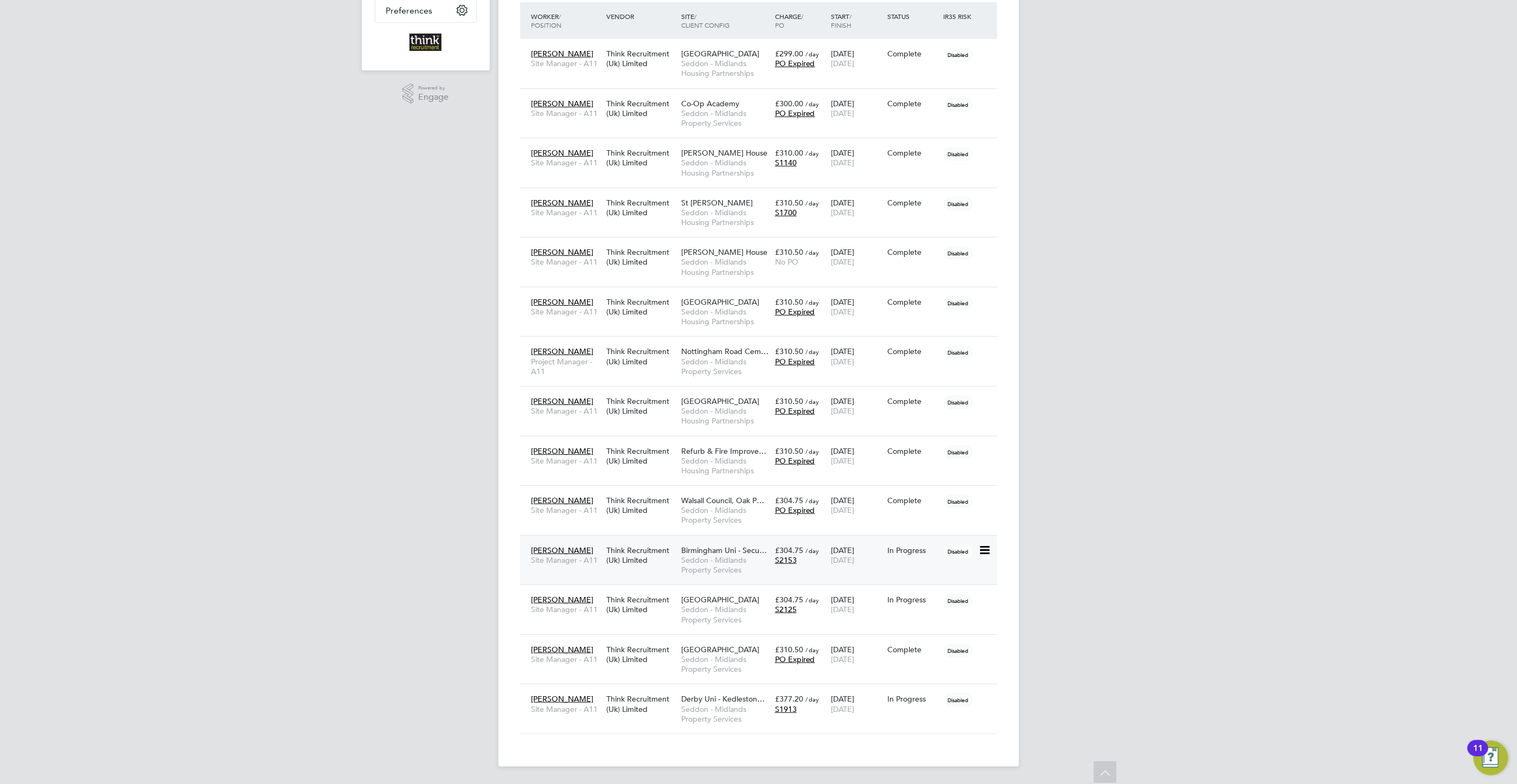
click at [983, 548] on icon at bounding box center [983, 550] width 11 height 13
click at [738, 555] on span "Seddon - Midlands Property Services" at bounding box center [726, 564] width 88 height 19
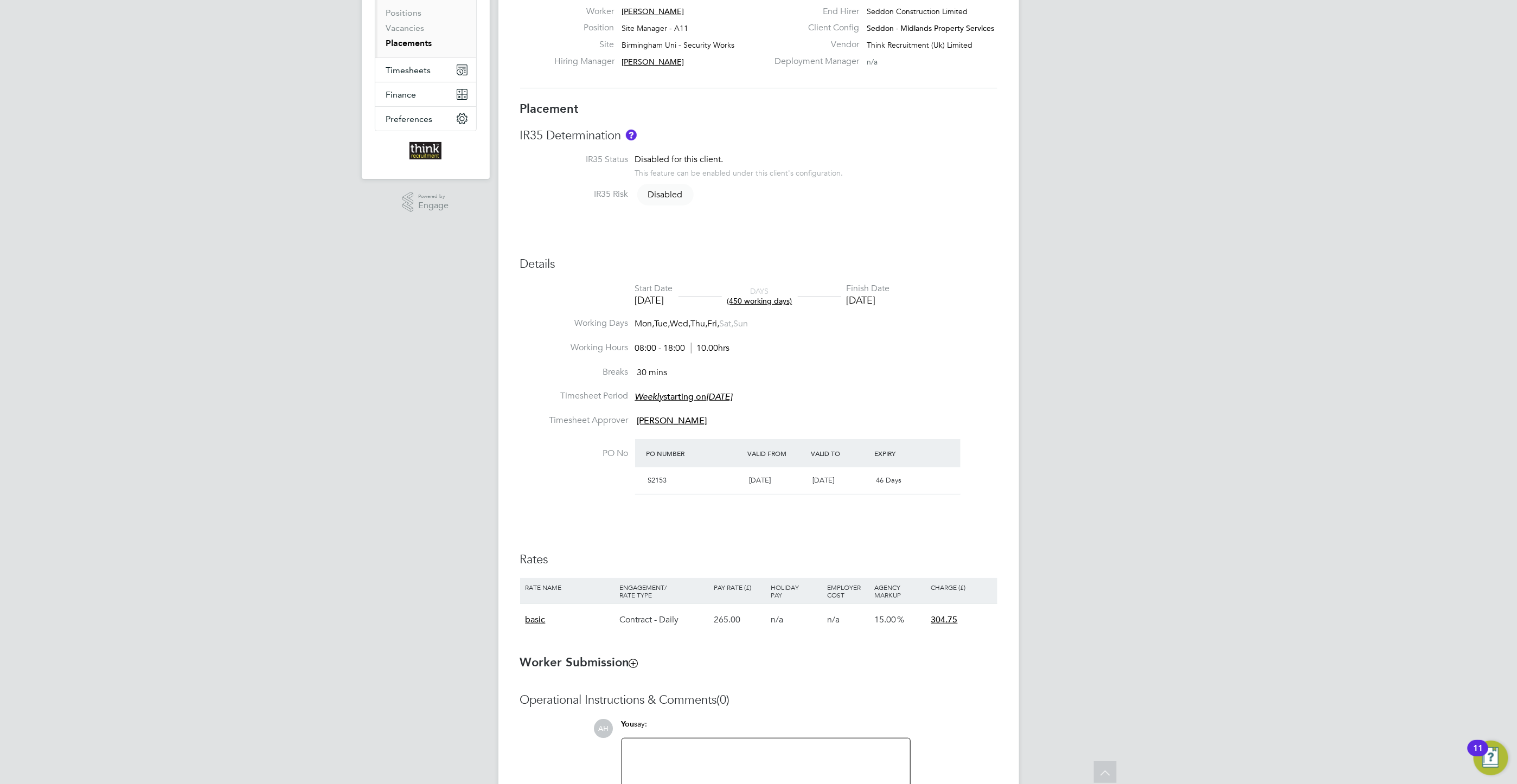
scroll to position [162, 0]
